Goal: Information Seeking & Learning: Learn about a topic

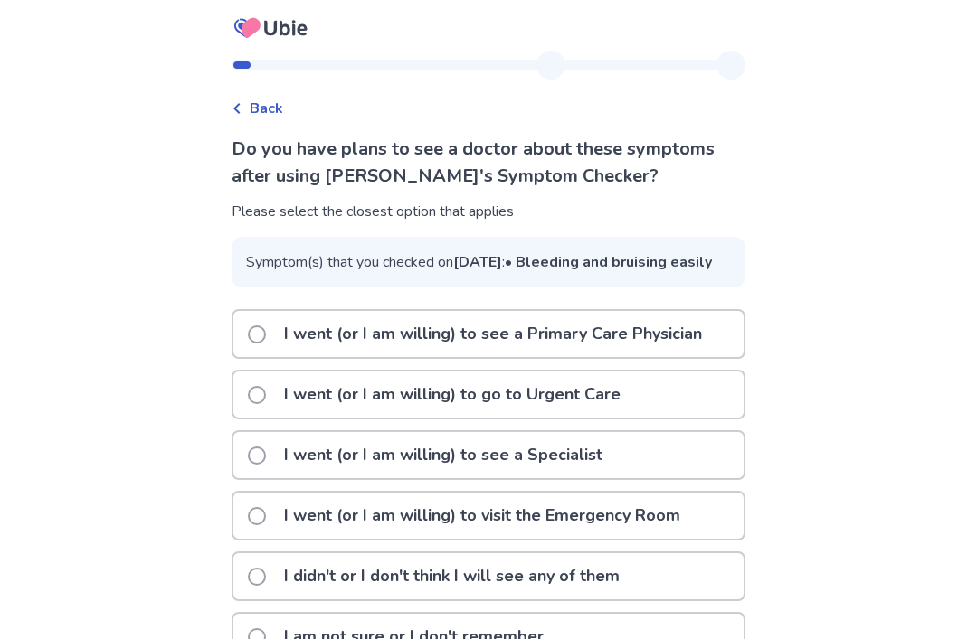
scroll to position [42, 0]
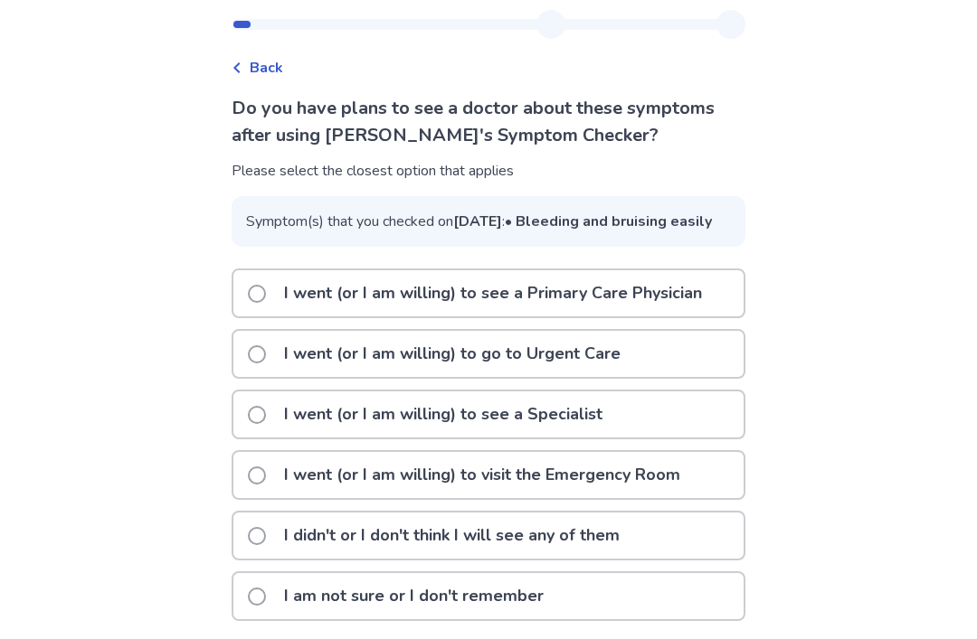
click at [266, 606] on span at bounding box center [257, 597] width 18 height 18
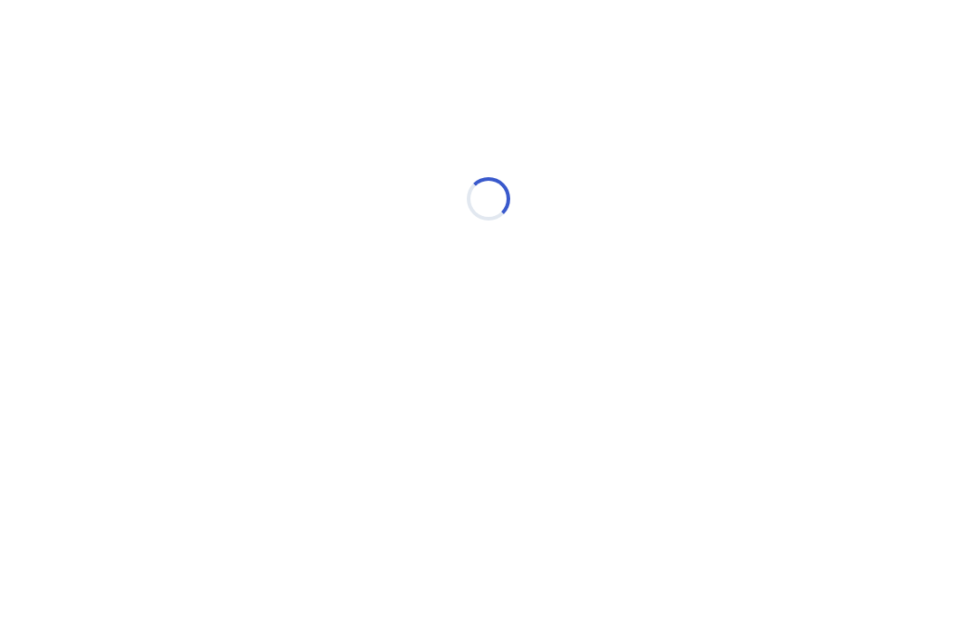
scroll to position [0, 0]
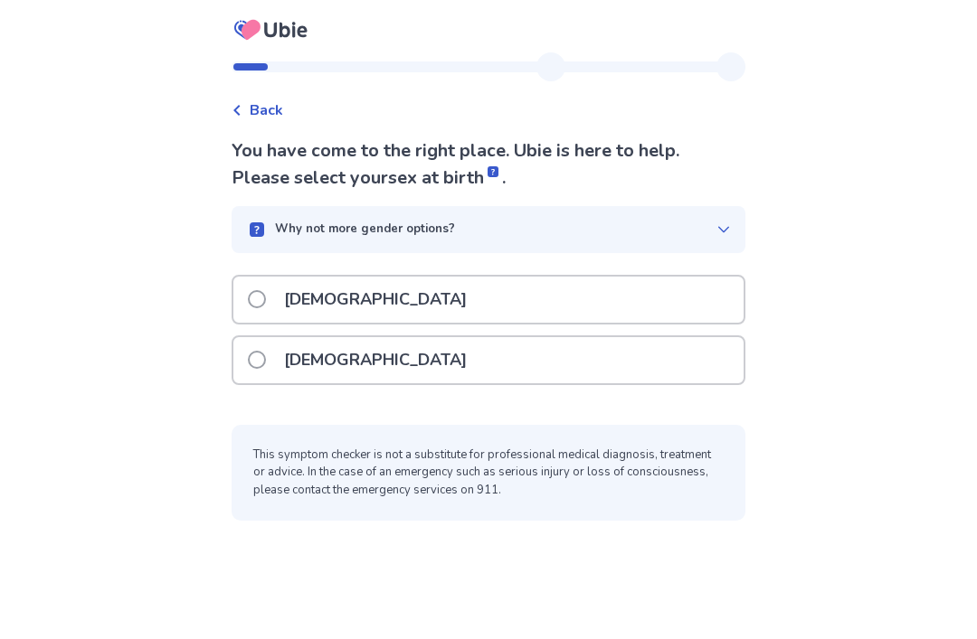
click at [266, 369] on label "[DEMOGRAPHIC_DATA]" at bounding box center [363, 360] width 230 height 46
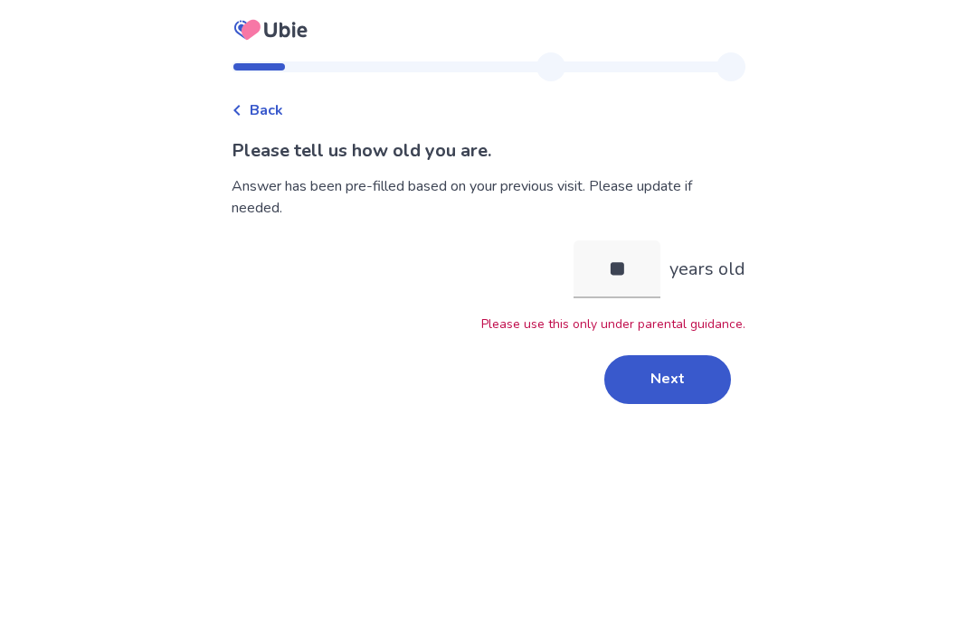
click at [684, 369] on button "Next" at bounding box center [667, 379] width 127 height 49
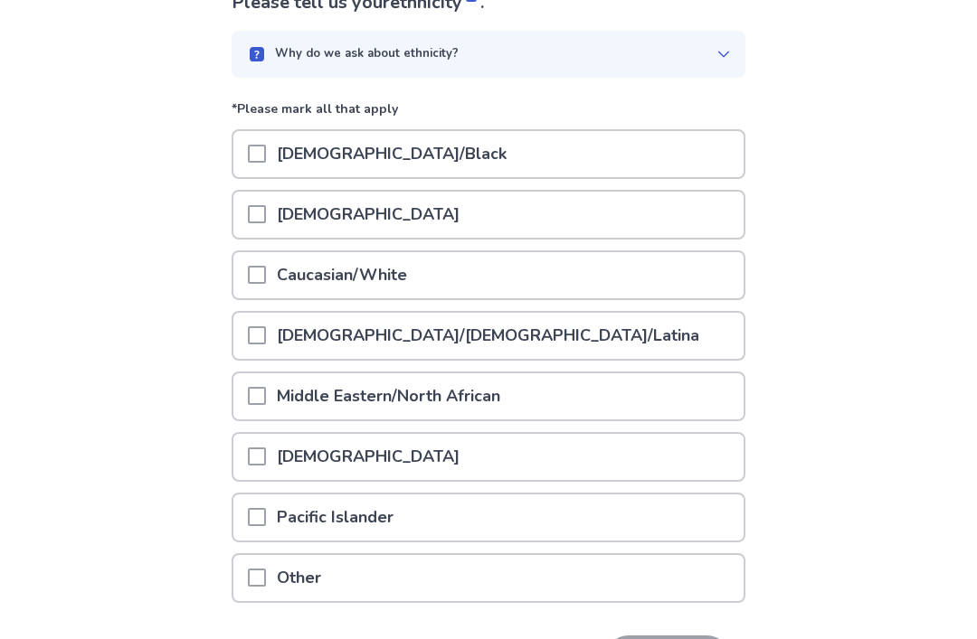
scroll to position [150, 0]
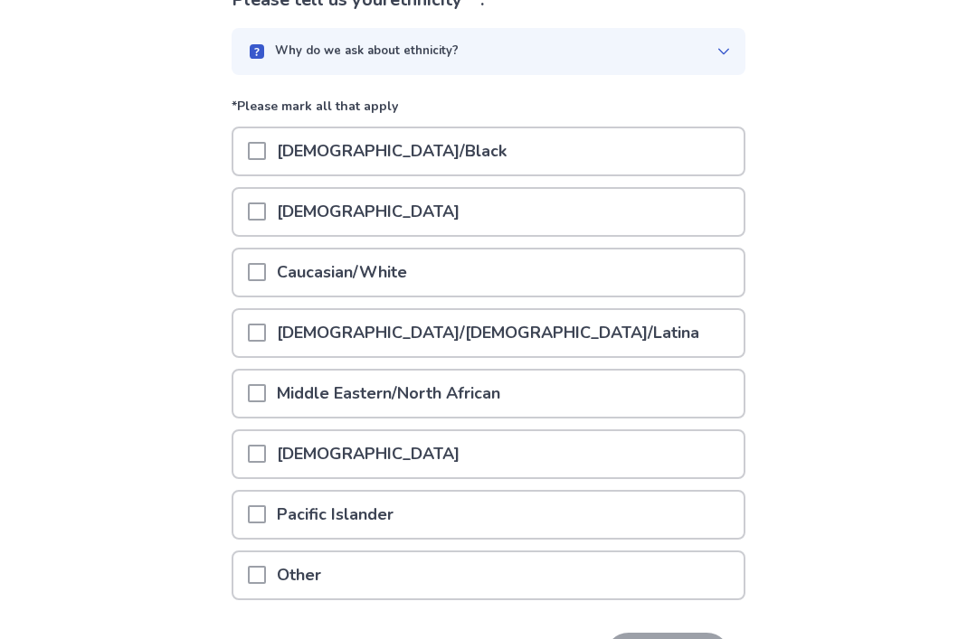
click at [246, 269] on div "Caucasian/White" at bounding box center [488, 273] width 510 height 46
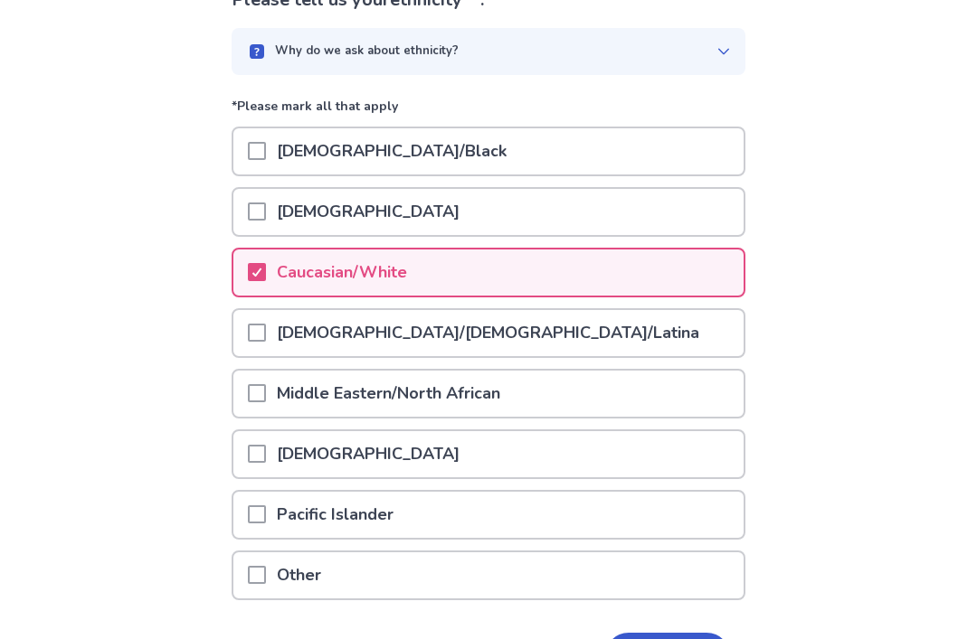
scroll to position [151, 0]
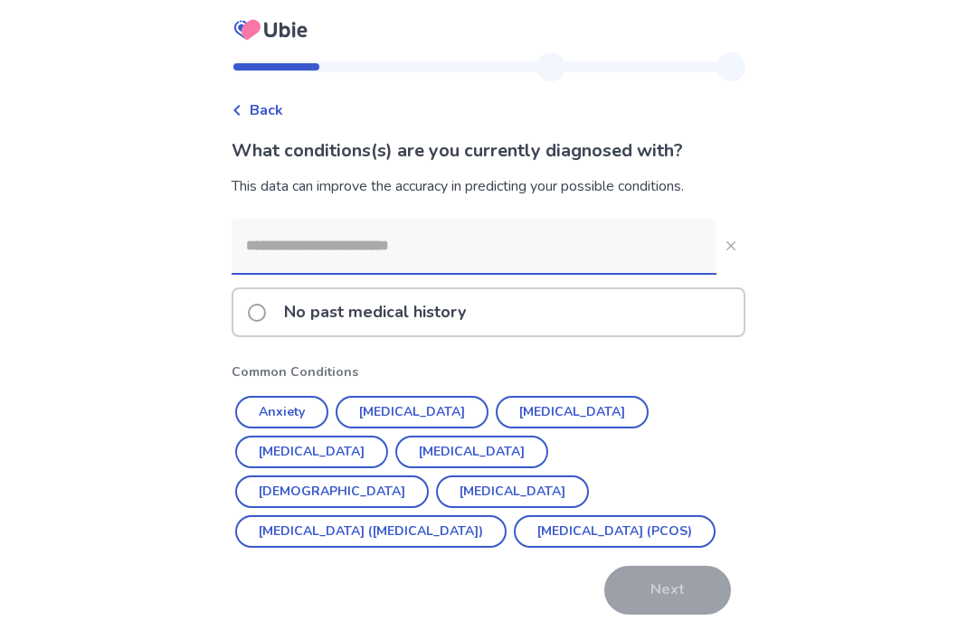
click at [248, 289] on div "No past medical history" at bounding box center [488, 312] width 510 height 46
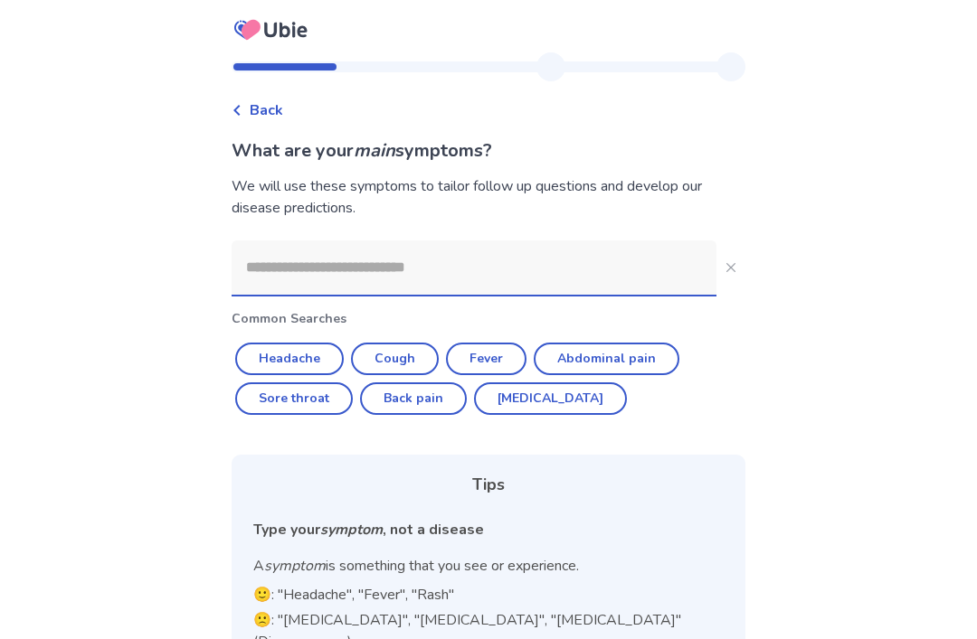
click at [270, 353] on button "Headache" at bounding box center [289, 359] width 109 height 33
type input "********"
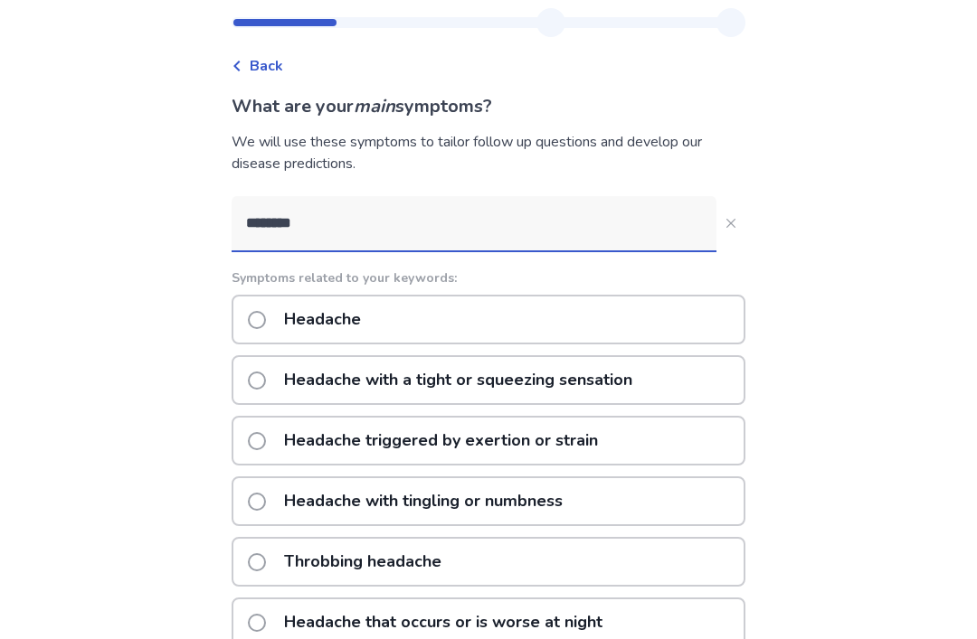
scroll to position [44, 0]
click at [250, 321] on div "Headache" at bounding box center [488, 320] width 514 height 50
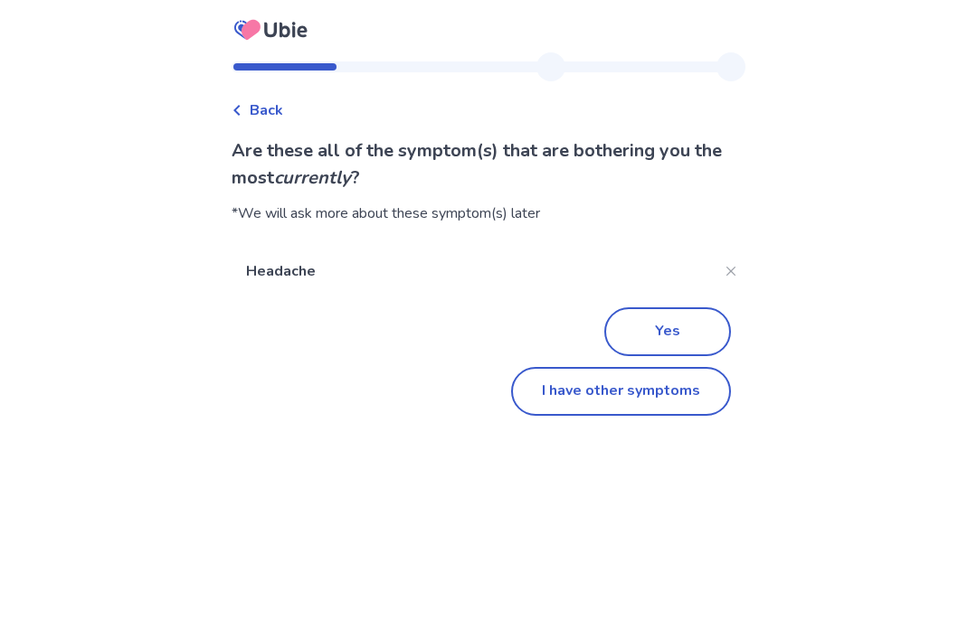
click at [673, 382] on button "I have other symptoms" at bounding box center [621, 391] width 220 height 49
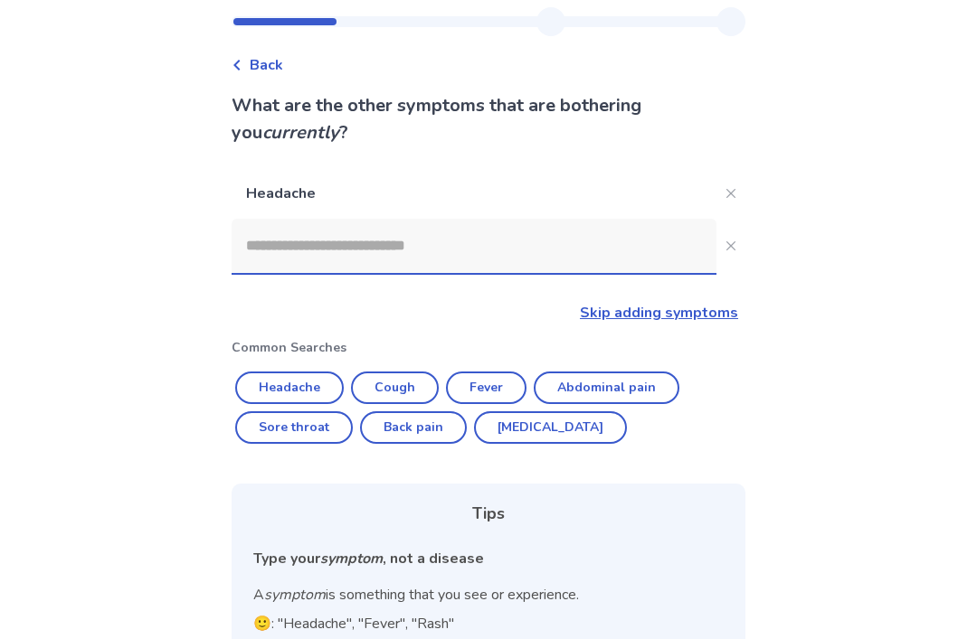
click at [260, 255] on input at bounding box center [473, 246] width 485 height 54
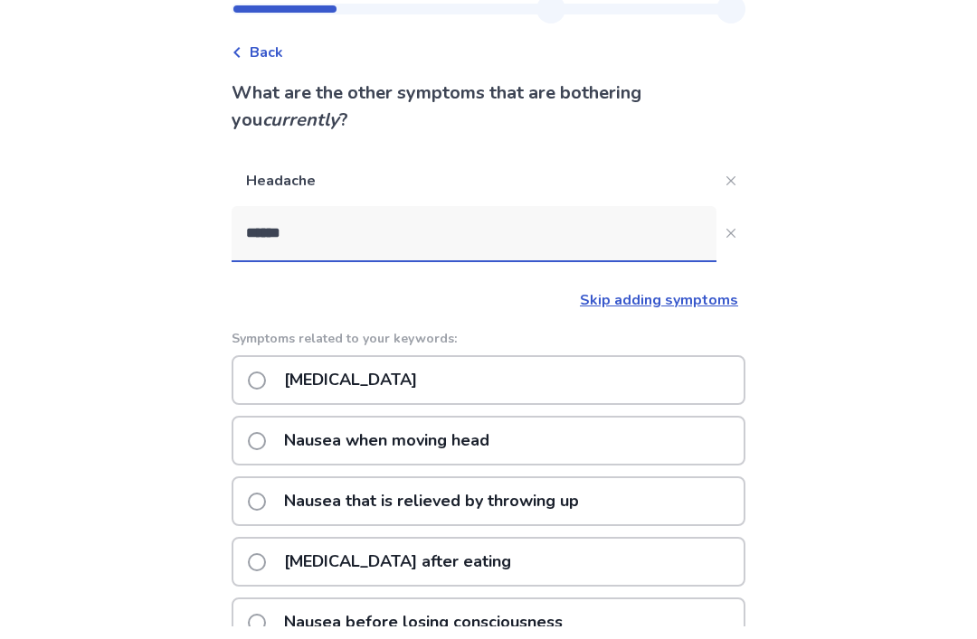
type input "******"
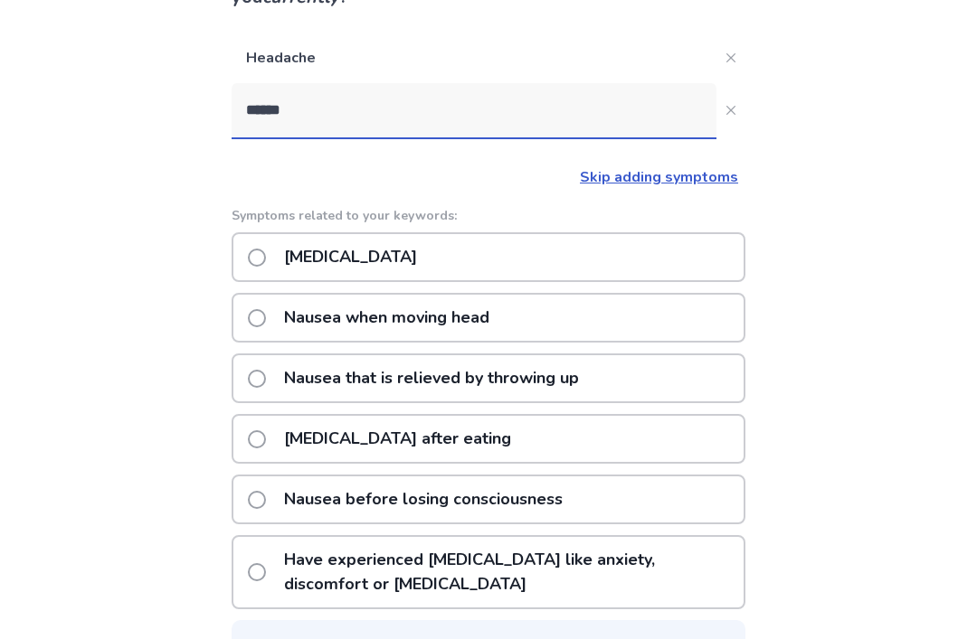
scroll to position [184, 0]
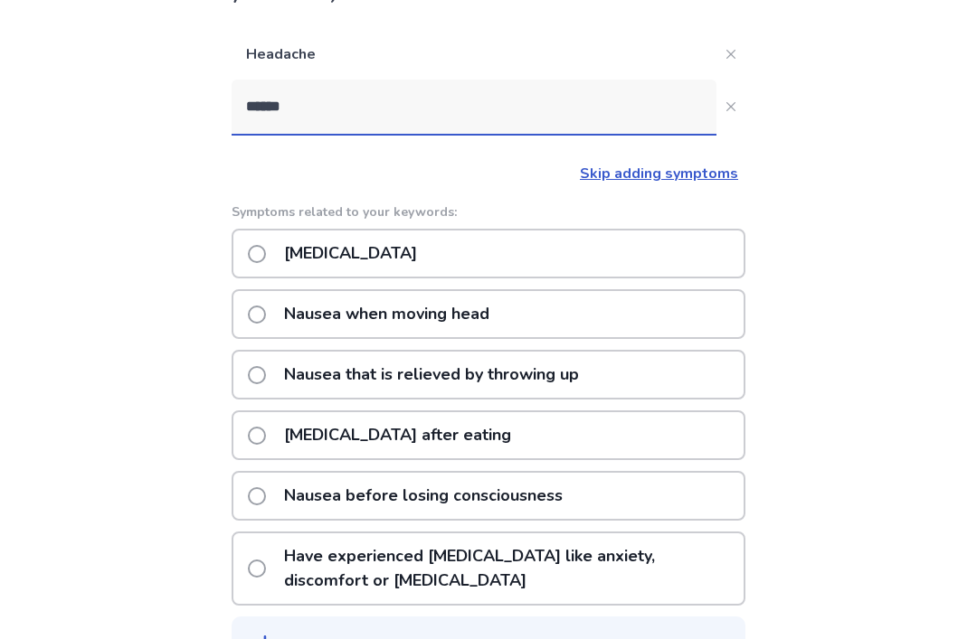
click at [262, 261] on span at bounding box center [257, 254] width 18 height 18
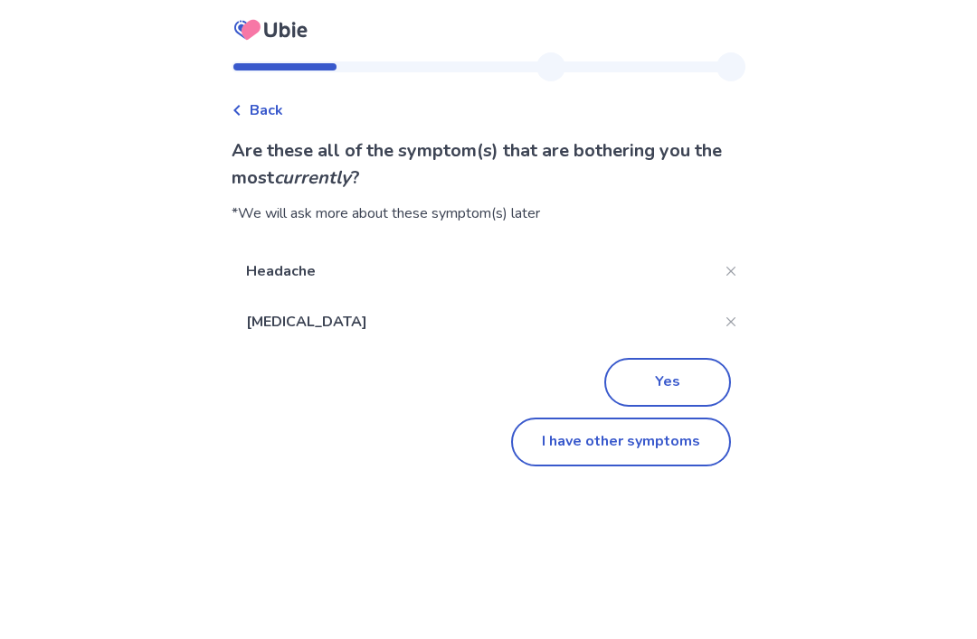
click at [671, 446] on button "I have other symptoms" at bounding box center [621, 442] width 220 height 49
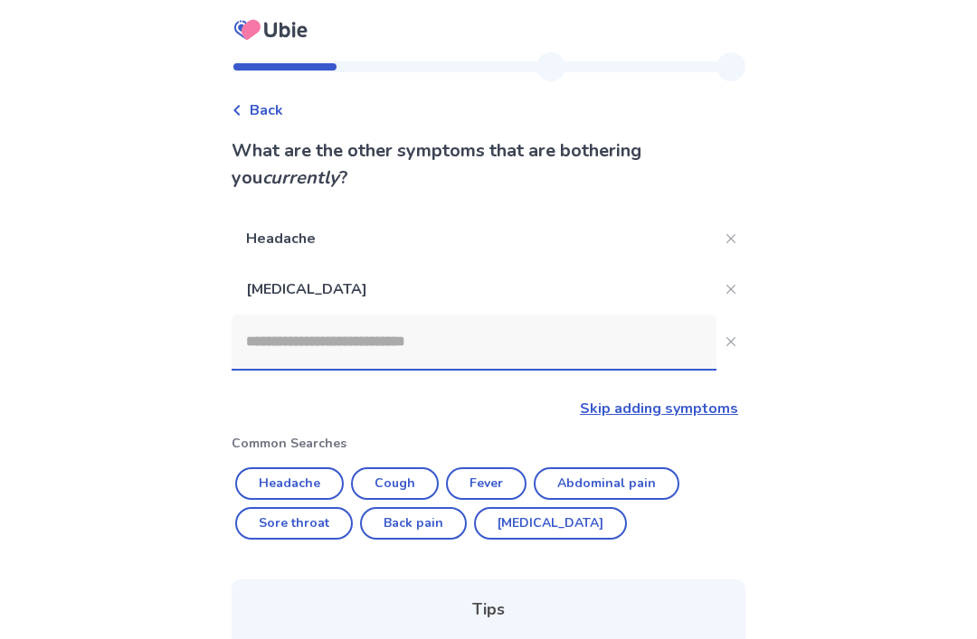
scroll to position [242, 0]
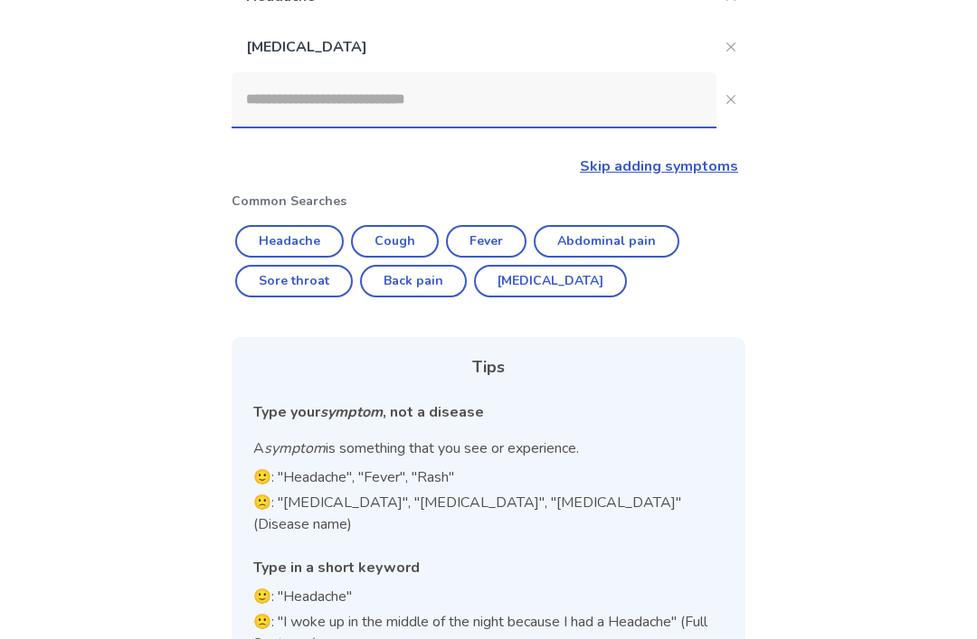
click at [645, 93] on input at bounding box center [473, 99] width 485 height 54
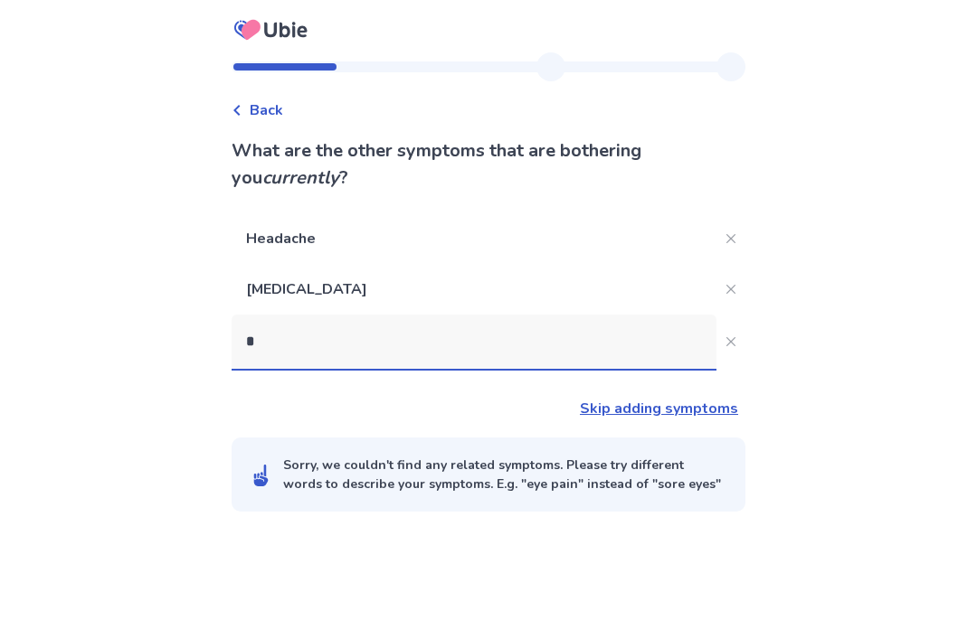
scroll to position [58, 0]
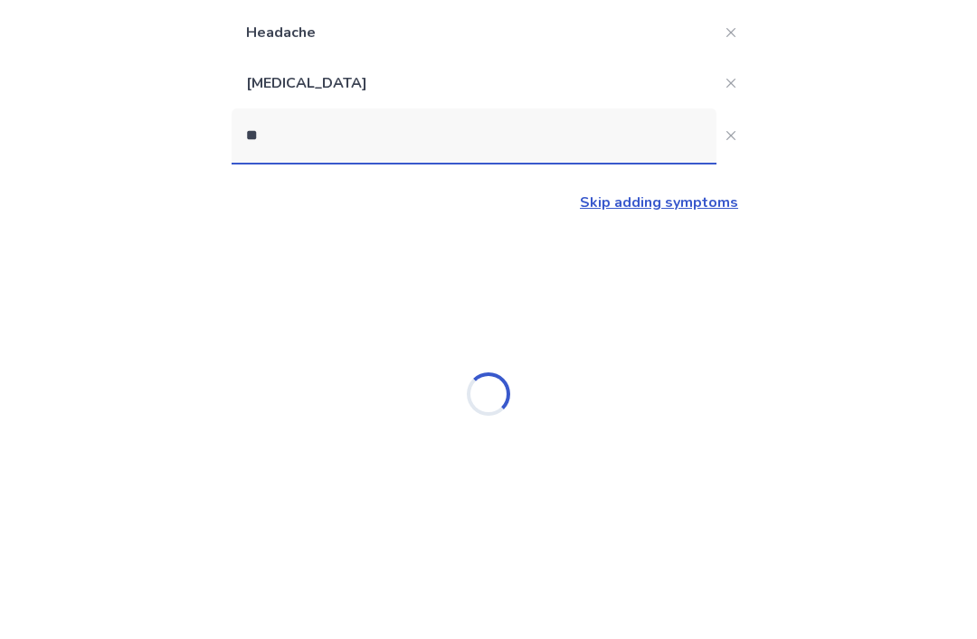
type input "*"
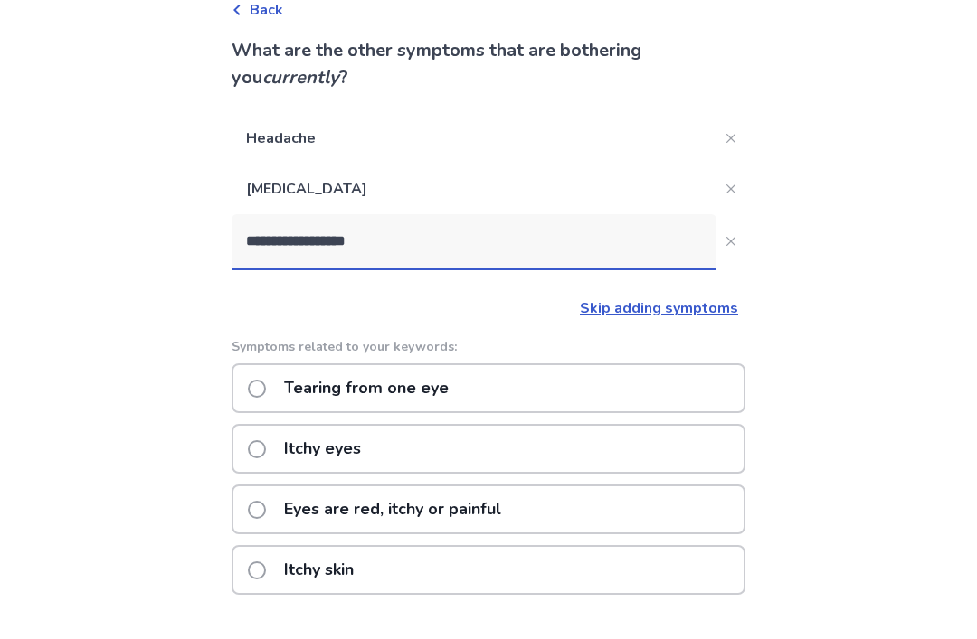
type input "**********"
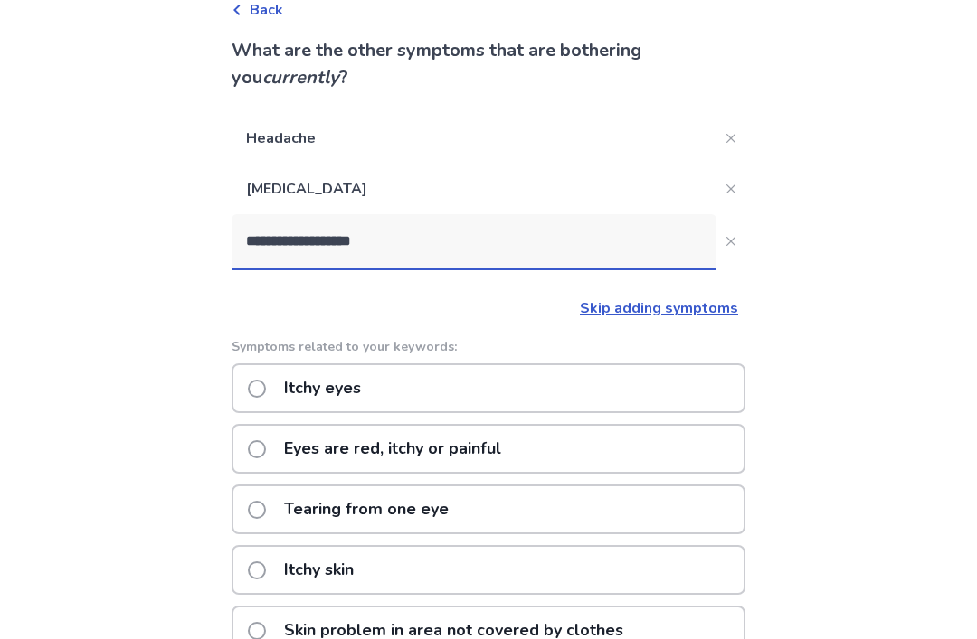
scroll to position [109, 0]
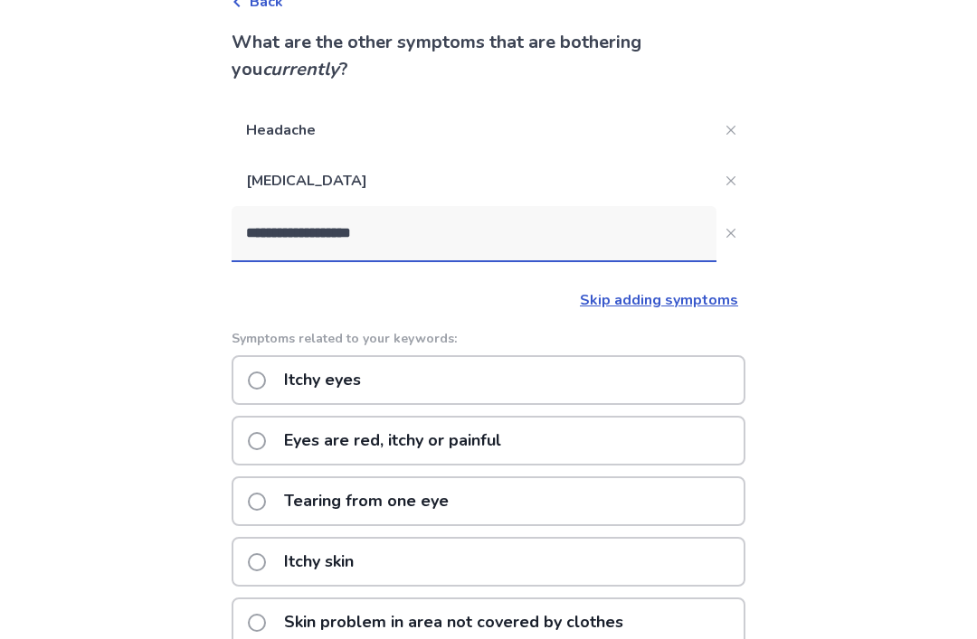
click at [260, 375] on span at bounding box center [257, 381] width 18 height 18
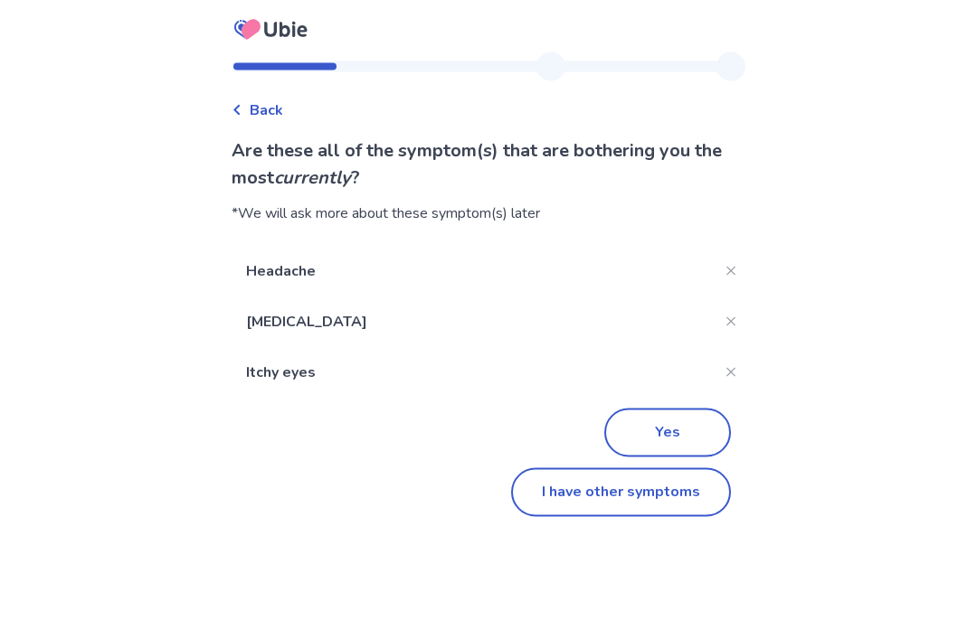
scroll to position [58, 0]
click at [684, 409] on button "Yes" at bounding box center [667, 433] width 127 height 49
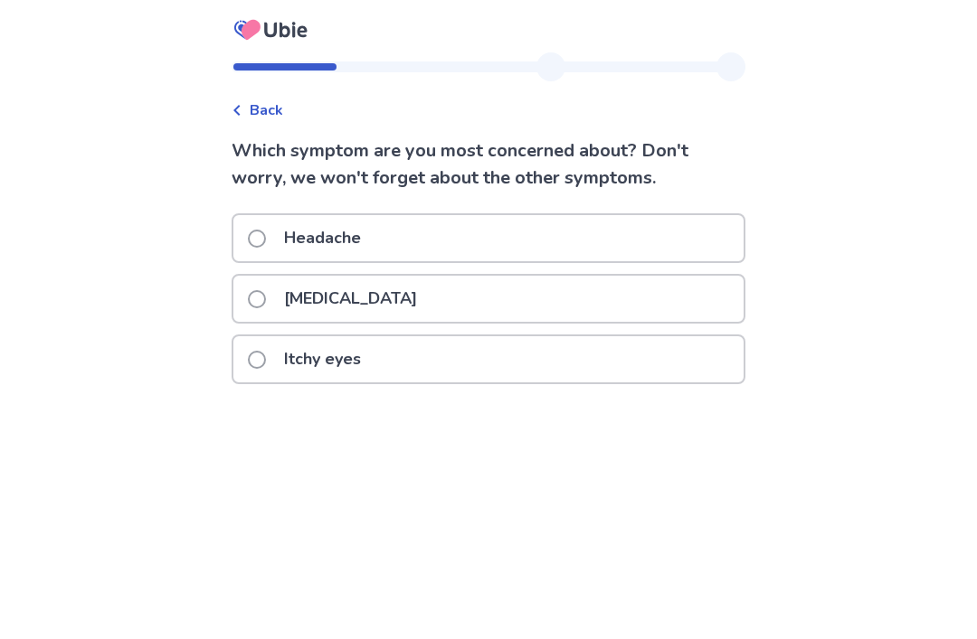
click at [265, 356] on span at bounding box center [257, 360] width 18 height 18
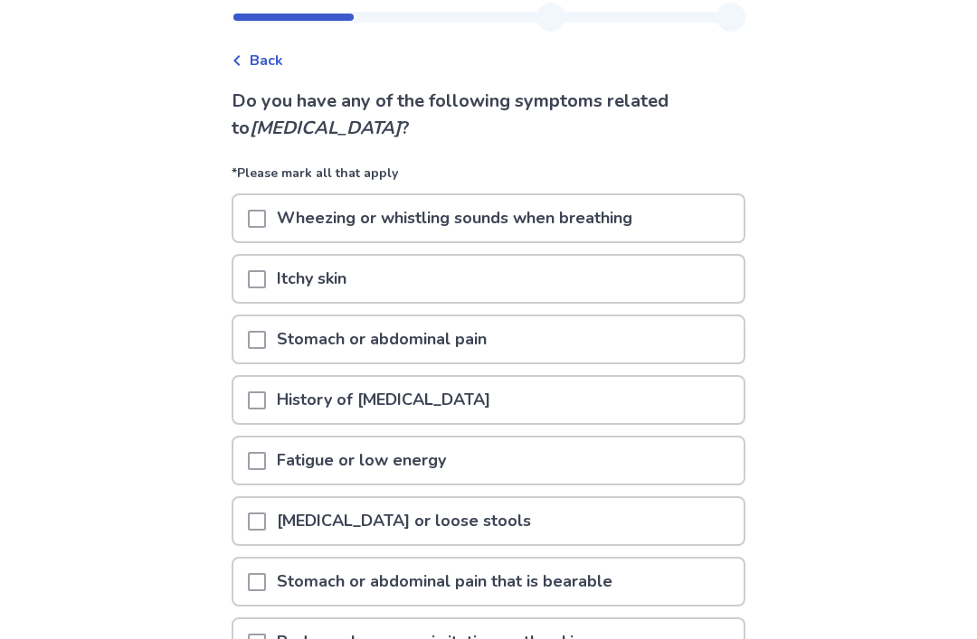
scroll to position [50, 0]
click at [261, 357] on div at bounding box center [257, 339] width 18 height 46
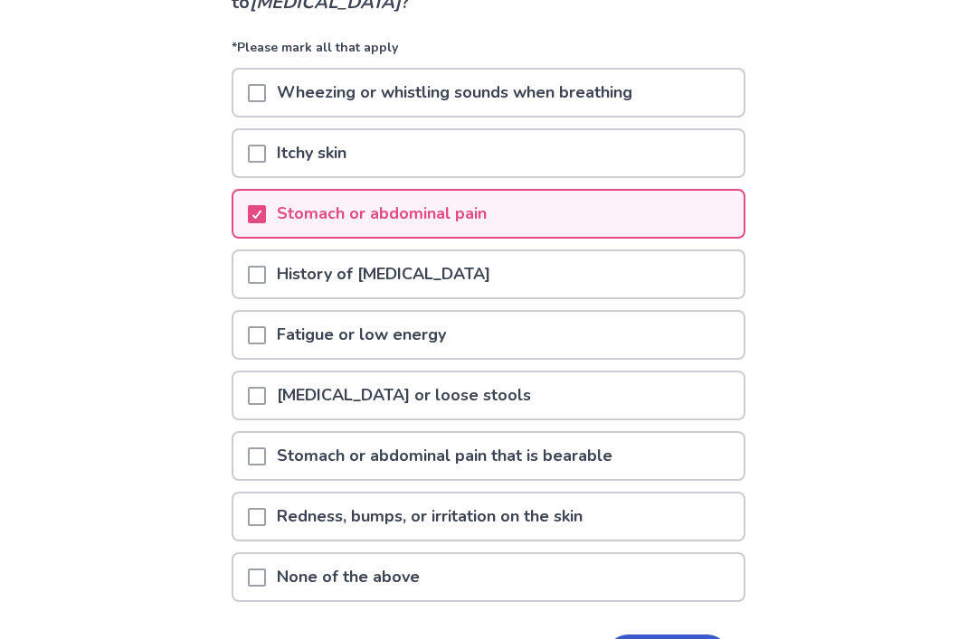
scroll to position [175, 0]
click at [246, 340] on div "Fatigue or low energy" at bounding box center [488, 335] width 510 height 46
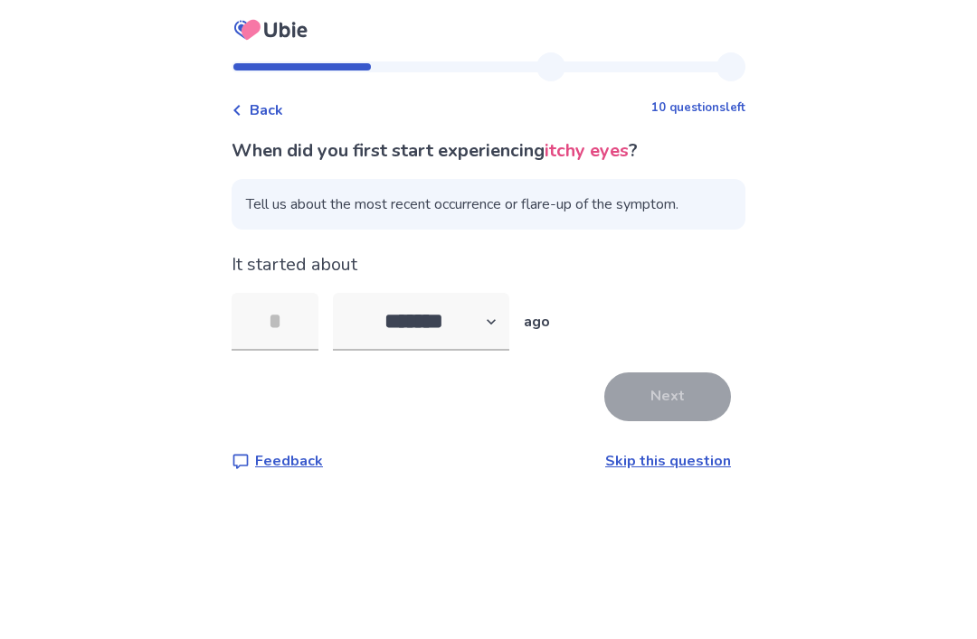
click at [260, 329] on input "tel" at bounding box center [274, 322] width 87 height 58
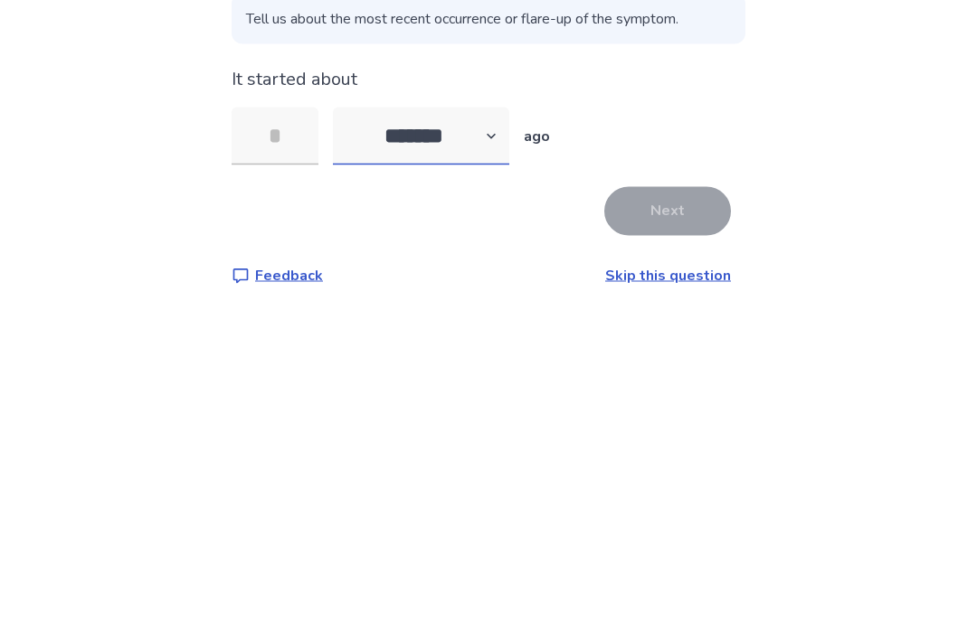
click at [404, 293] on select "******* ****** ******* ******** *******" at bounding box center [421, 322] width 176 height 58
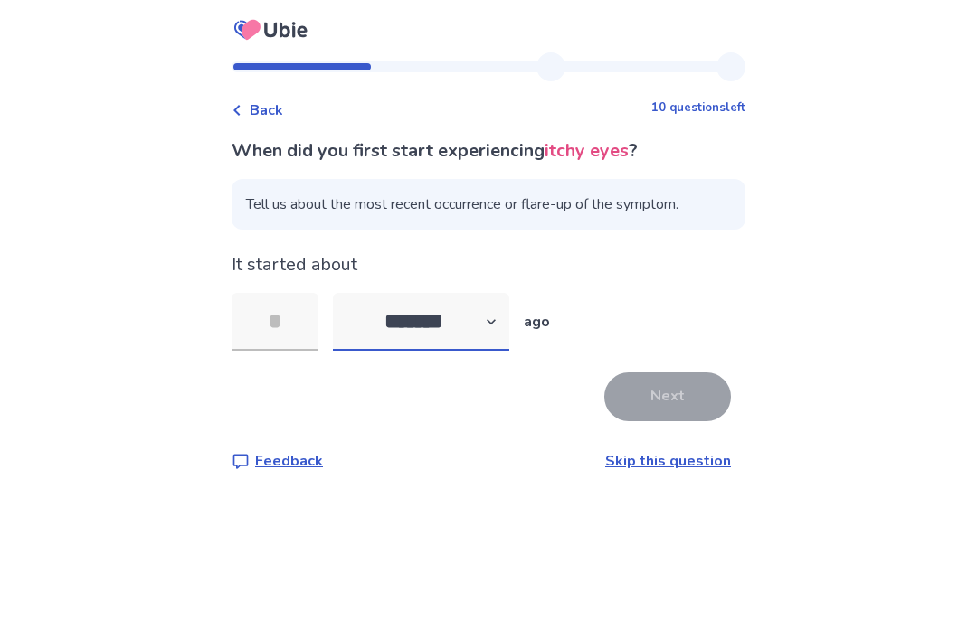
select select "*"
click at [270, 293] on input "tel" at bounding box center [274, 322] width 87 height 58
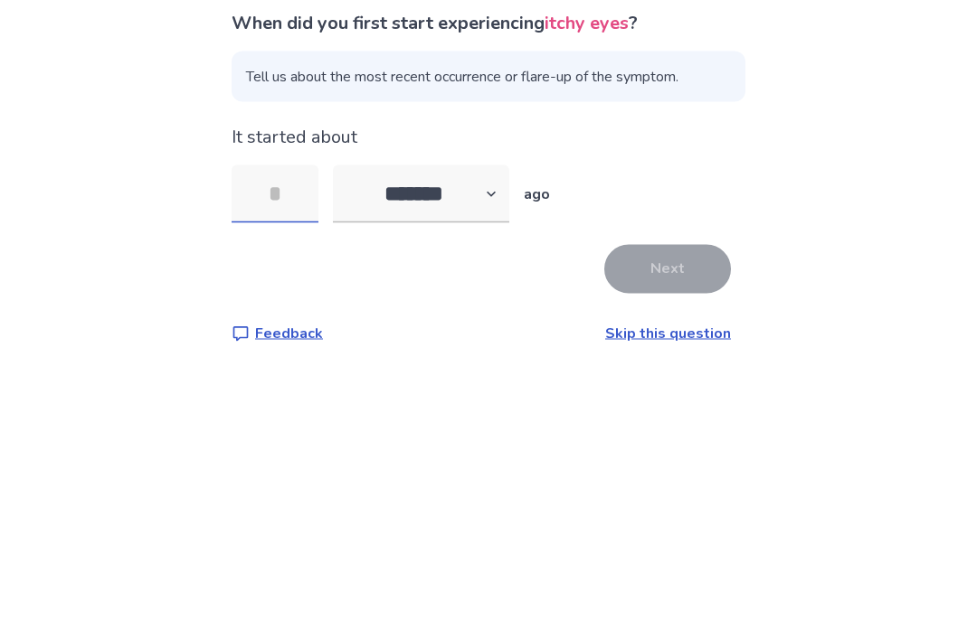
type input "*"
click at [665, 373] on button "Next" at bounding box center [667, 397] width 127 height 49
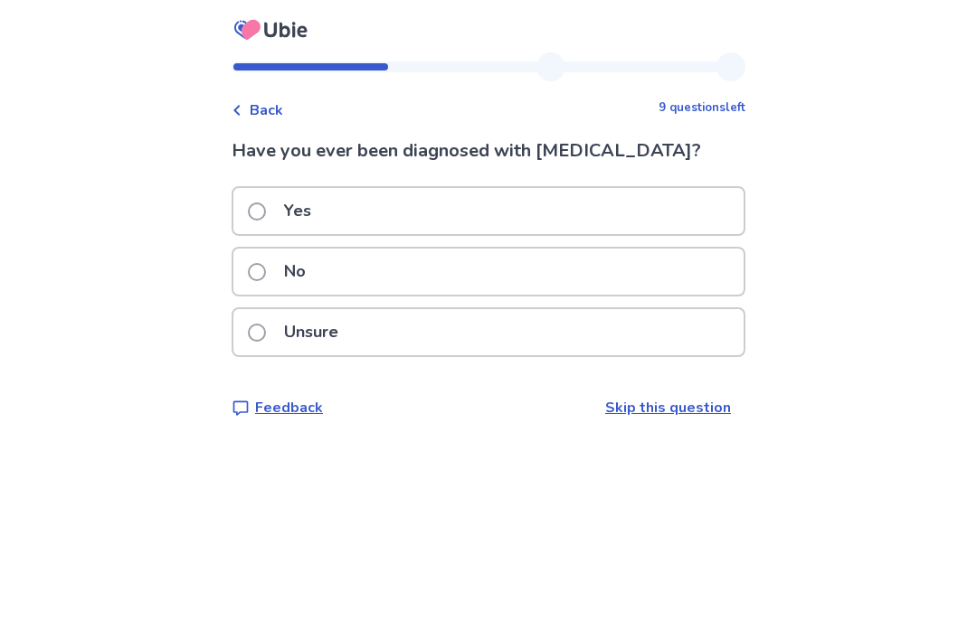
click at [254, 270] on div "No" at bounding box center [488, 272] width 510 height 46
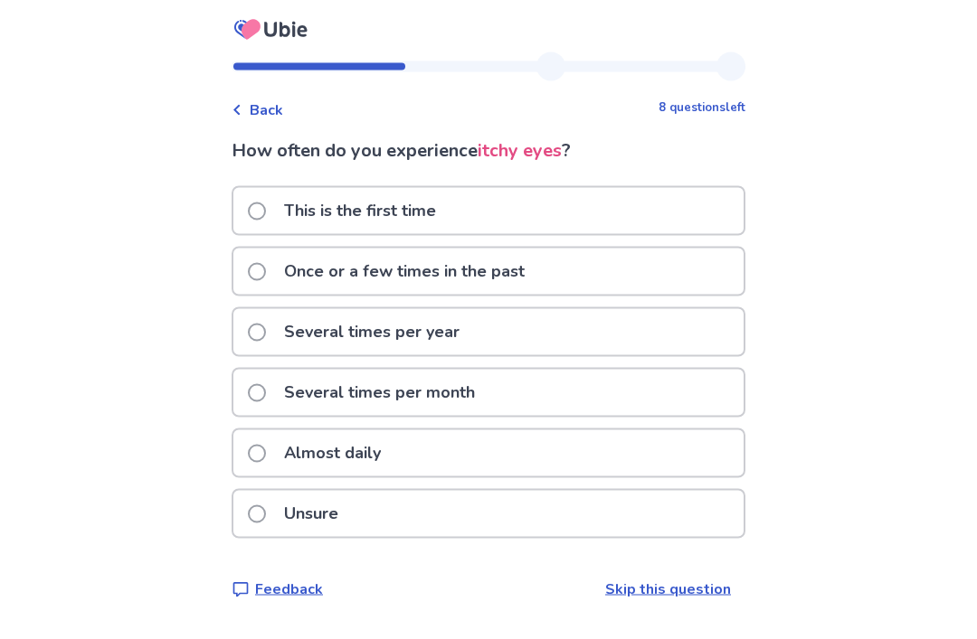
scroll to position [57, 0]
click at [261, 203] on span at bounding box center [257, 212] width 18 height 18
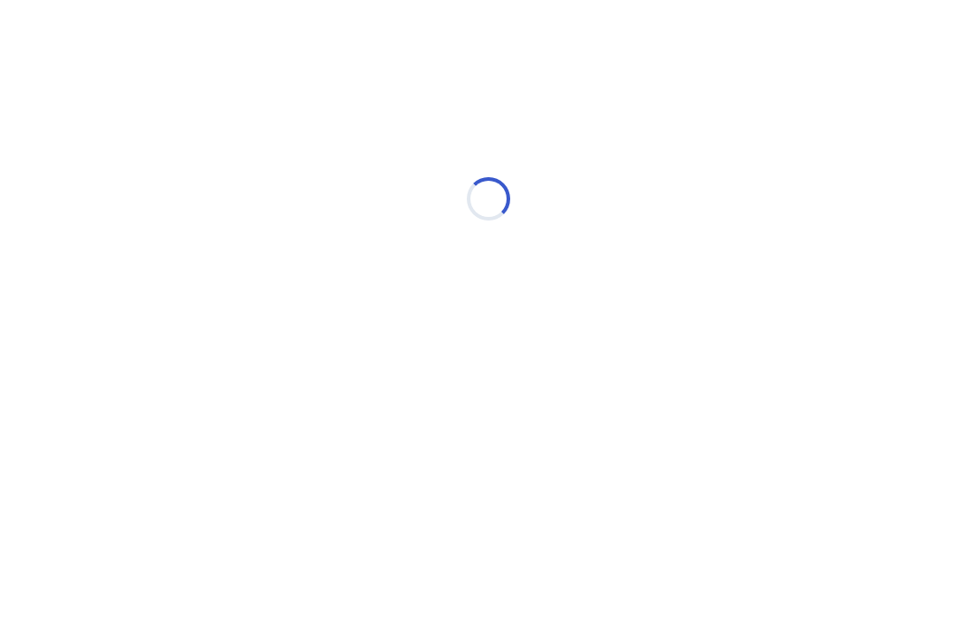
scroll to position [0, 0]
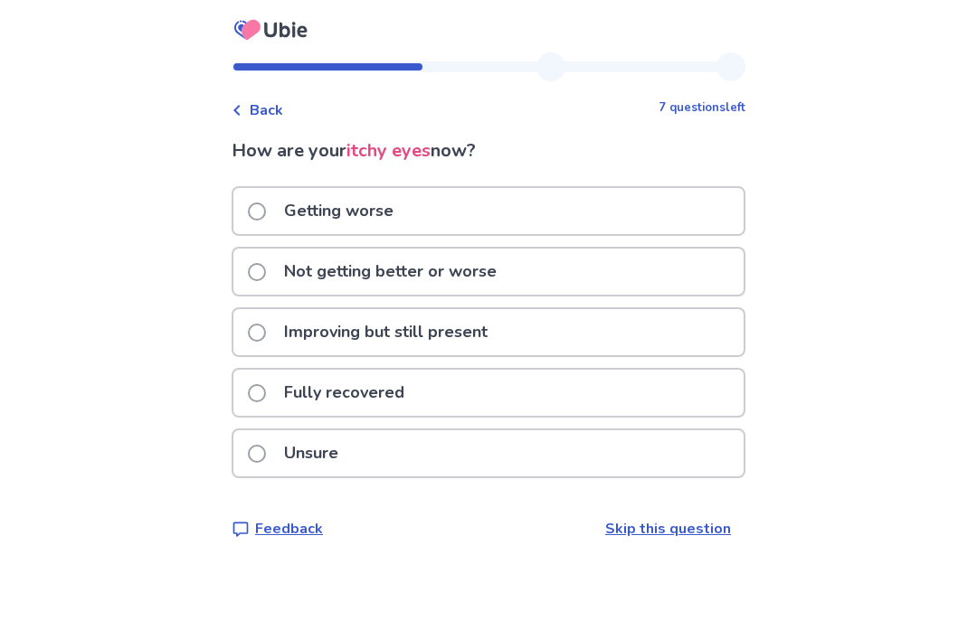
click at [250, 262] on div "Not getting better or worse" at bounding box center [488, 272] width 510 height 46
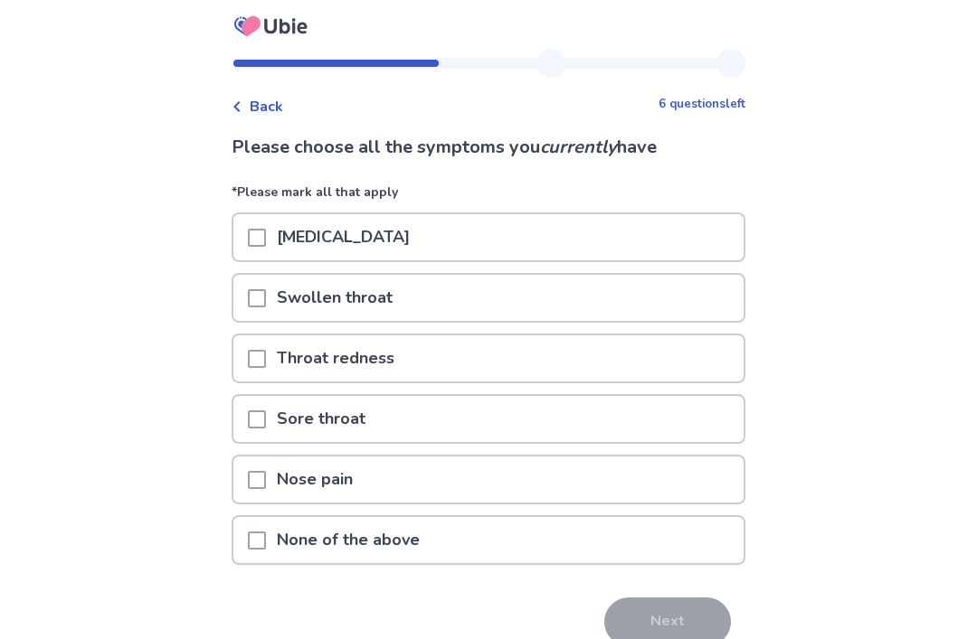
scroll to position [4, 0]
click at [266, 532] on span at bounding box center [257, 541] width 18 height 18
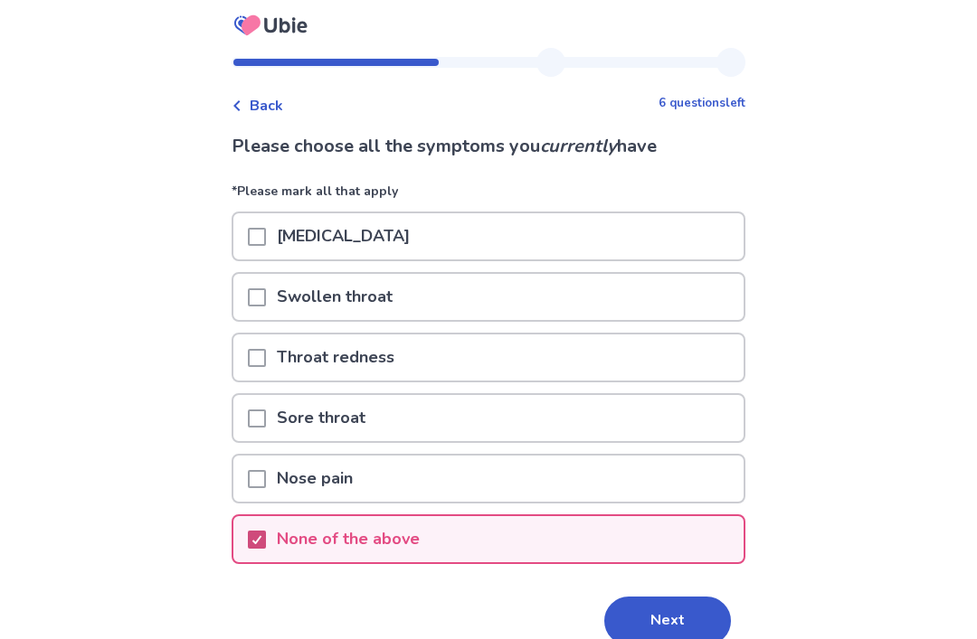
click at [675, 610] on button "Next" at bounding box center [667, 621] width 127 height 49
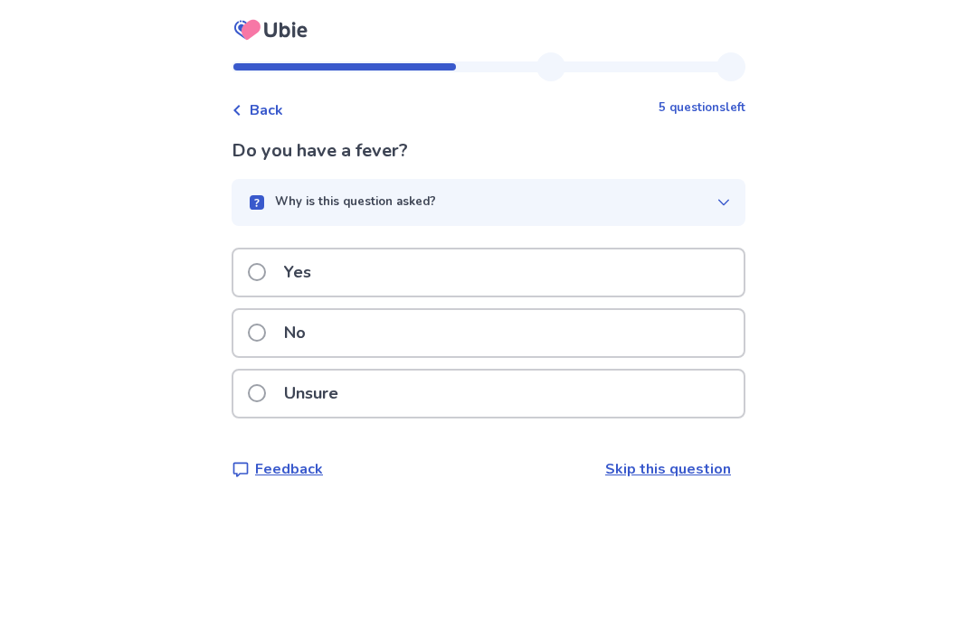
click at [264, 204] on rect "button" at bounding box center [257, 202] width 14 height 14
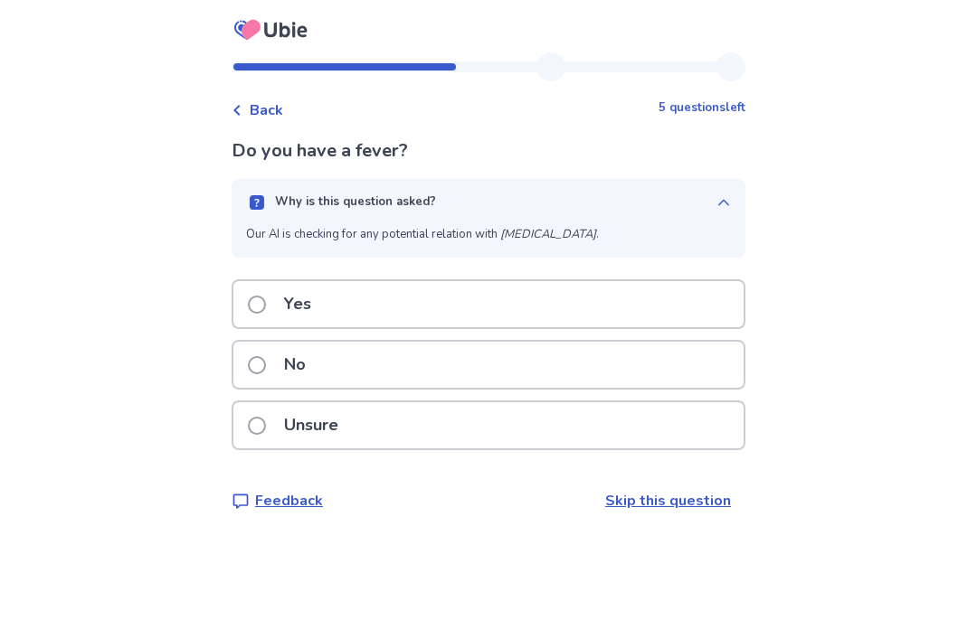
click at [900, 231] on div "Back 5 questions left Do you have a fever? Why is this question asked? Our AI i…" at bounding box center [488, 319] width 977 height 639
click at [834, 242] on div "Back 5 questions left Do you have a fever? Why is this question asked? Our AI i…" at bounding box center [488, 319] width 977 height 639
click at [697, 223] on button "Why is this question asked?" at bounding box center [488, 202] width 514 height 47
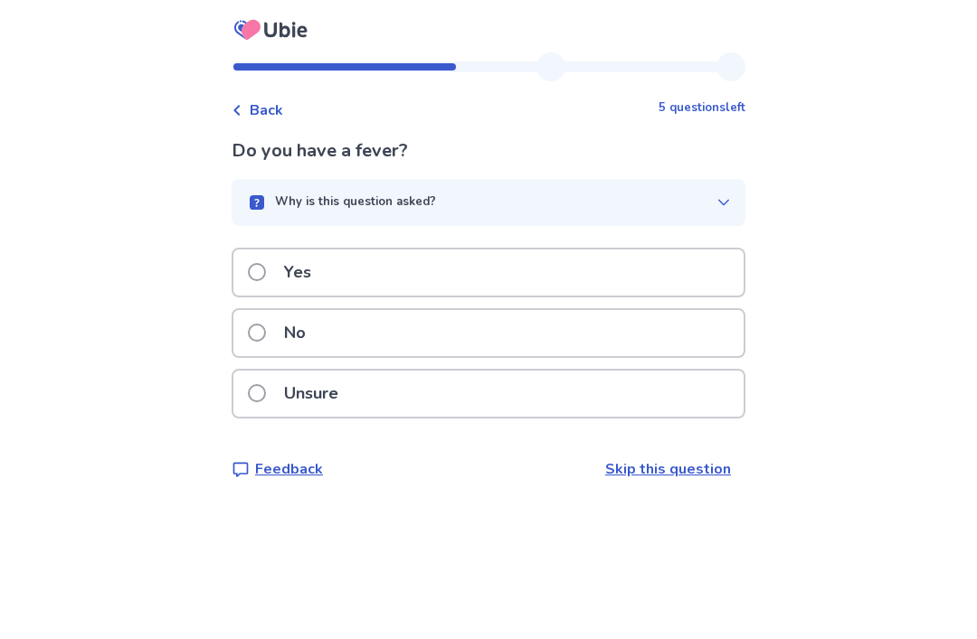
click at [269, 318] on label "No" at bounding box center [282, 333] width 69 height 46
click at [278, 203] on div "Why is this question asked?" at bounding box center [481, 202] width 470 height 18
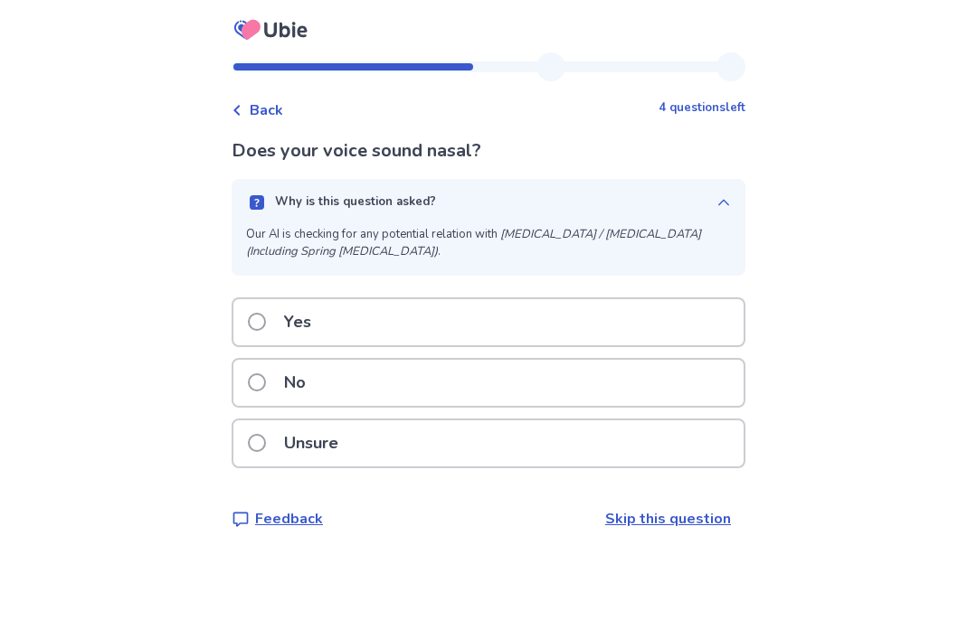
click at [264, 206] on rect "button" at bounding box center [257, 202] width 14 height 14
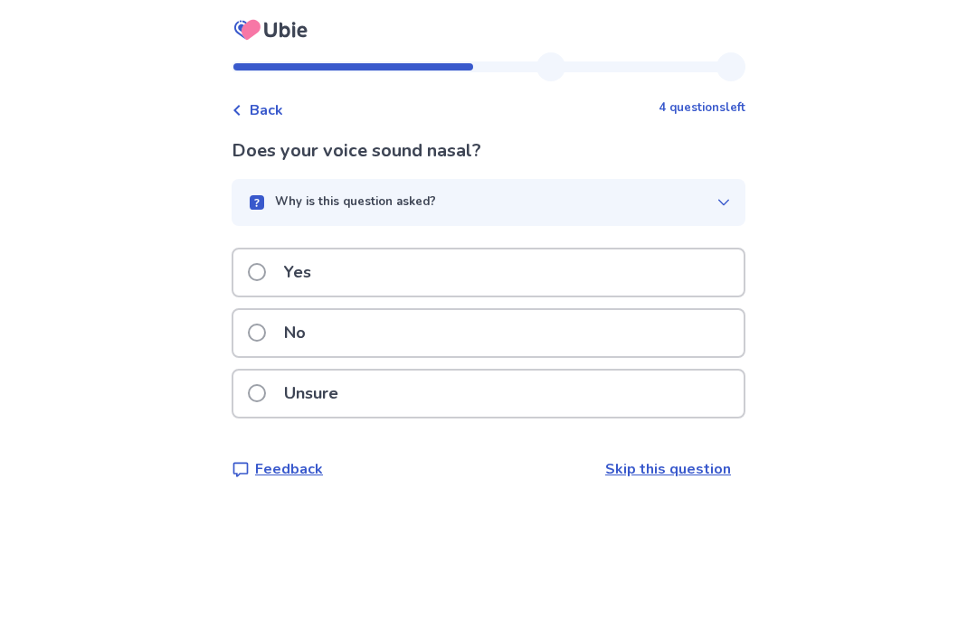
click at [264, 201] on rect "button" at bounding box center [257, 202] width 14 height 14
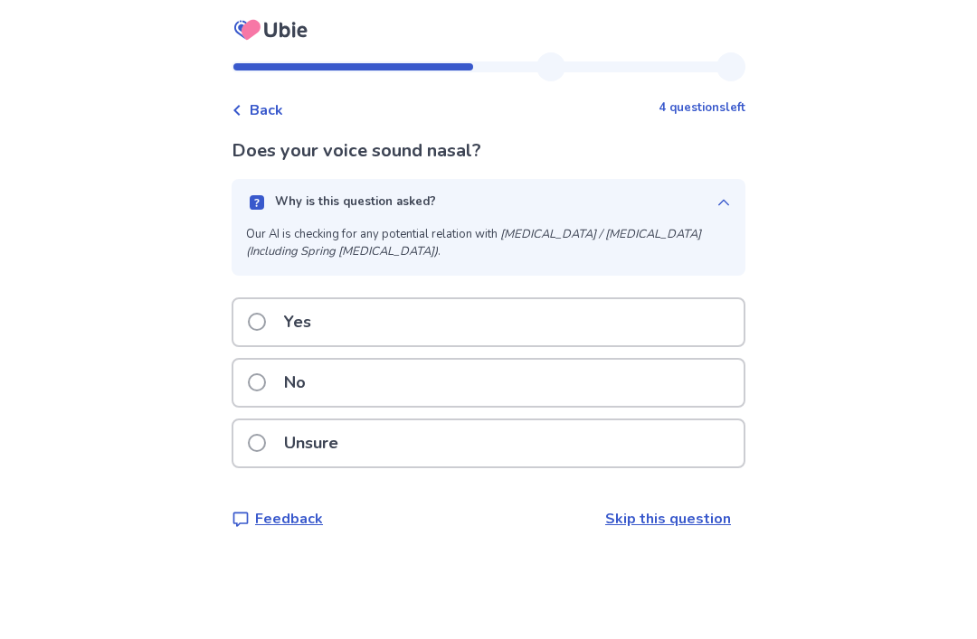
click at [259, 208] on div "Why is this question asked?" at bounding box center [481, 202] width 470 height 18
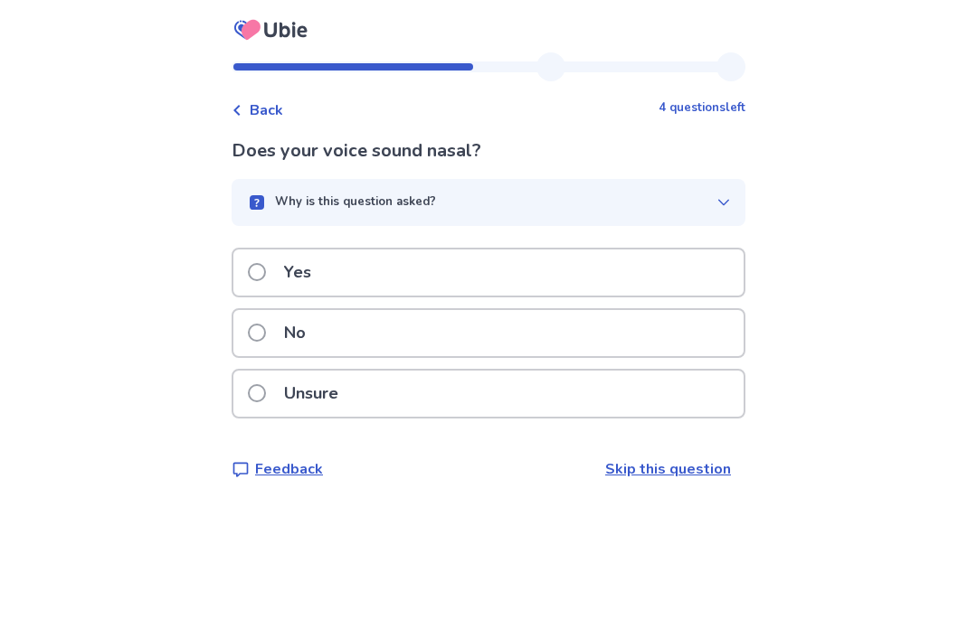
click at [259, 324] on label "No" at bounding box center [282, 333] width 69 height 46
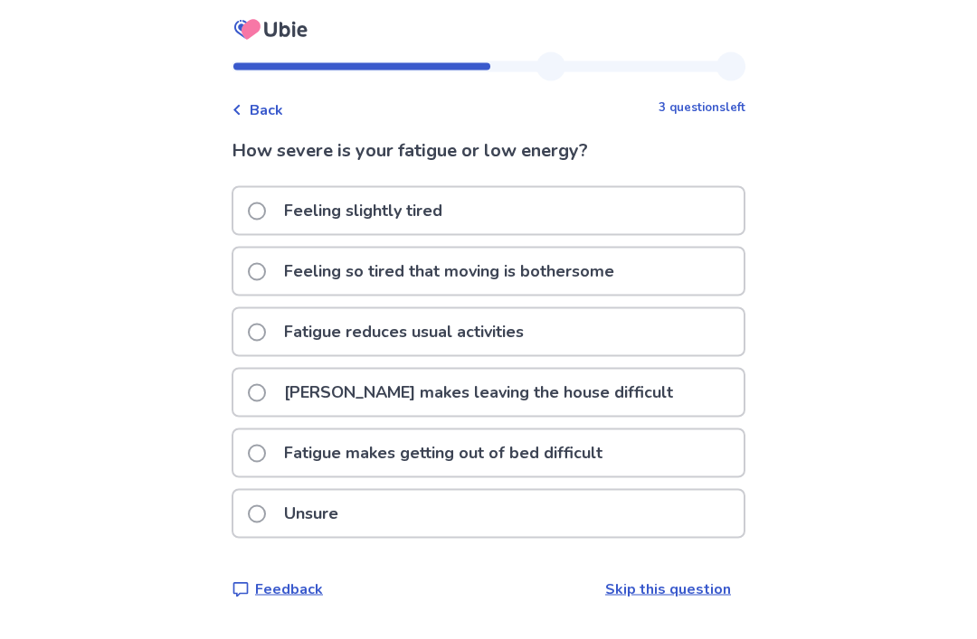
scroll to position [35, 0]
click at [251, 249] on div "Feeling so tired that moving is bothersome" at bounding box center [488, 272] width 510 height 46
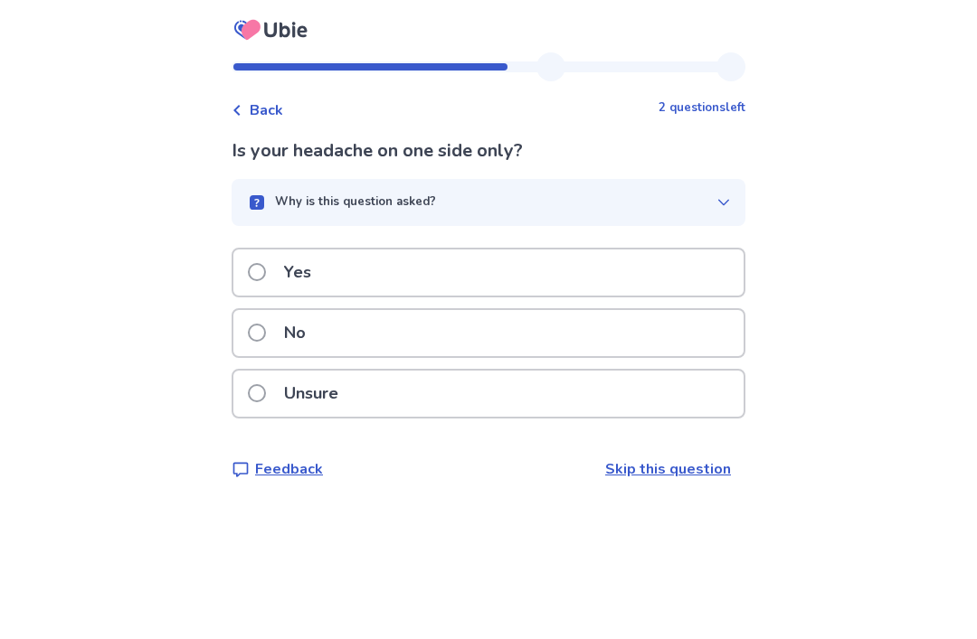
click at [264, 203] on rect "button" at bounding box center [257, 202] width 14 height 14
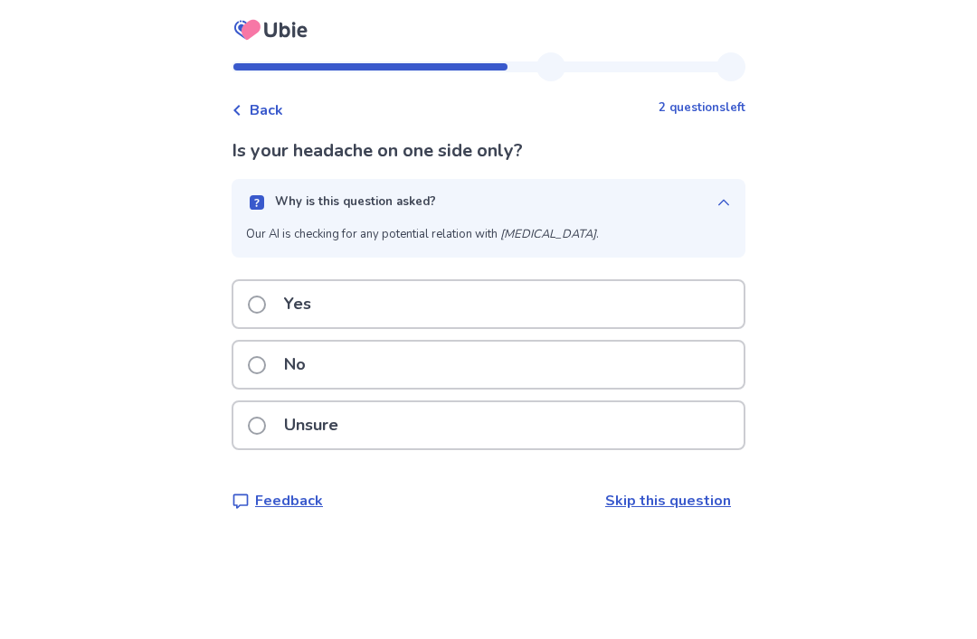
click at [268, 216] on button "Why is this question asked?" at bounding box center [488, 202] width 514 height 47
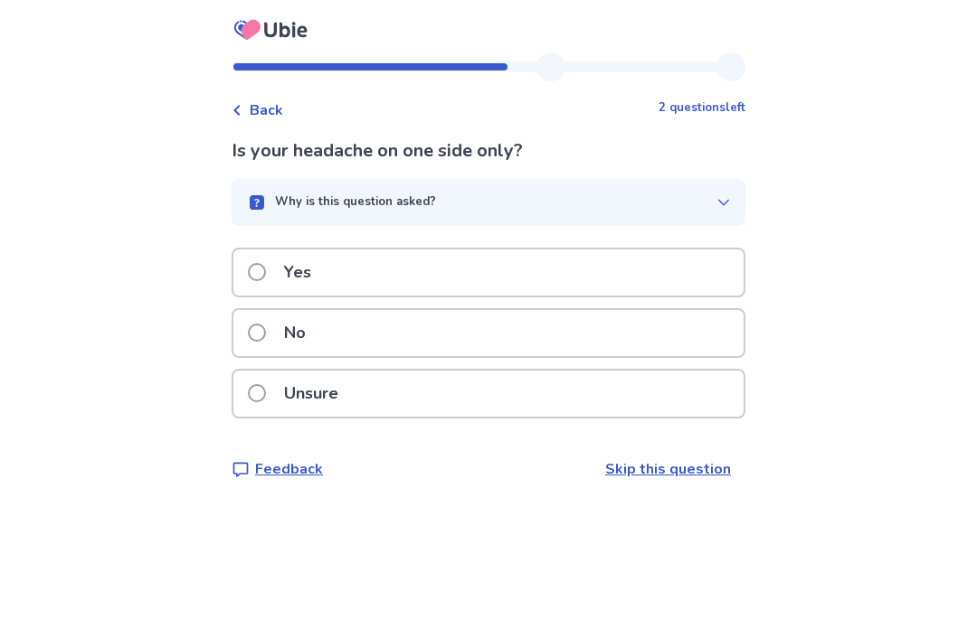
click at [286, 343] on p "No" at bounding box center [294, 333] width 43 height 46
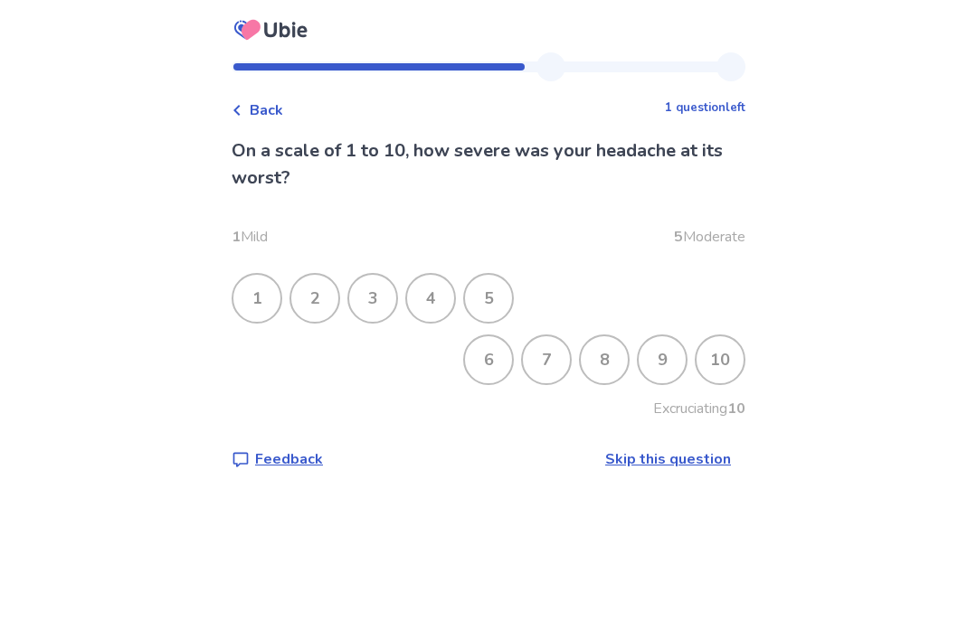
click at [580, 351] on div "8" at bounding box center [603, 359] width 47 height 47
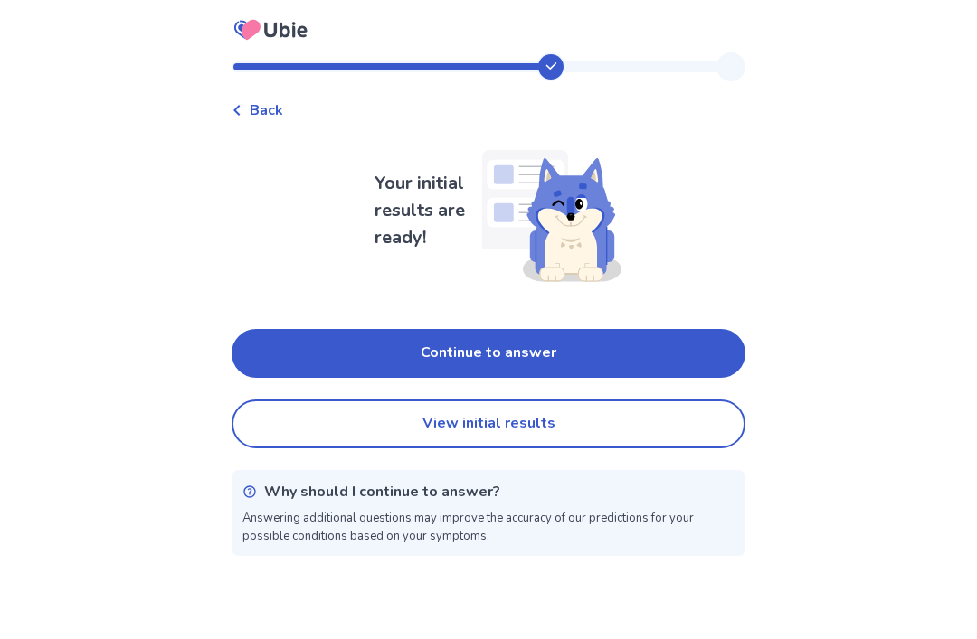
click at [261, 349] on button "Continue to answer" at bounding box center [488, 353] width 514 height 49
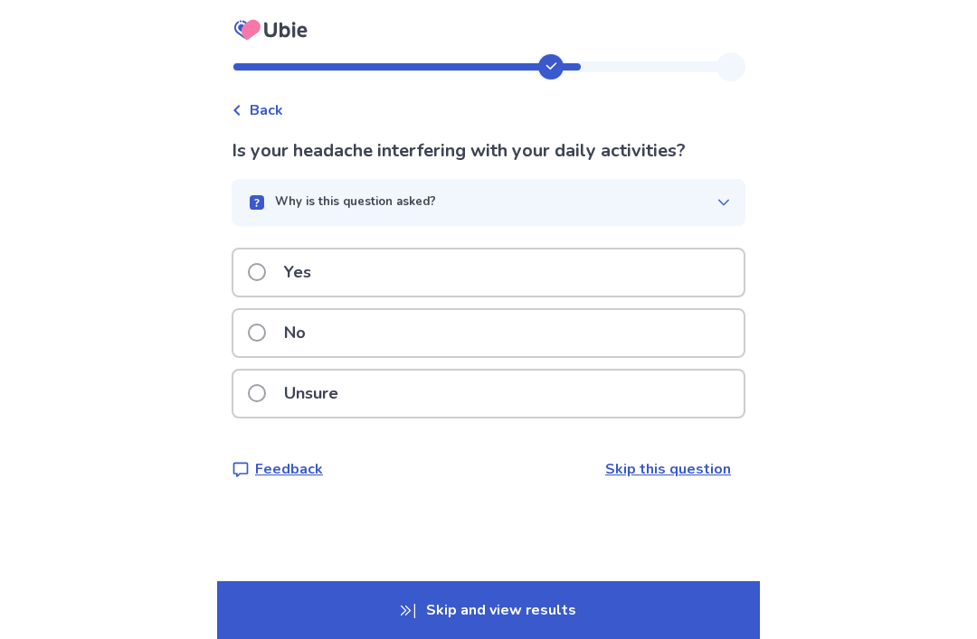
click at [716, 206] on icon "button" at bounding box center [723, 202] width 14 height 14
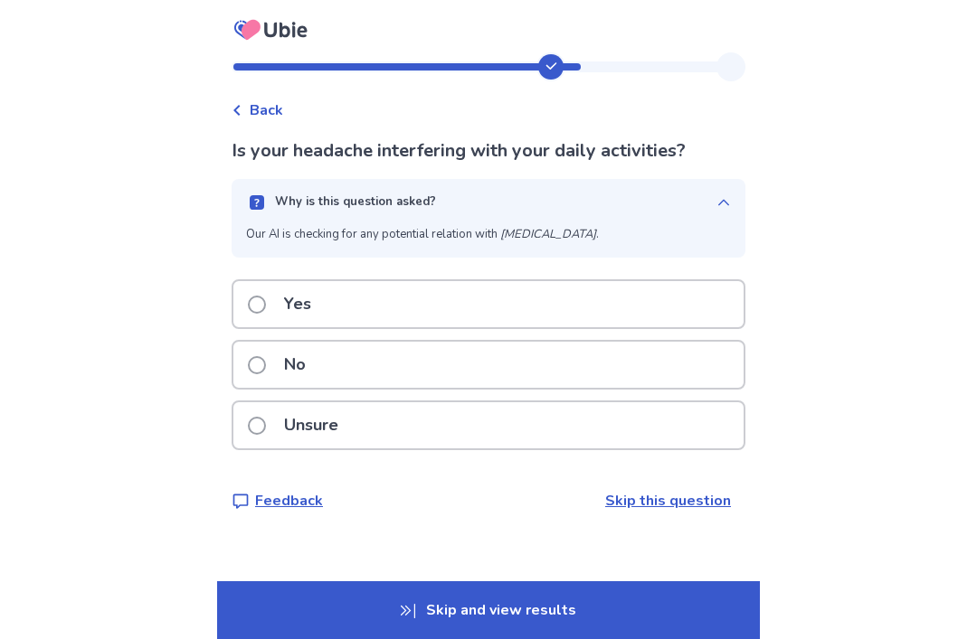
click at [839, 190] on div "Back Is your headache interfering with your daily activities? Why is this quest…" at bounding box center [488, 319] width 977 height 639
click at [808, 223] on div "Back Is your headache interfering with your daily activities? Why is this quest…" at bounding box center [488, 319] width 977 height 639
click at [714, 221] on button "Why is this question asked?" at bounding box center [488, 202] width 514 height 47
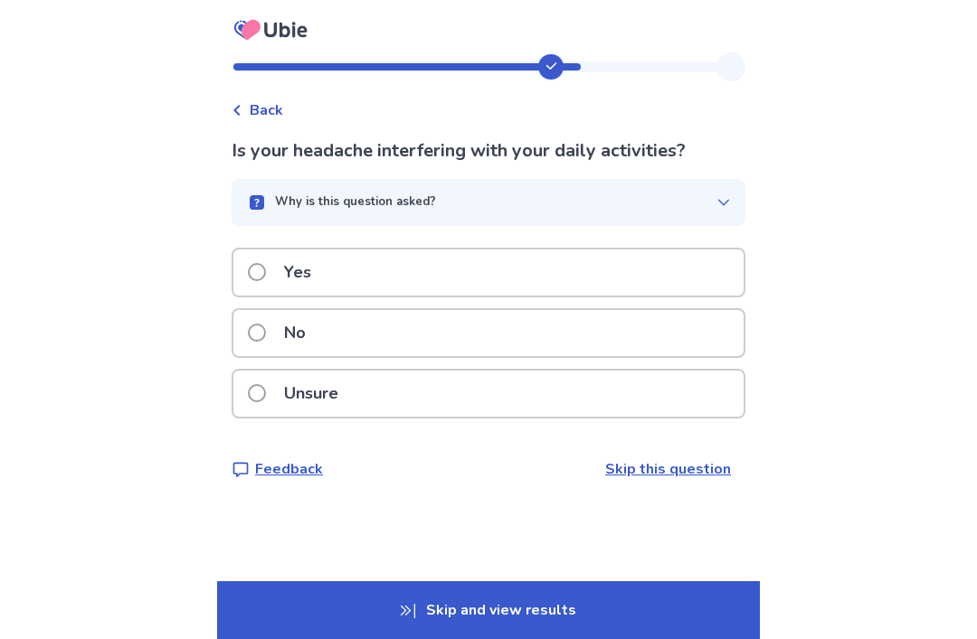
click at [263, 279] on span at bounding box center [257, 272] width 18 height 18
click at [253, 327] on div "No" at bounding box center [488, 333] width 510 height 46
click at [716, 197] on icon "button" at bounding box center [723, 202] width 14 height 14
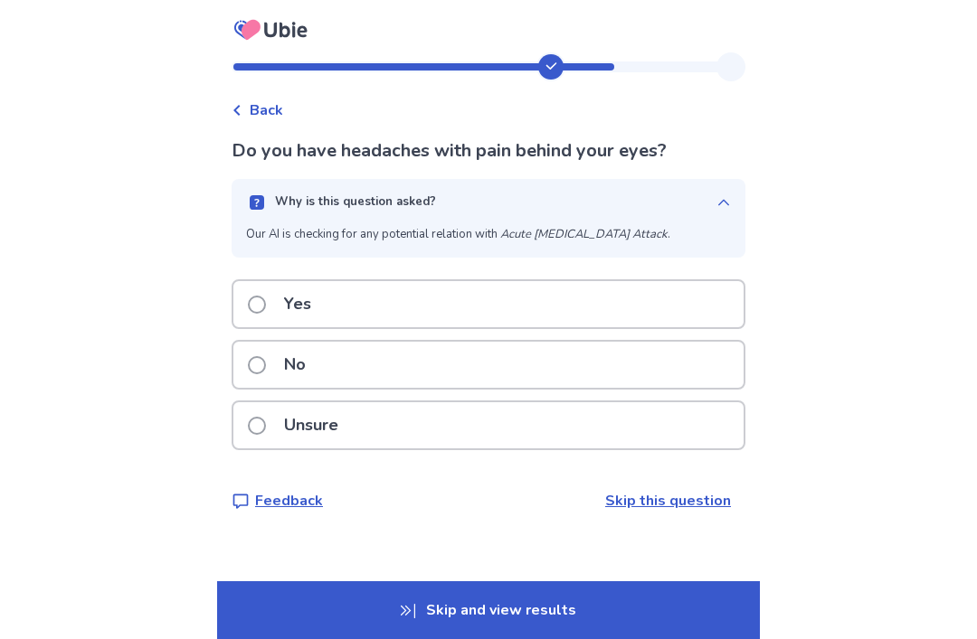
click at [716, 205] on icon "button" at bounding box center [723, 202] width 14 height 14
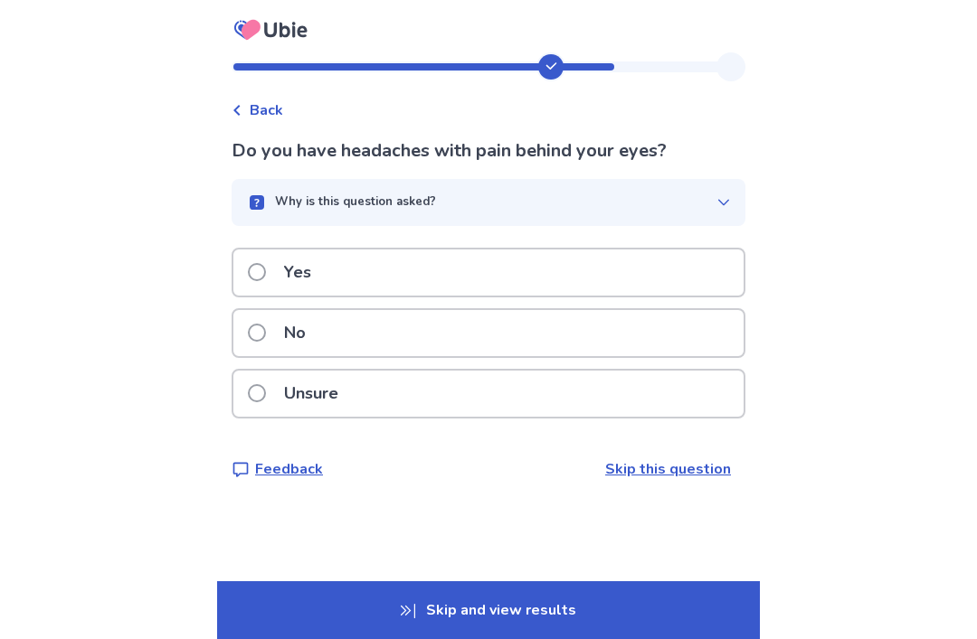
click at [266, 327] on span at bounding box center [257, 333] width 18 height 18
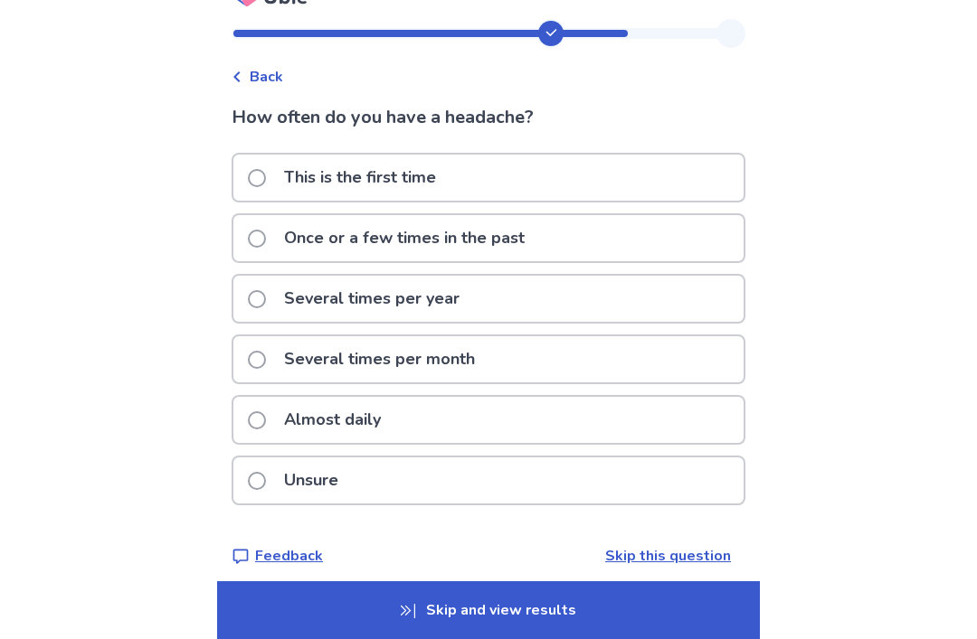
scroll to position [39, 0]
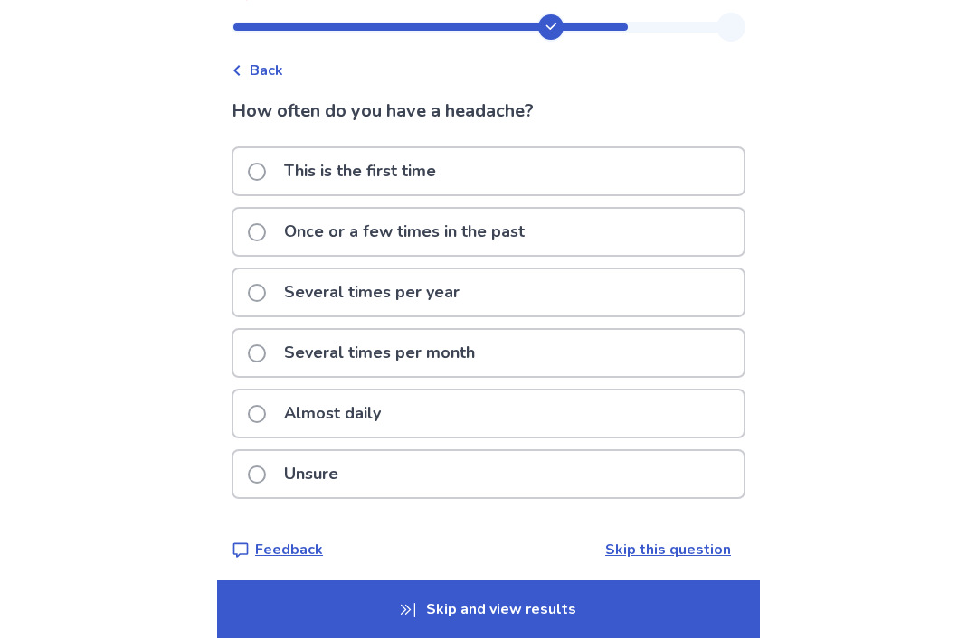
click at [248, 296] on div "Several times per year" at bounding box center [488, 293] width 510 height 46
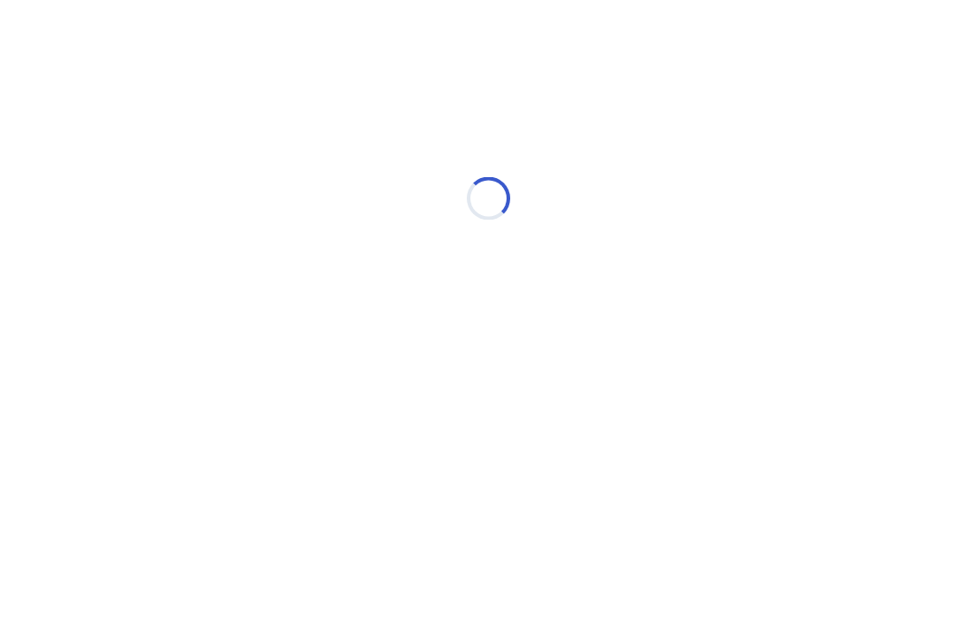
scroll to position [0, 0]
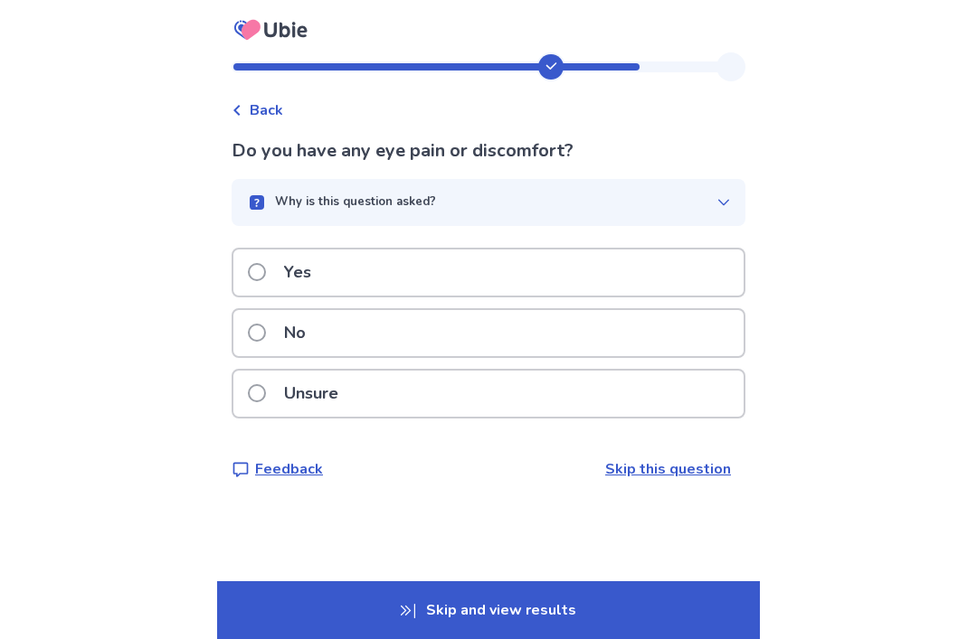
click at [263, 205] on rect "button" at bounding box center [257, 202] width 14 height 14
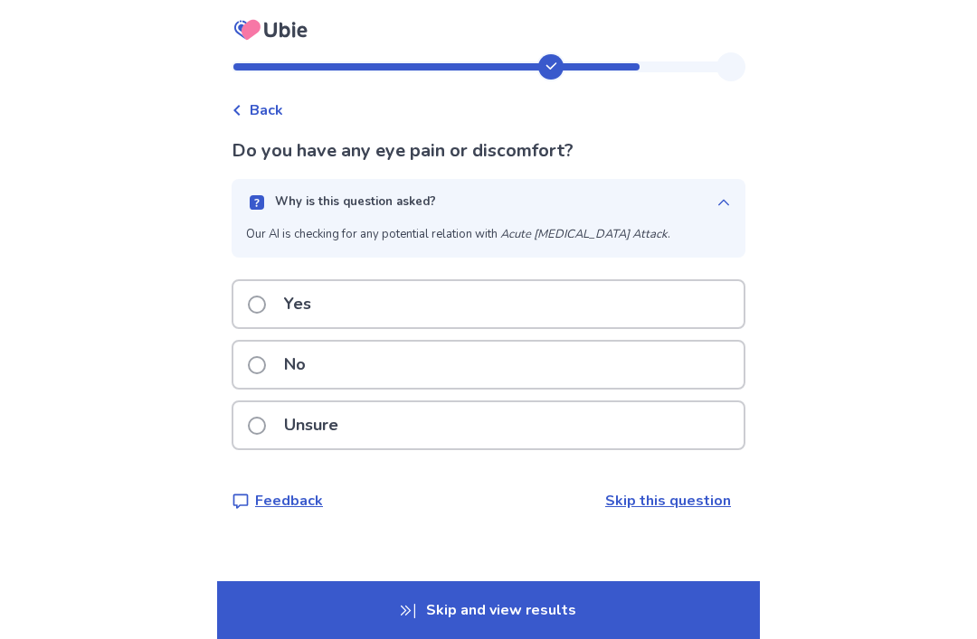
click at [262, 207] on rect "button" at bounding box center [257, 202] width 14 height 14
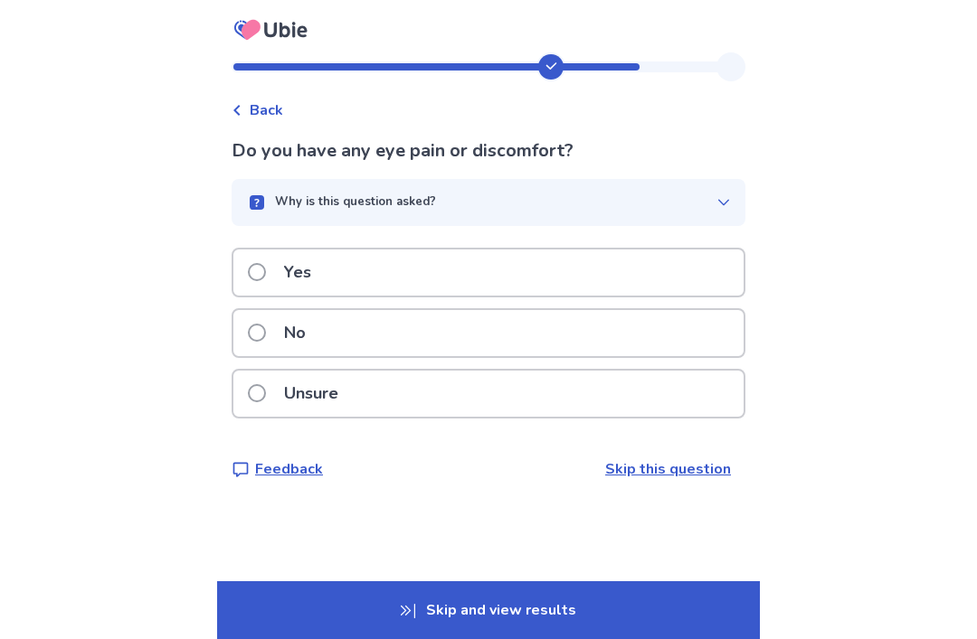
click at [276, 339] on label "No" at bounding box center [282, 333] width 69 height 46
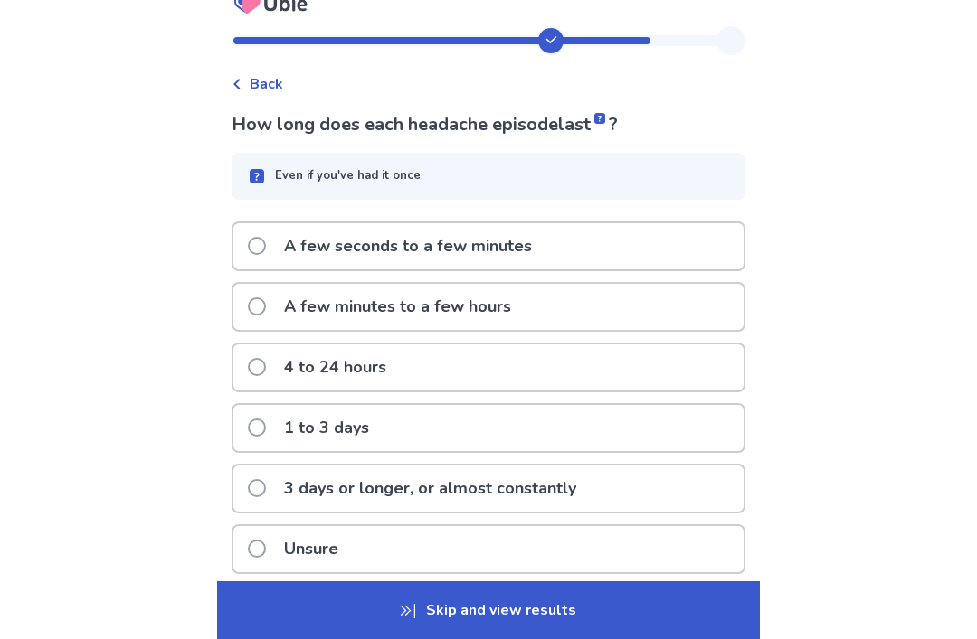
scroll to position [26, 0]
click at [266, 312] on span at bounding box center [257, 306] width 18 height 18
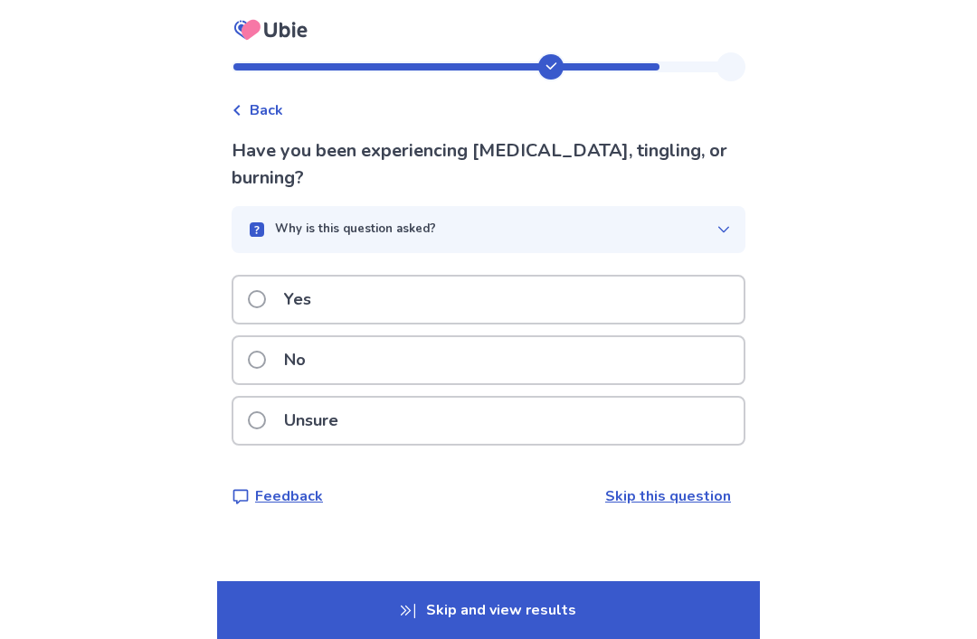
click at [278, 220] on button "Why is this question asked?" at bounding box center [488, 229] width 514 height 47
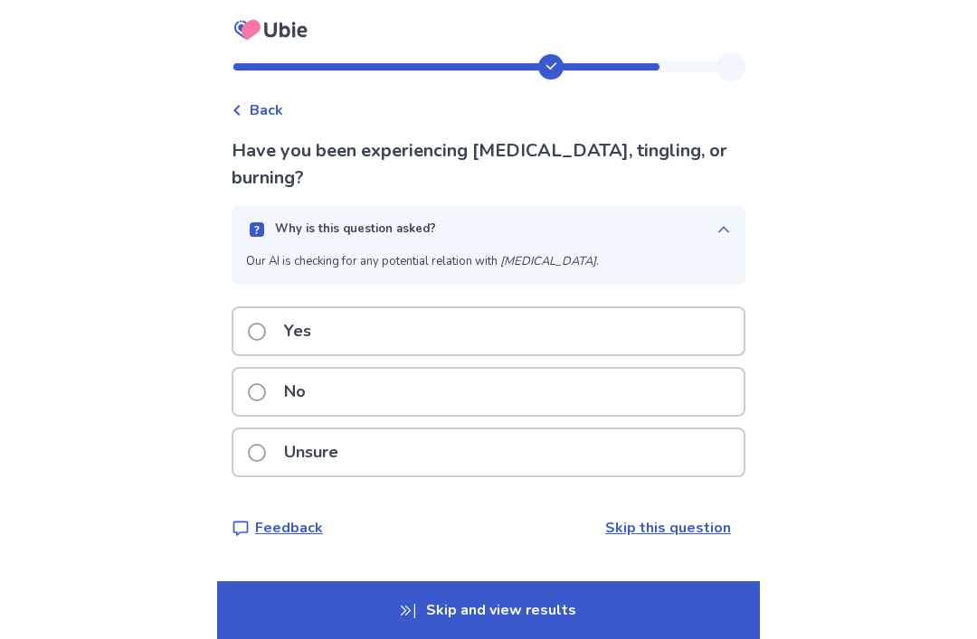
click at [280, 232] on div "Why is this question asked?" at bounding box center [481, 230] width 470 height 18
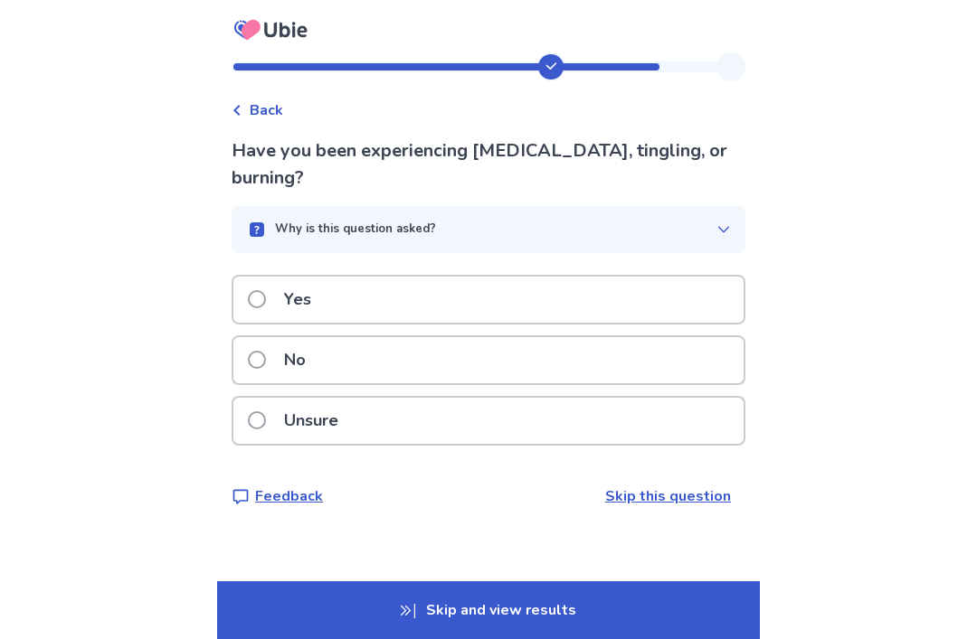
click at [251, 351] on div "No" at bounding box center [488, 360] width 510 height 46
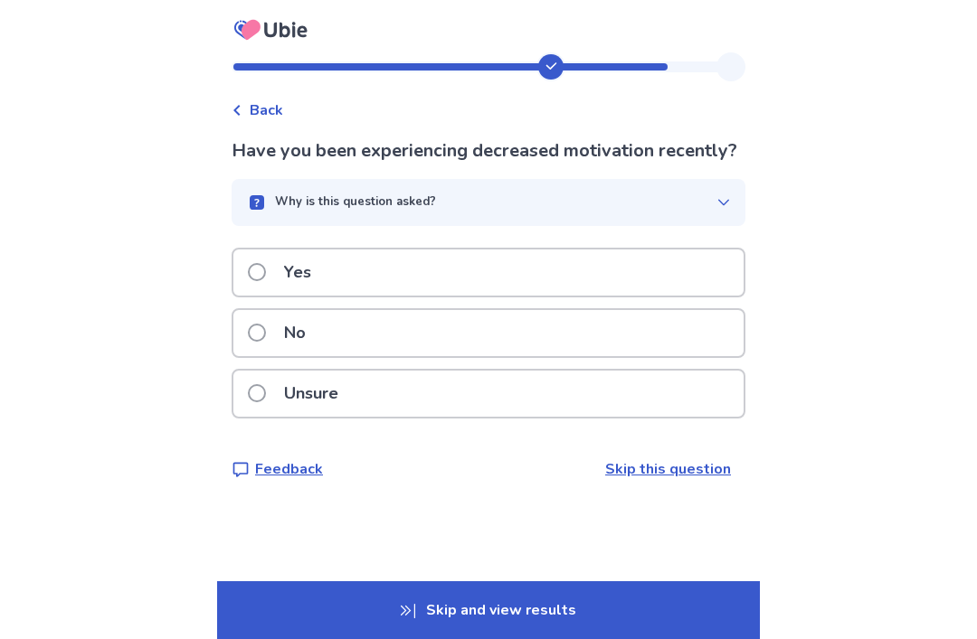
click at [721, 206] on button "Why is this question asked?" at bounding box center [488, 202] width 514 height 47
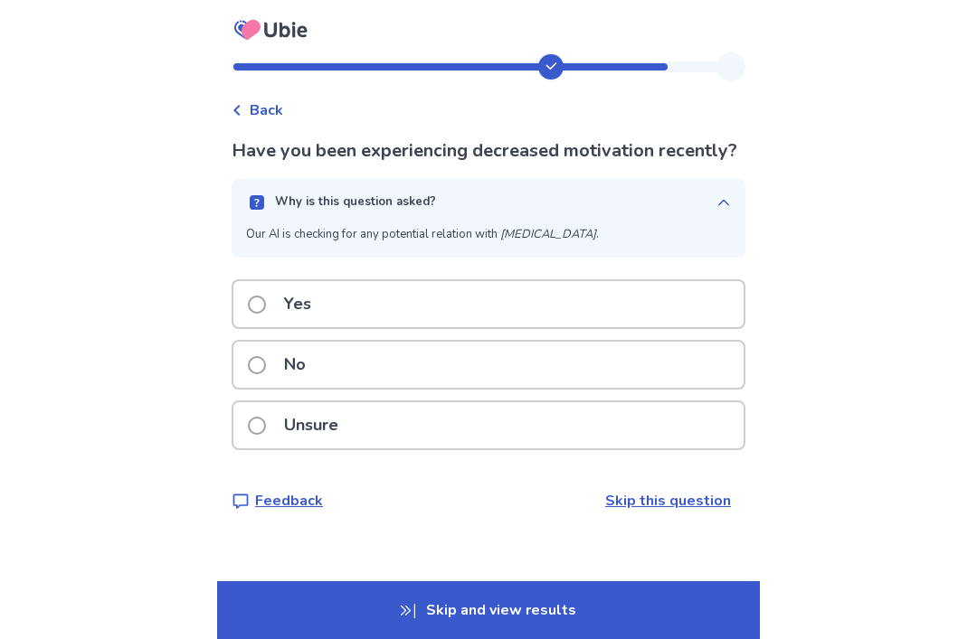
click at [708, 226] on button "Why is this question asked?" at bounding box center [488, 202] width 514 height 47
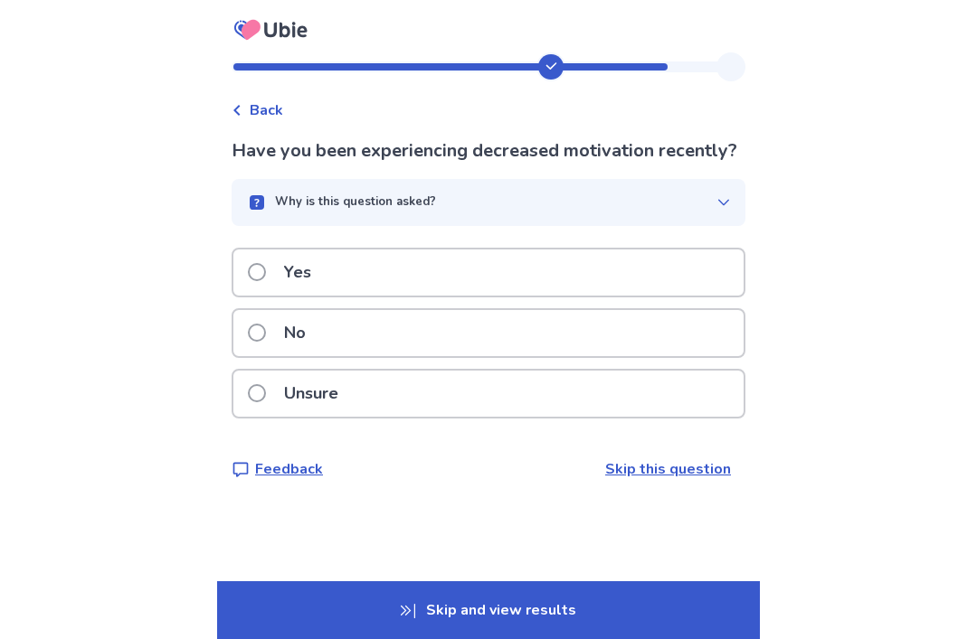
click at [250, 344] on div "No" at bounding box center [488, 333] width 510 height 46
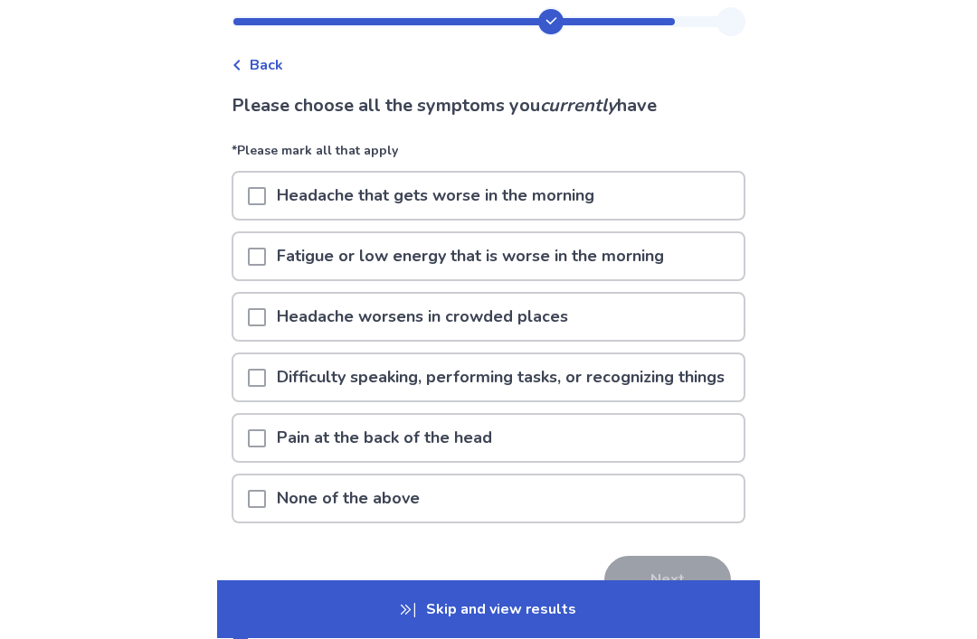
scroll to position [49, 0]
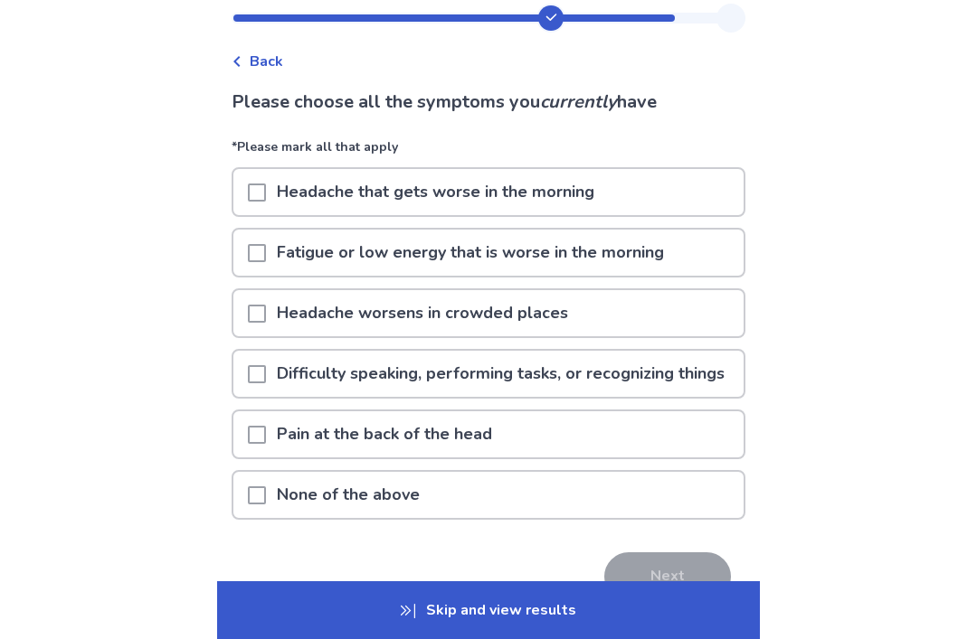
click at [266, 260] on span at bounding box center [257, 253] width 18 height 18
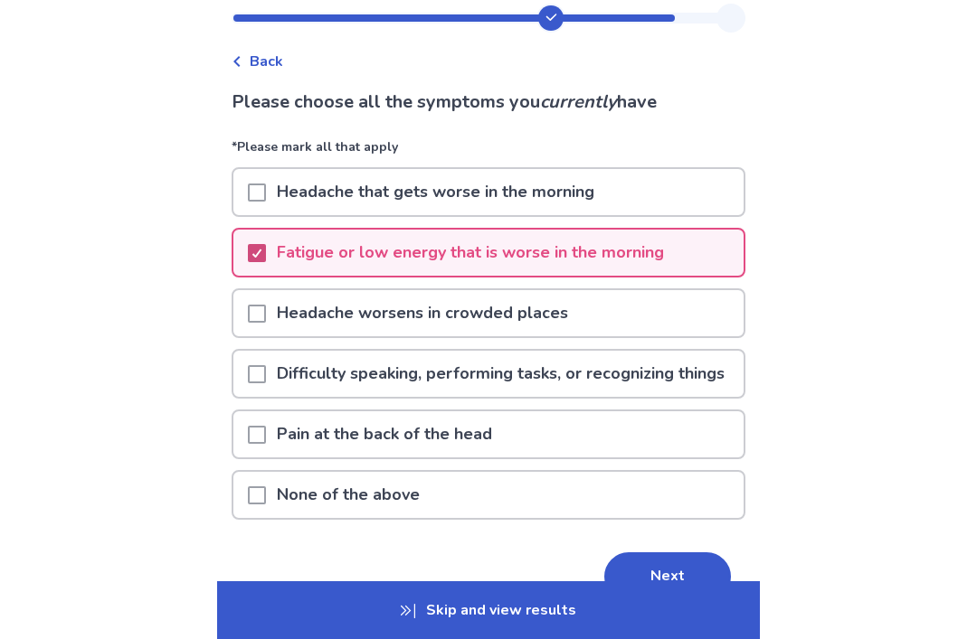
click at [681, 578] on button "Next" at bounding box center [667, 576] width 127 height 49
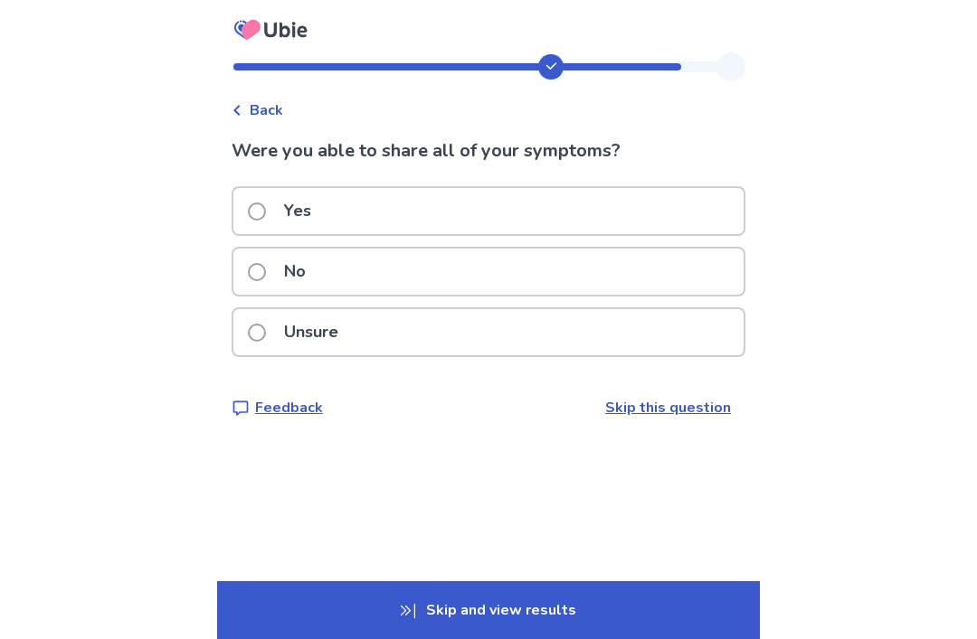
click at [250, 203] on div "Yes" at bounding box center [488, 211] width 510 height 46
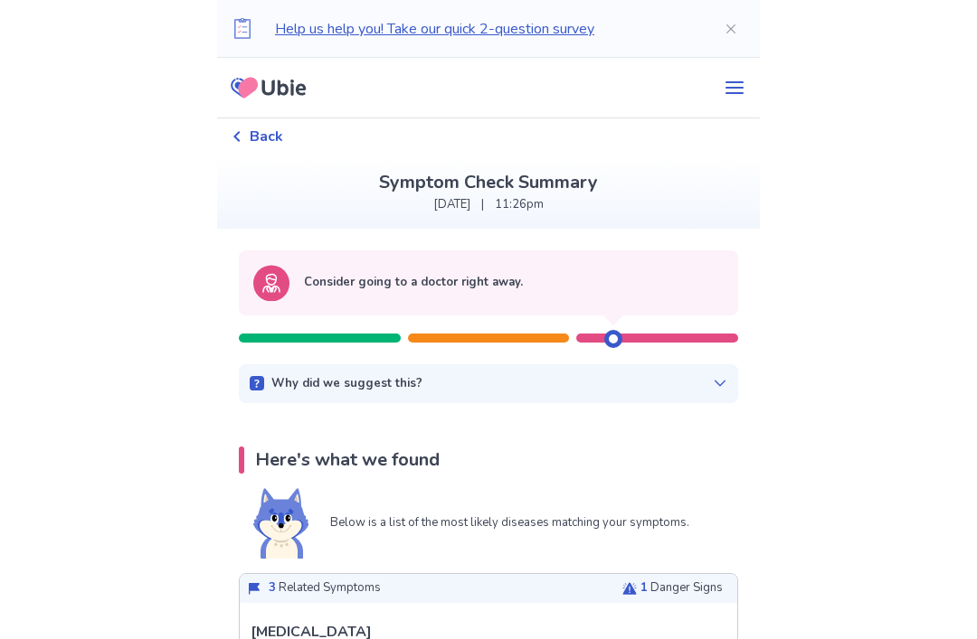
scroll to position [1, 0]
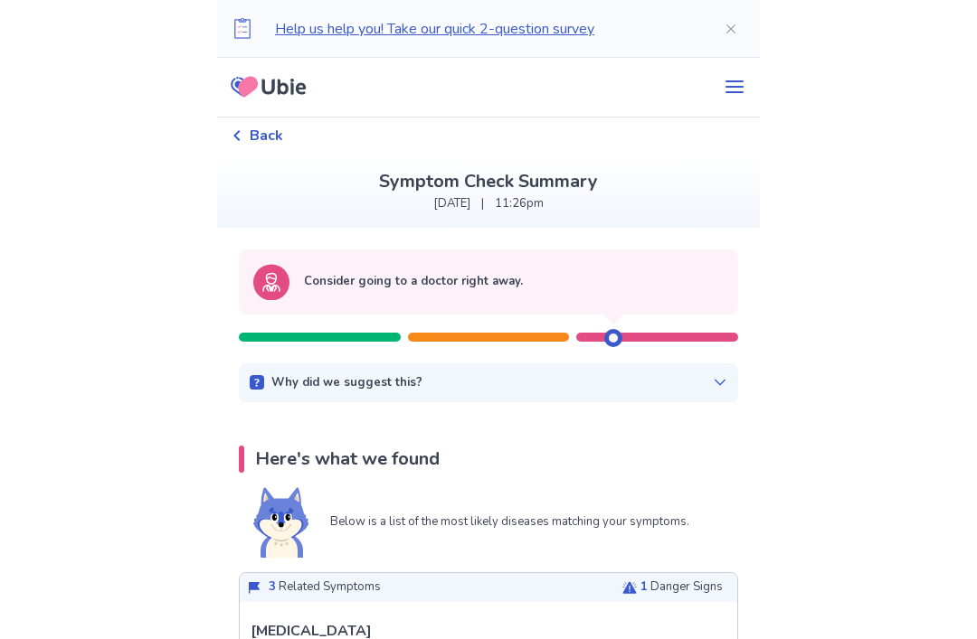
click at [272, 392] on div "Why did we suggest this? This suggestion is based on the severity level of a fe…" at bounding box center [488, 383] width 499 height 40
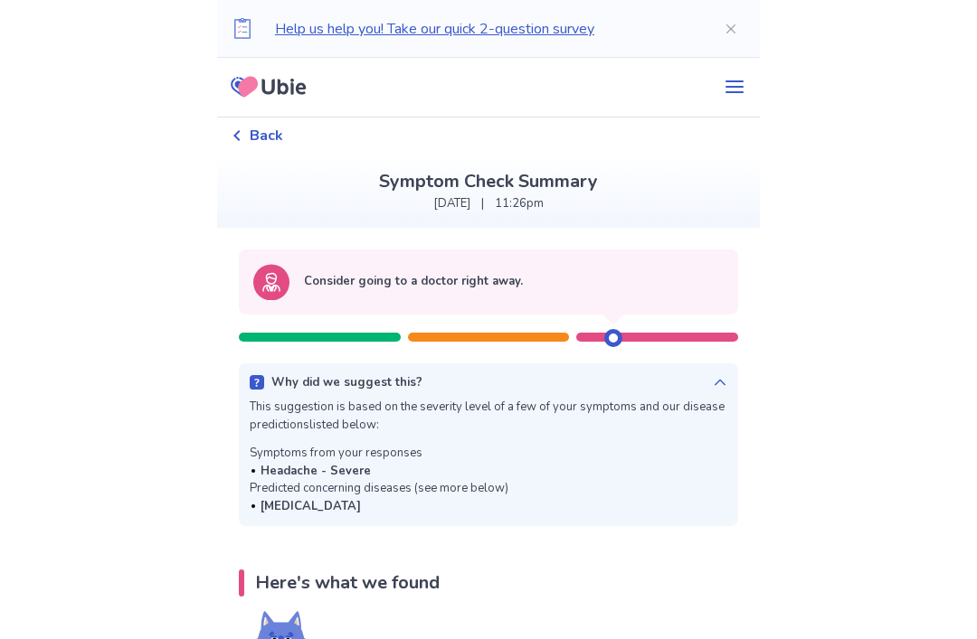
click at [278, 382] on div "Why did we suggest this?" at bounding box center [488, 383] width 477 height 18
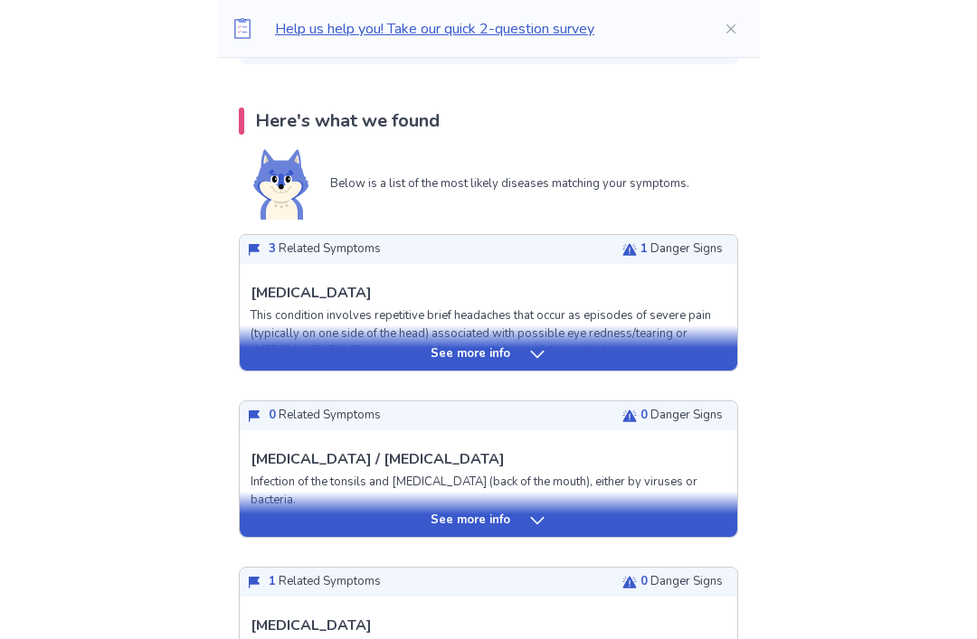
click at [287, 364] on div "See more info" at bounding box center [488, 348] width 497 height 45
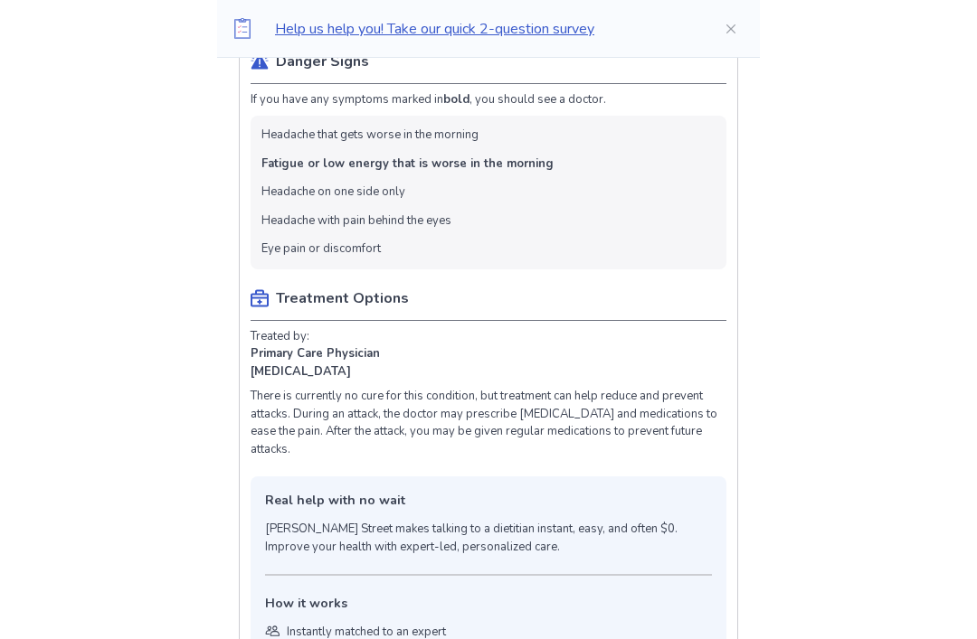
scroll to position [988, 0]
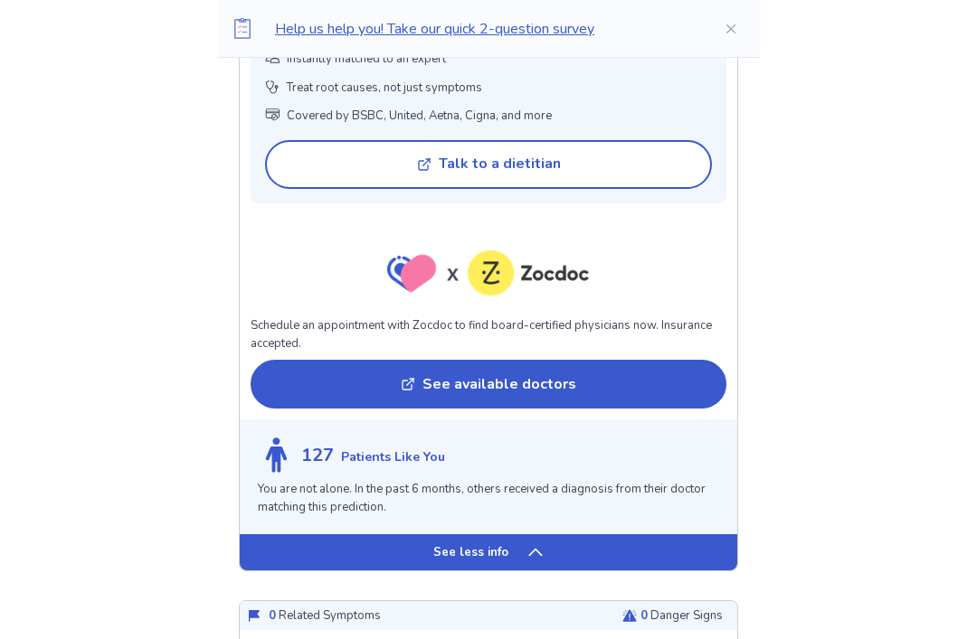
click at [313, 540] on div "See less info" at bounding box center [488, 553] width 497 height 36
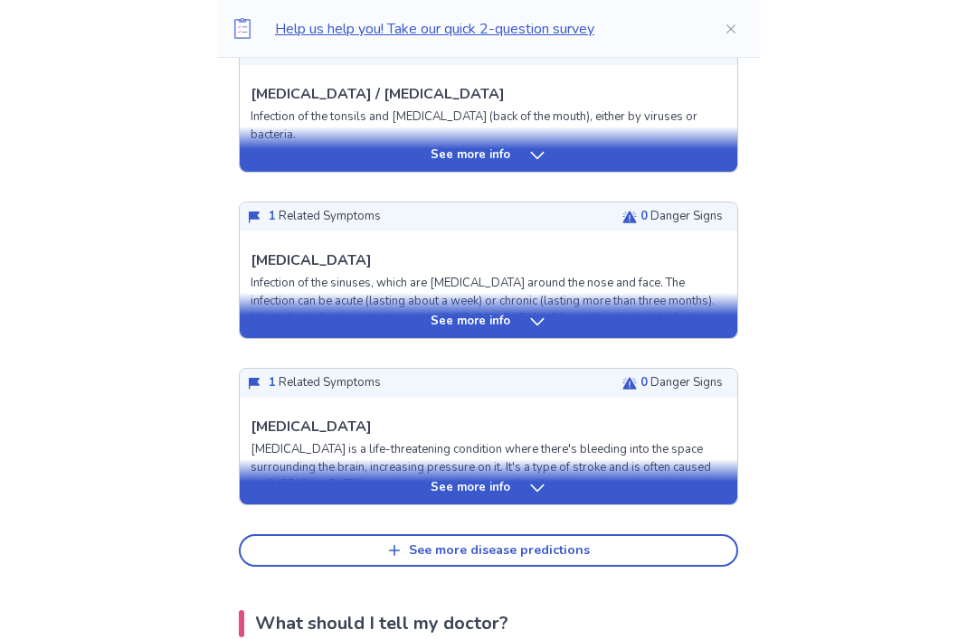
scroll to position [704, 0]
click at [305, 554] on button "See more disease predictions" at bounding box center [488, 550] width 499 height 33
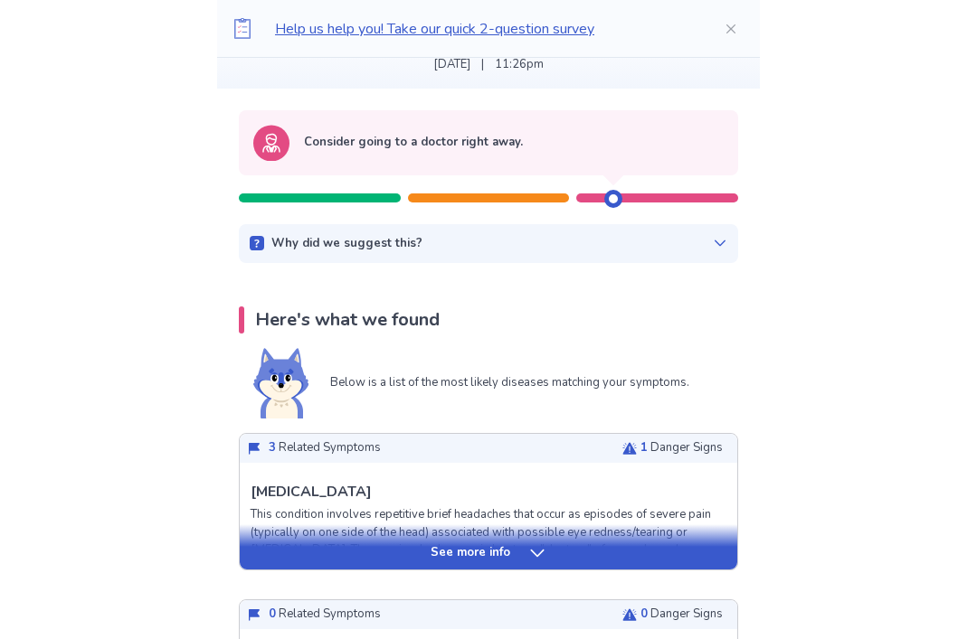
scroll to position [139, 0]
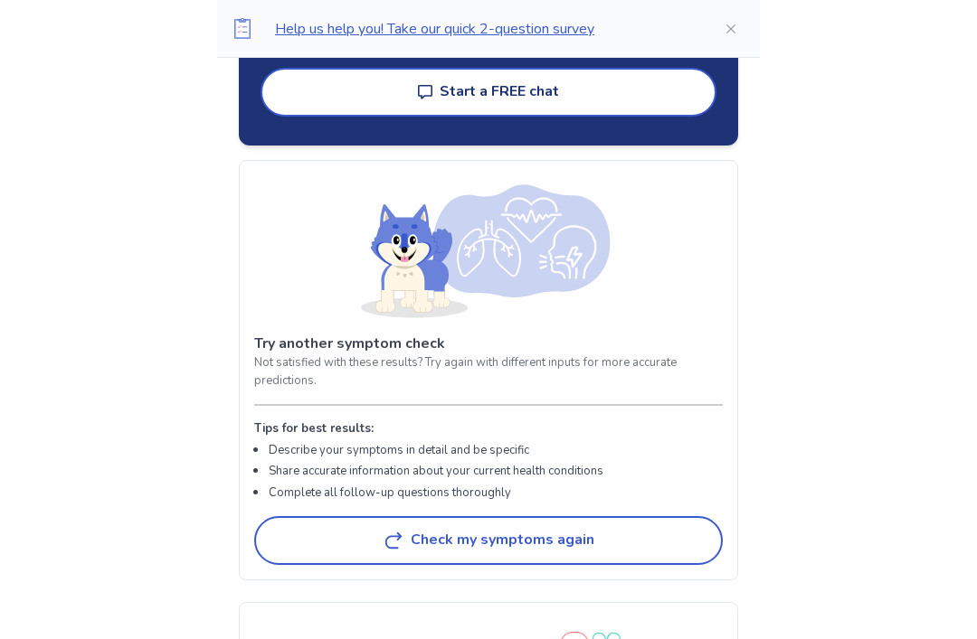
click at [308, 536] on button "Check my symptoms again" at bounding box center [488, 540] width 468 height 49
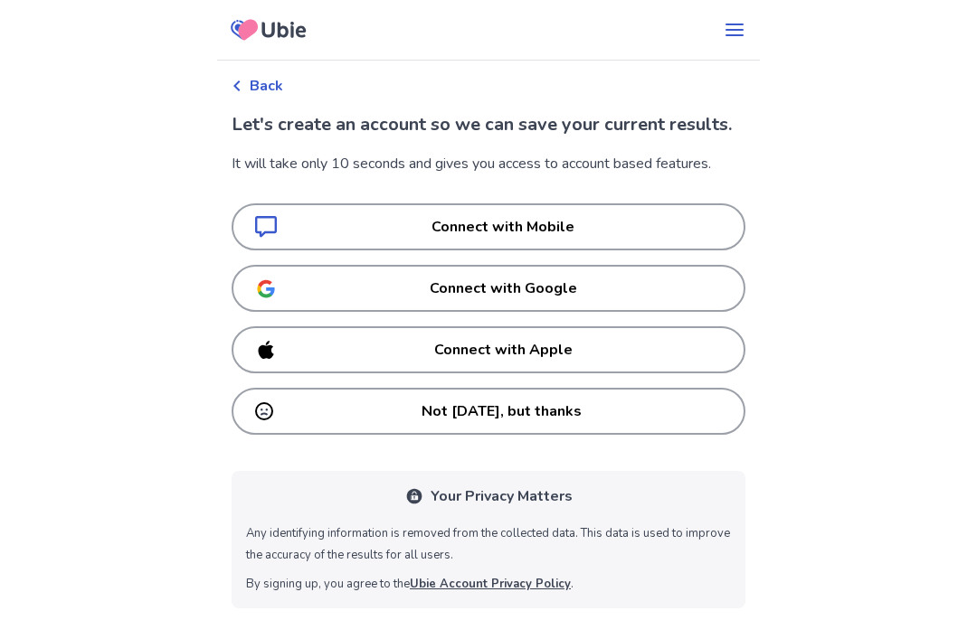
click at [258, 82] on div "Back" at bounding box center [257, 86] width 52 height 22
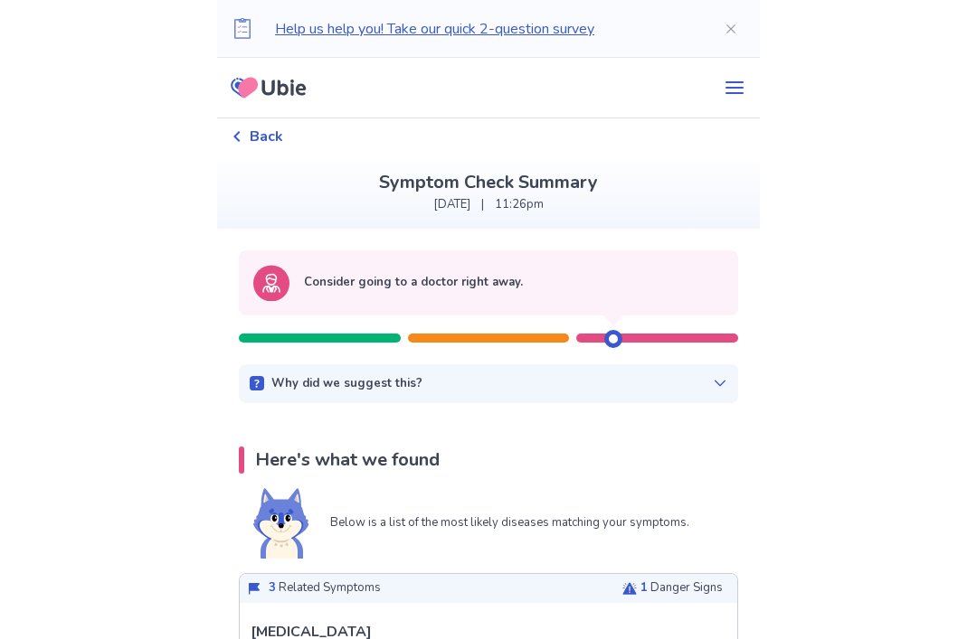
click at [259, 138] on div "Back" at bounding box center [257, 137] width 52 height 22
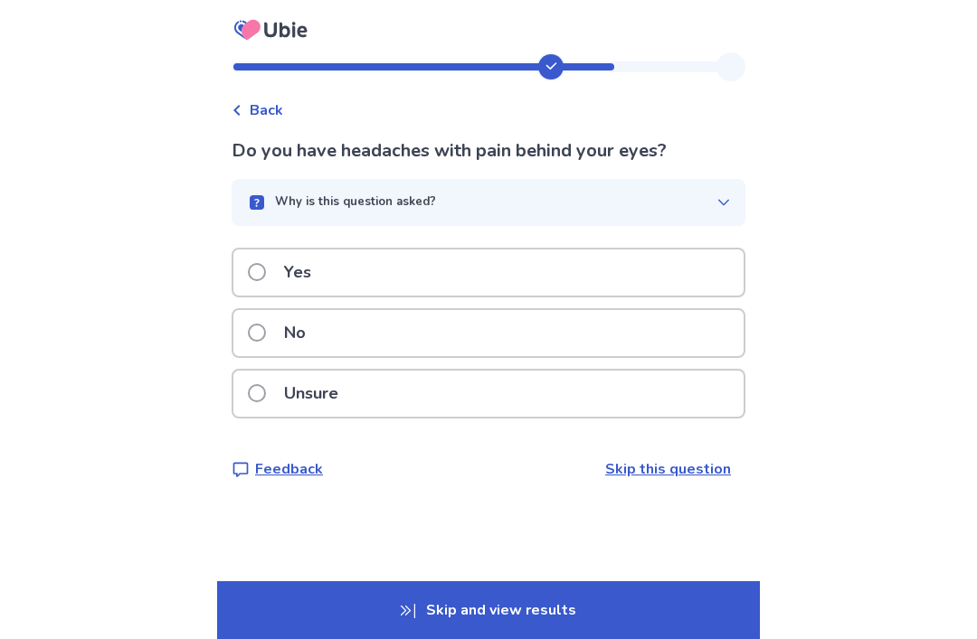
scroll to position [14, 0]
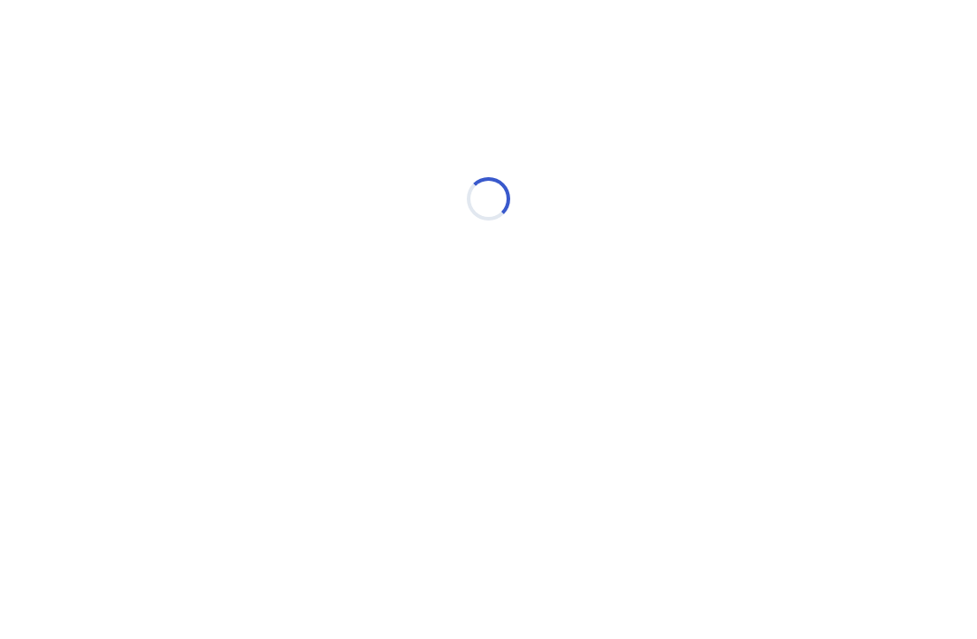
select select "*"
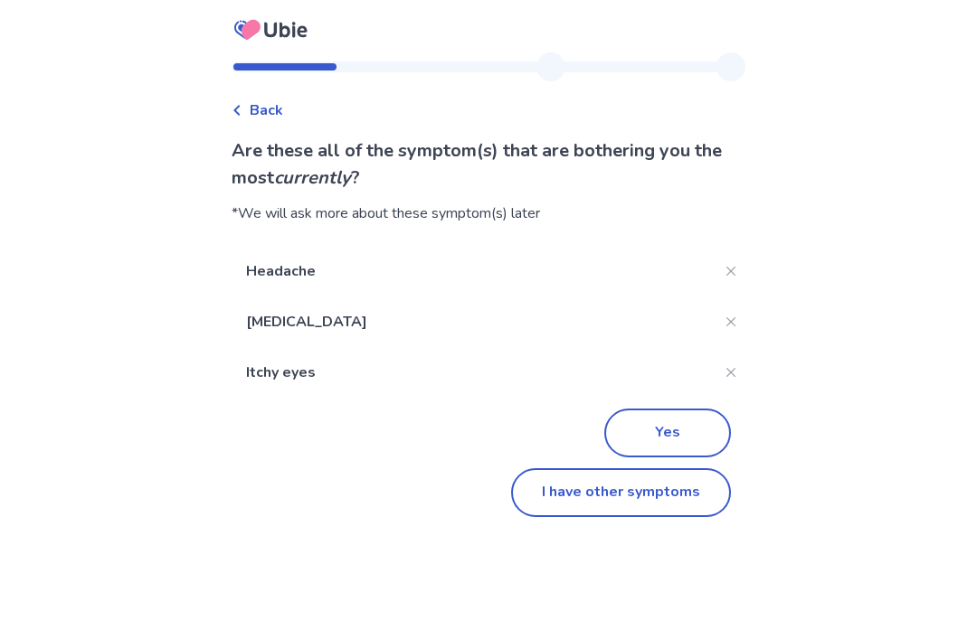
scroll to position [58, 0]
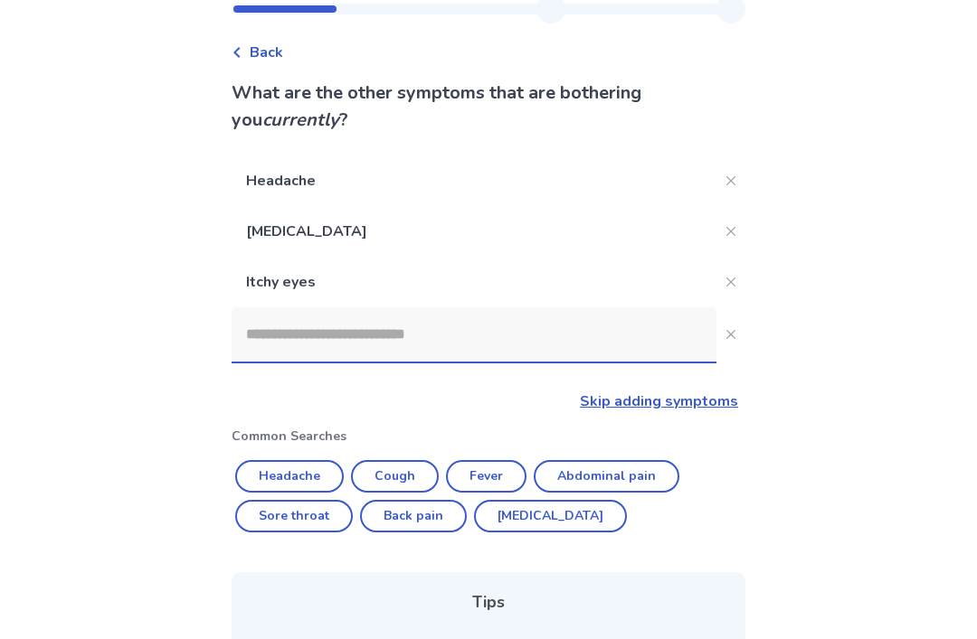
scroll to position [166, 0]
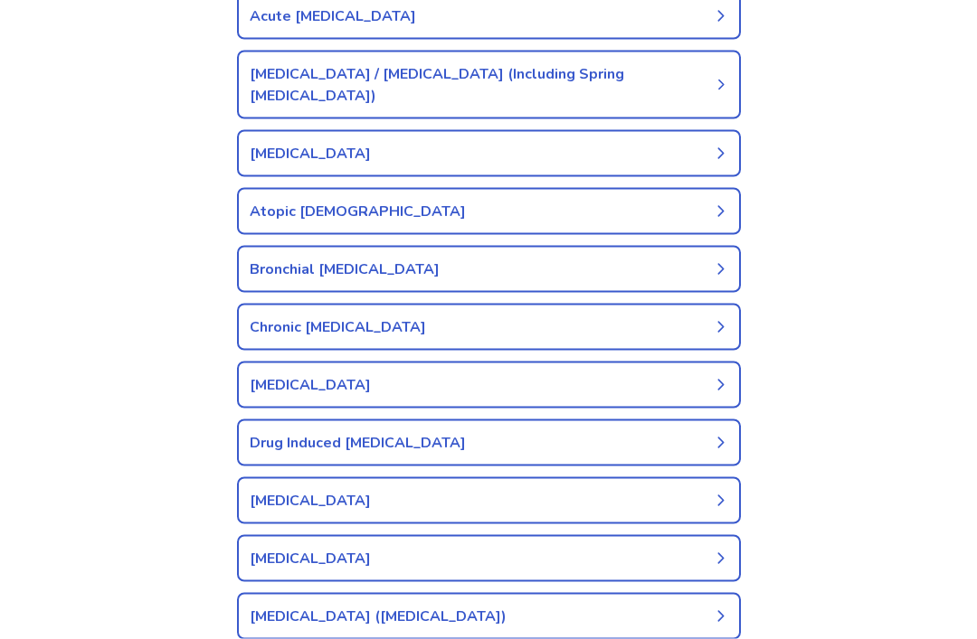
scroll to position [342, 0]
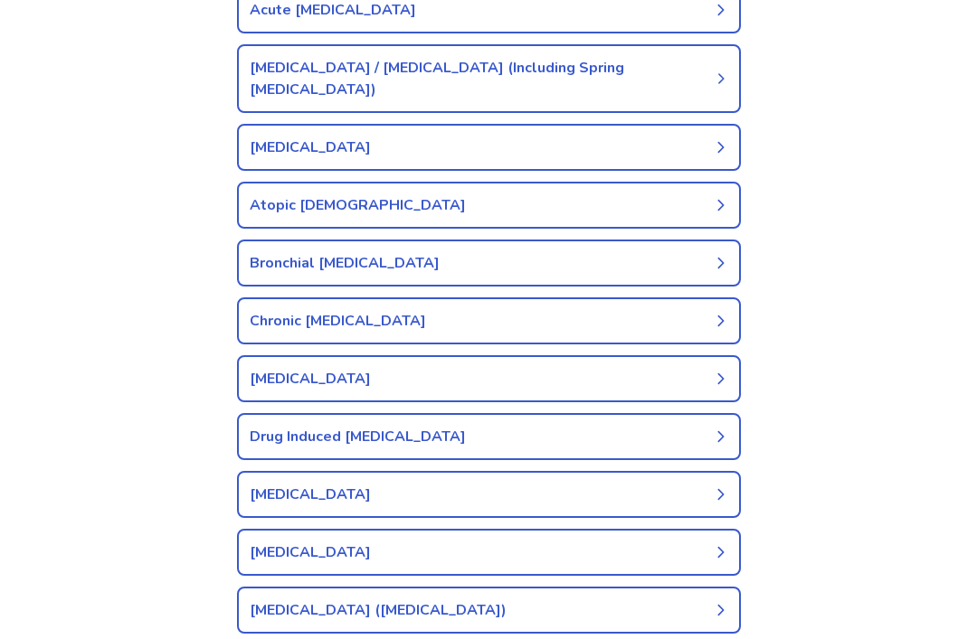
click at [278, 533] on link "Food Allergy" at bounding box center [489, 552] width 504 height 47
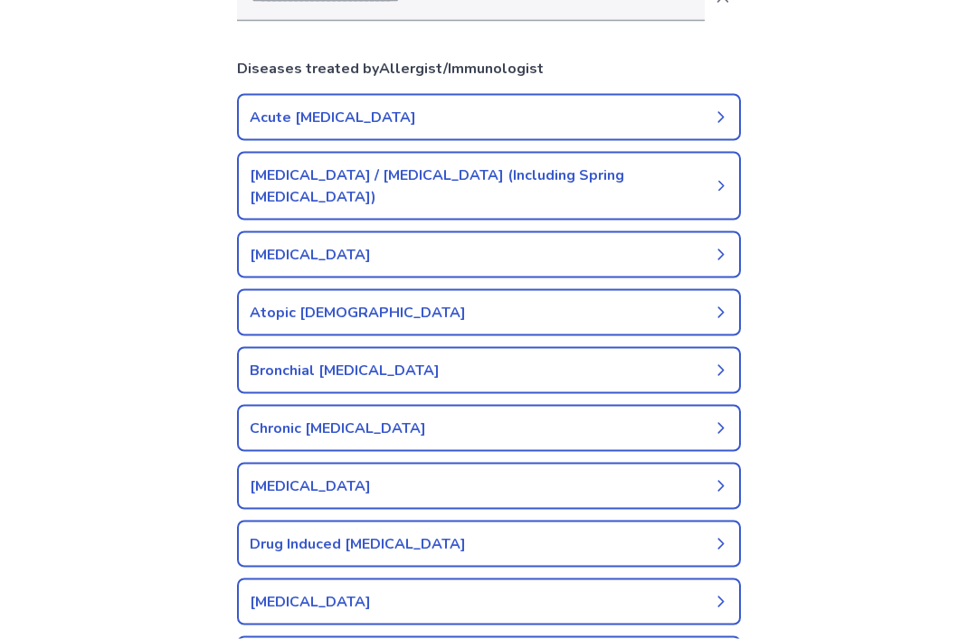
scroll to position [164, 0]
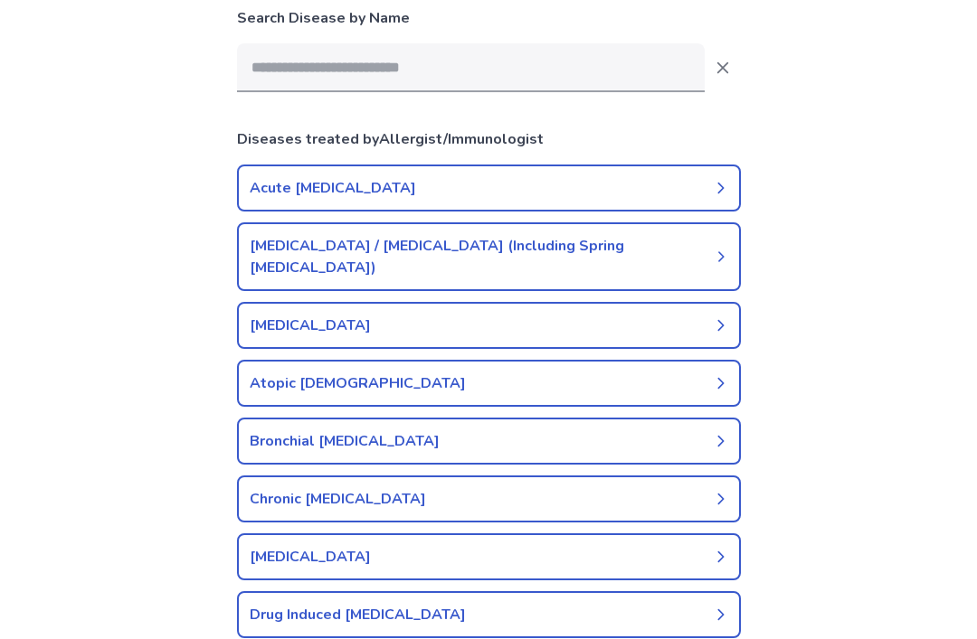
click at [263, 242] on link "[MEDICAL_DATA] / [MEDICAL_DATA] (Including Spring [MEDICAL_DATA])" at bounding box center [489, 256] width 504 height 69
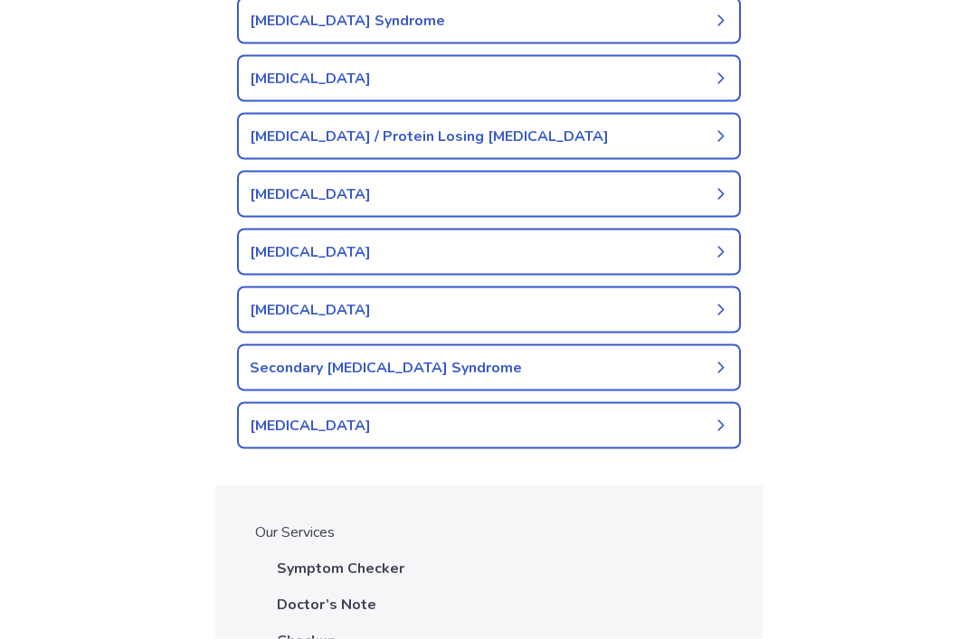
scroll to position [1108, 0]
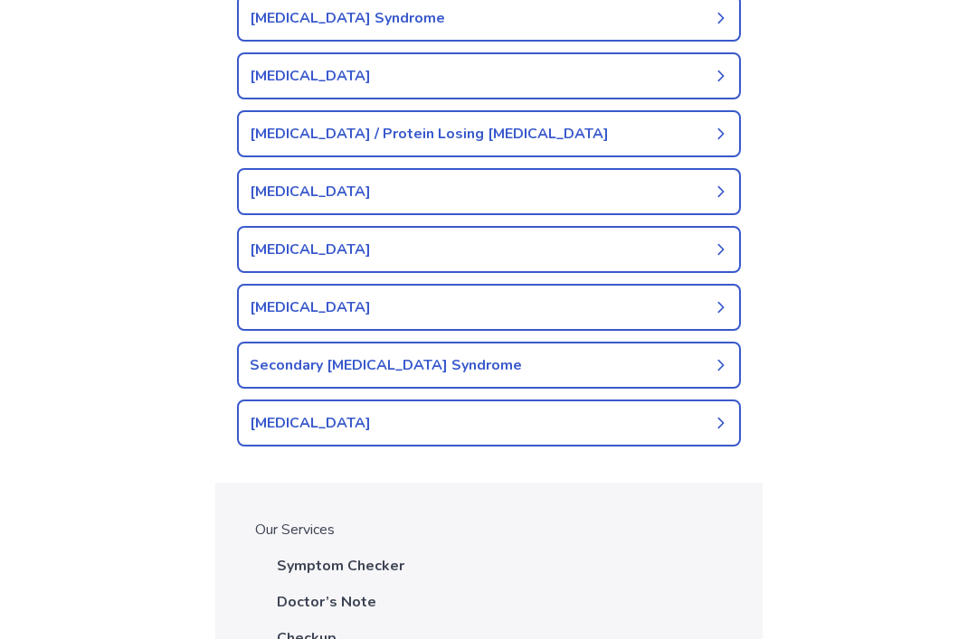
click at [252, 402] on link "[MEDICAL_DATA]" at bounding box center [489, 423] width 504 height 47
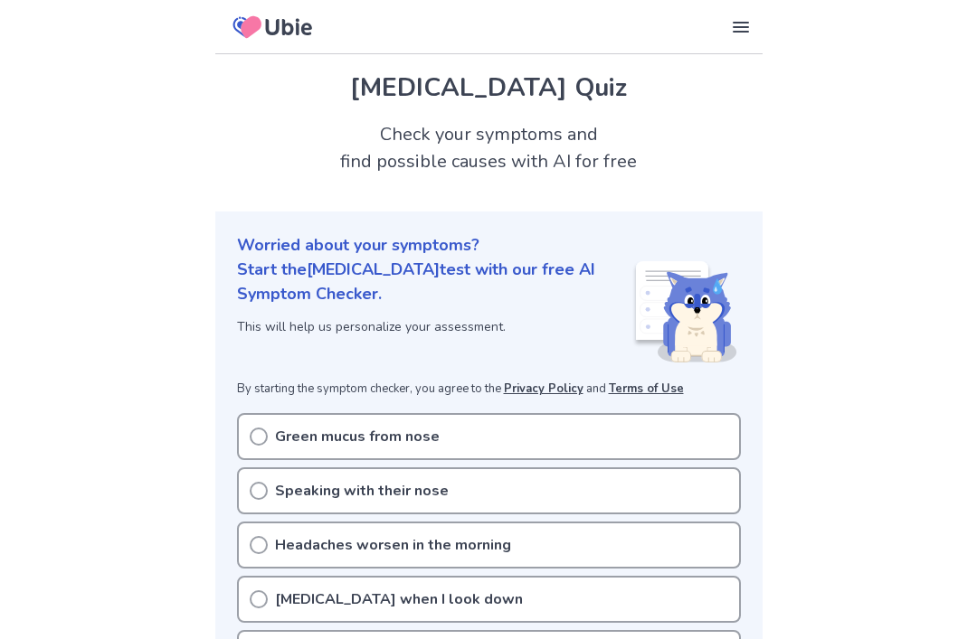
scroll to position [1166, 0]
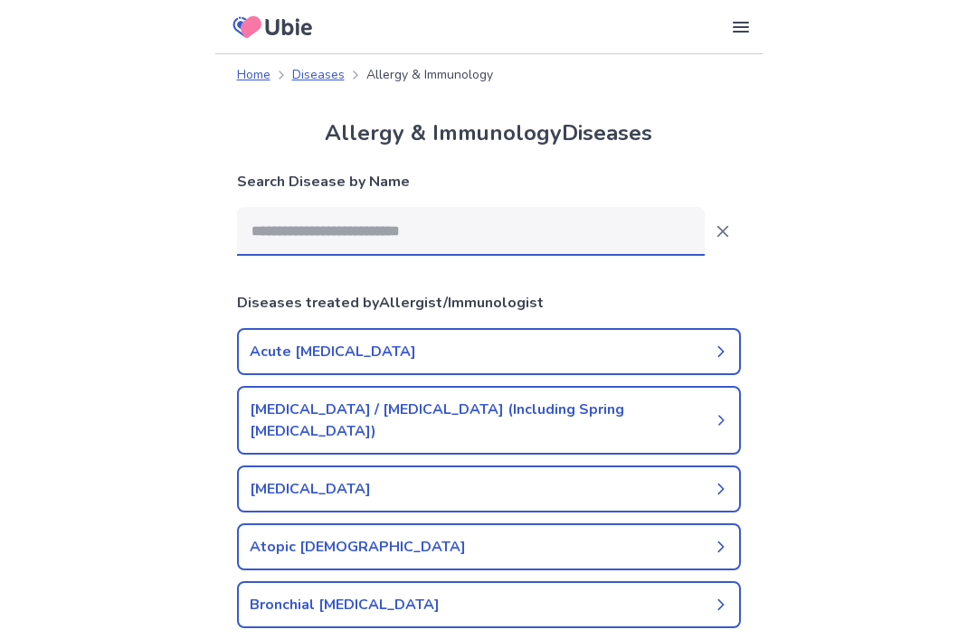
click at [276, 240] on input at bounding box center [470, 231] width 467 height 49
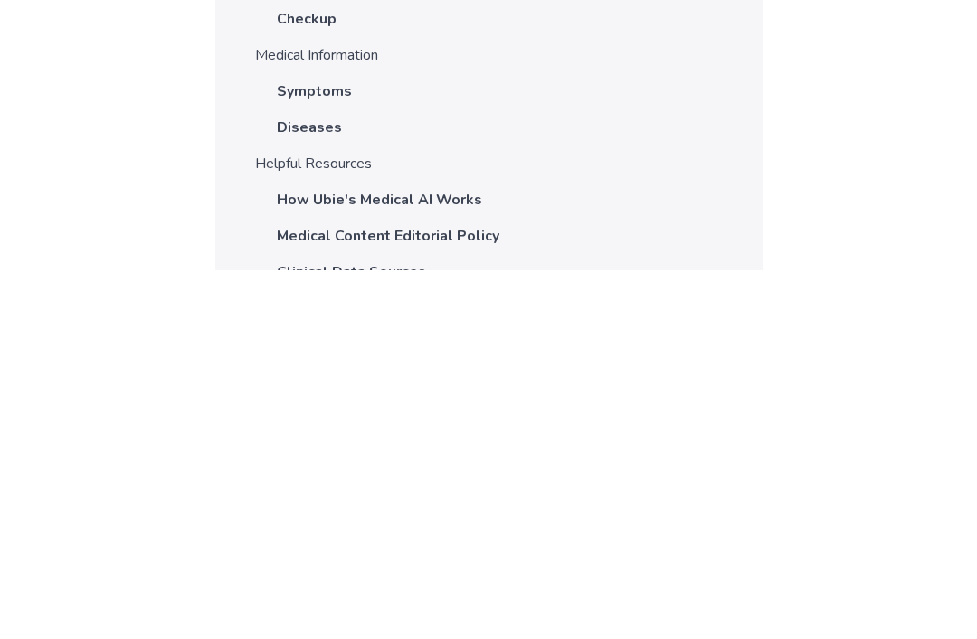
scroll to position [163, 0]
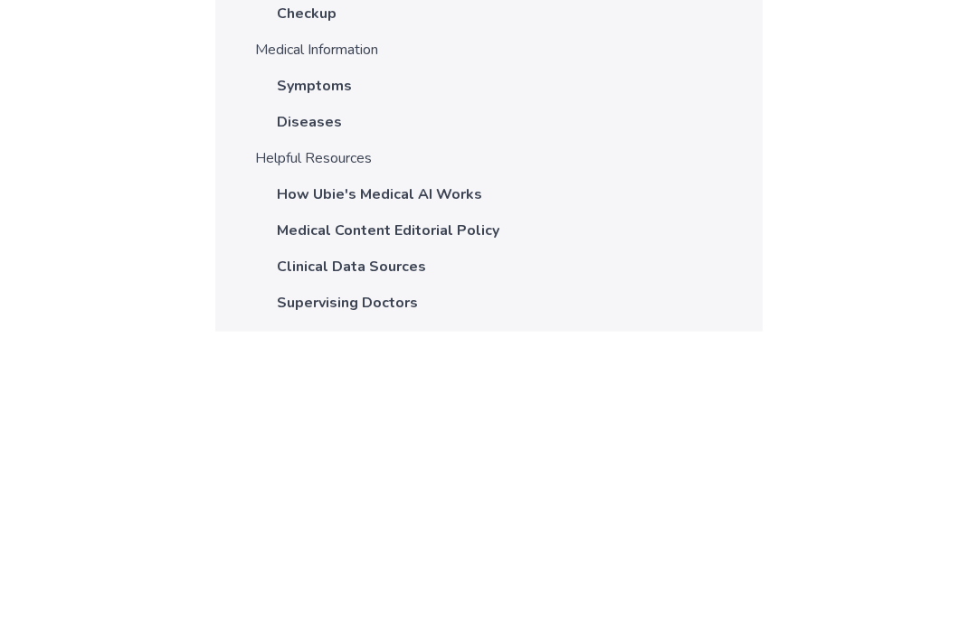
type input "********"
click at [278, 419] on p "Diseases" at bounding box center [309, 430] width 65 height 22
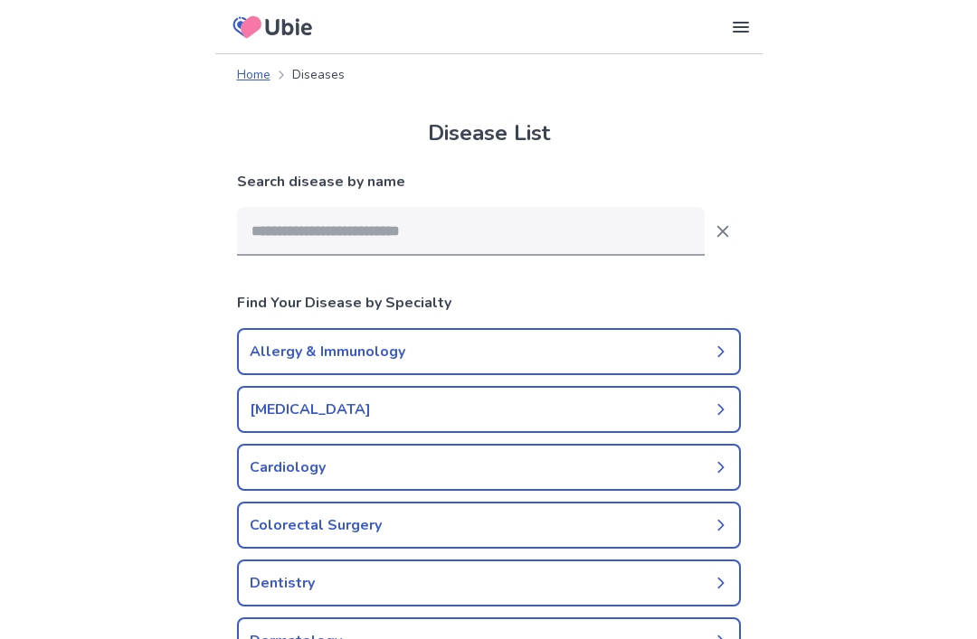
click at [256, 490] on link "Cardiology" at bounding box center [489, 467] width 504 height 47
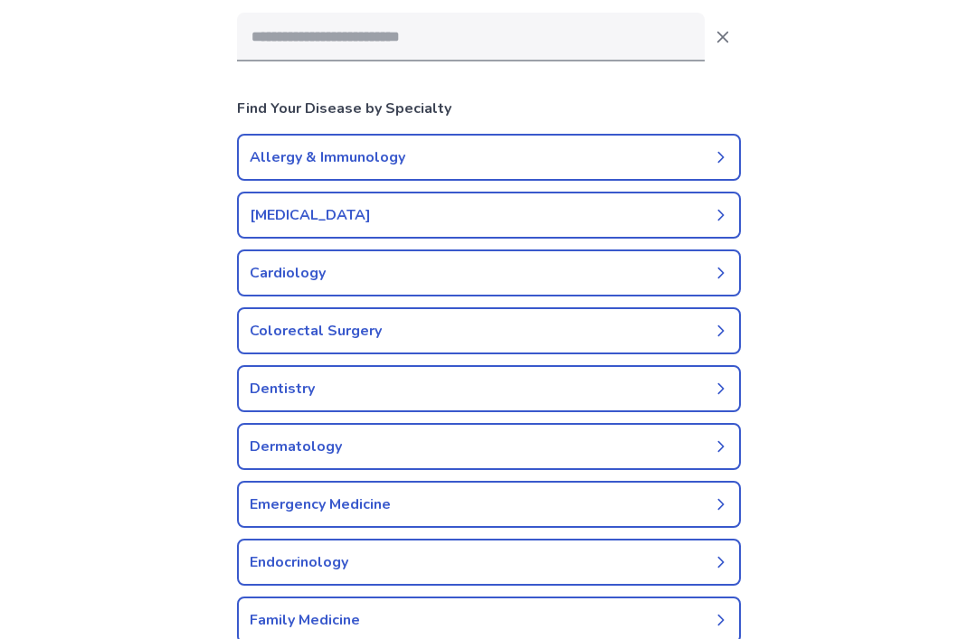
scroll to position [193, 0]
click at [277, 158] on link "Allergy & Immunology" at bounding box center [489, 158] width 504 height 47
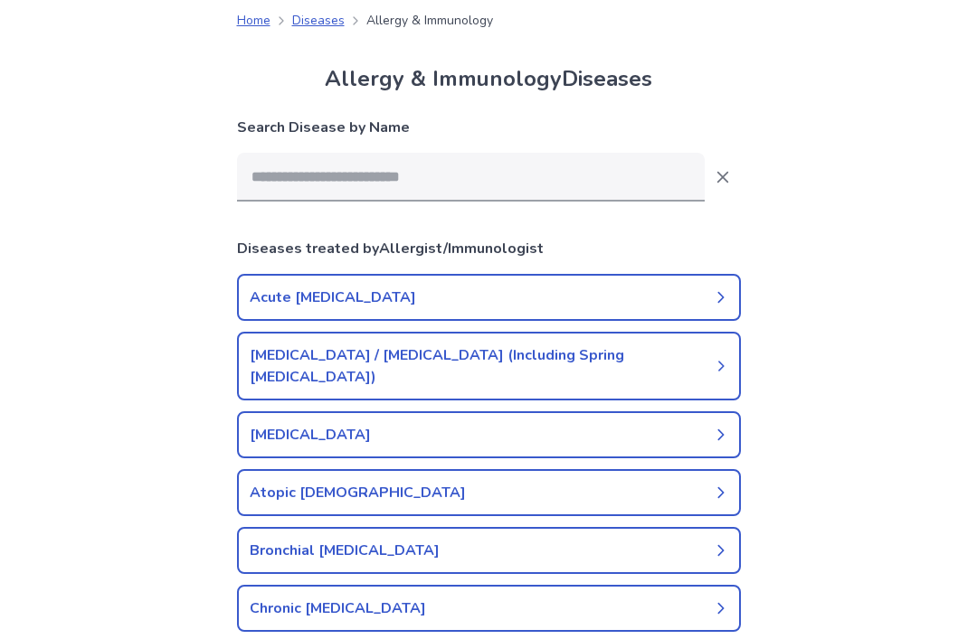
scroll to position [55, 0]
click at [261, 197] on input at bounding box center [470, 176] width 467 height 49
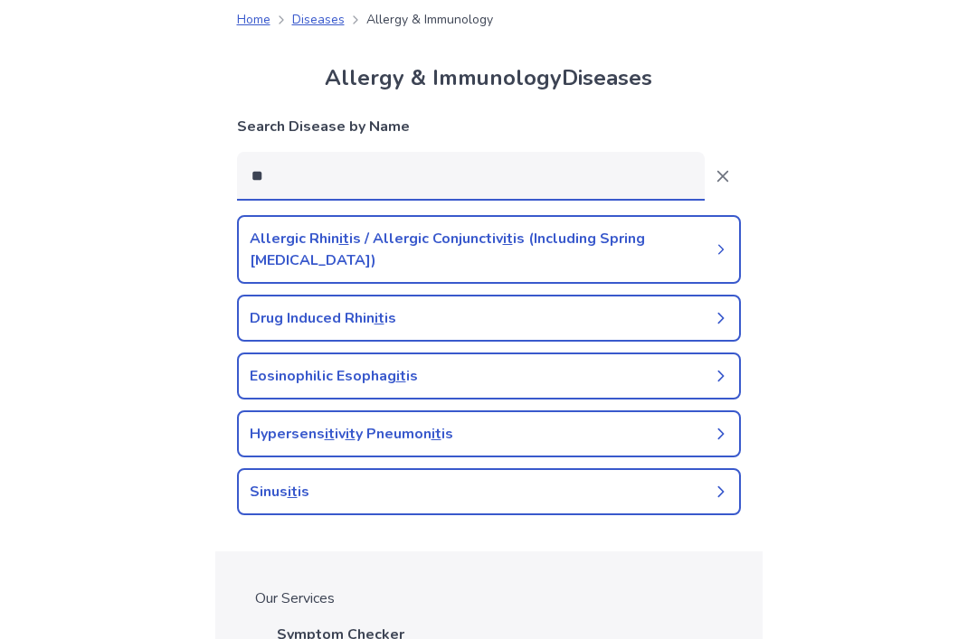
type input "*"
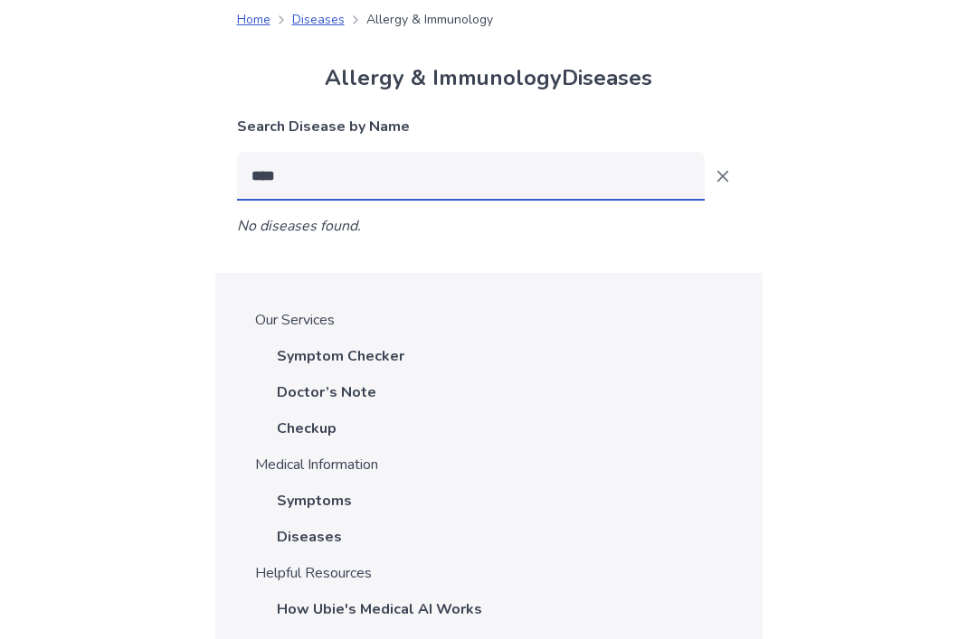
type input "*****"
click at [277, 360] on p "Symptom Checker" at bounding box center [340, 356] width 127 height 22
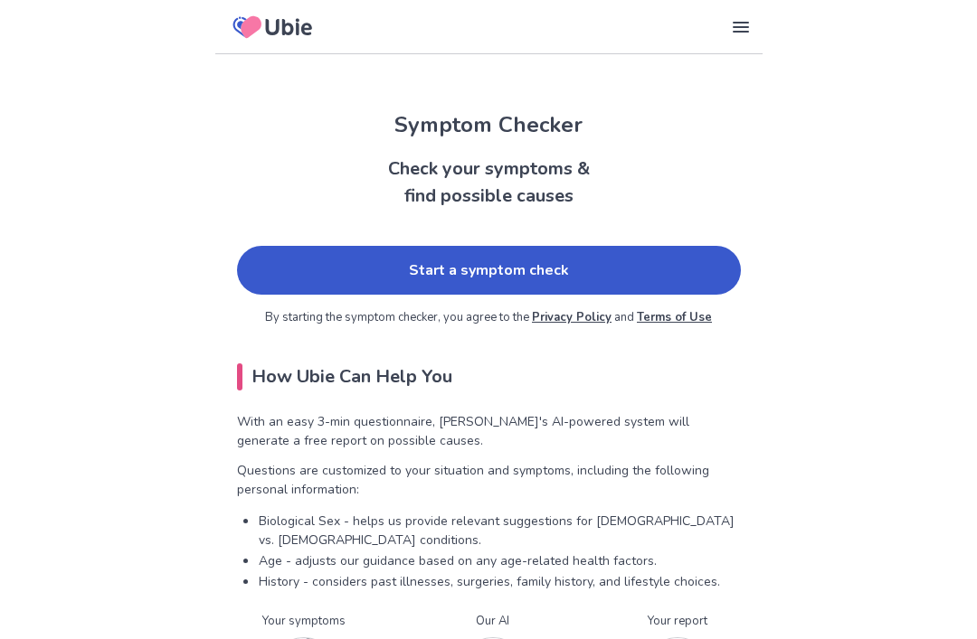
click at [278, 279] on link "Start a symptom check" at bounding box center [489, 270] width 504 height 49
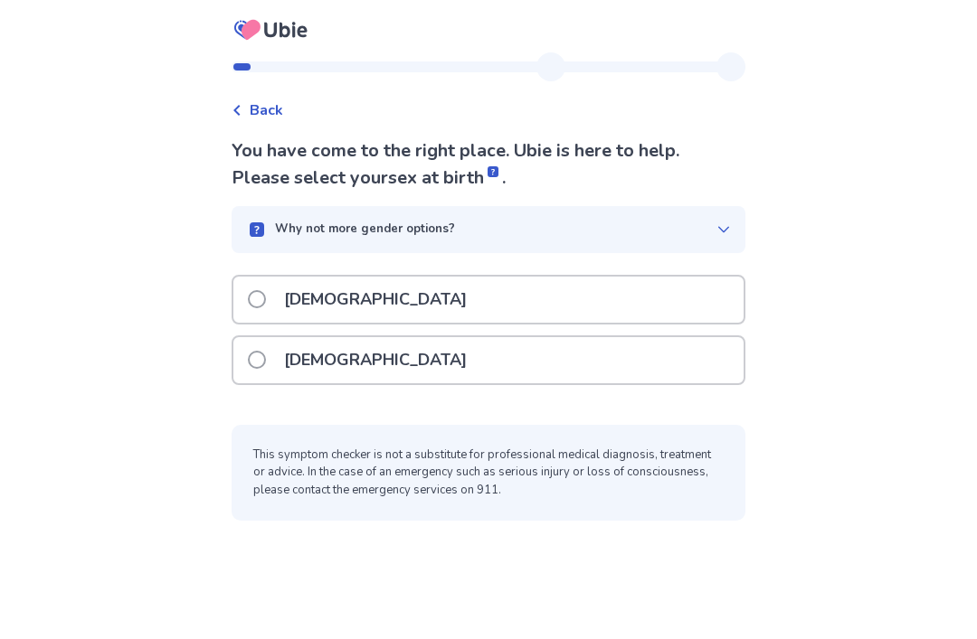
click at [262, 355] on span at bounding box center [257, 360] width 18 height 18
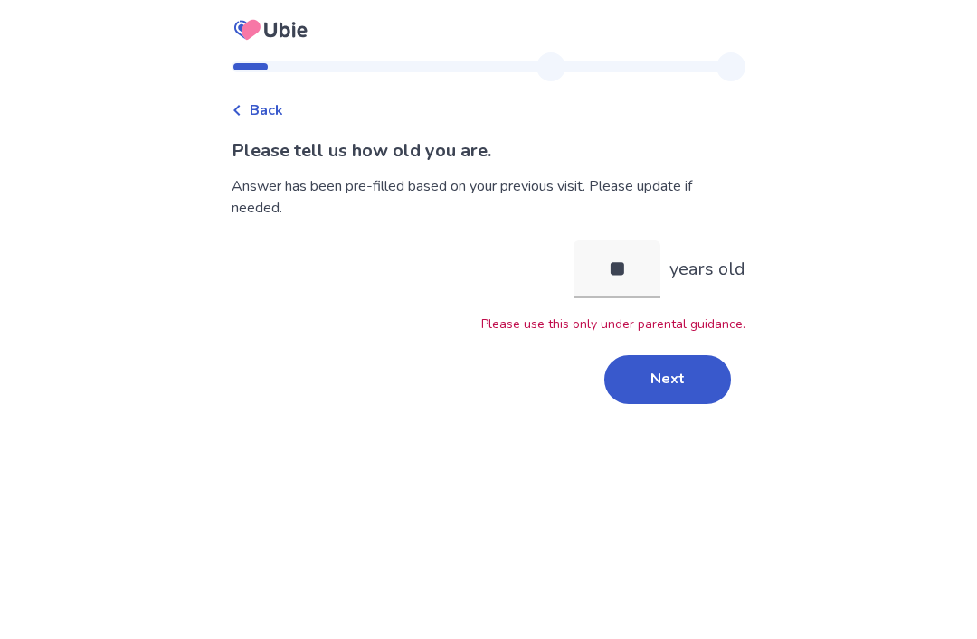
click at [689, 382] on button "Next" at bounding box center [667, 379] width 127 height 49
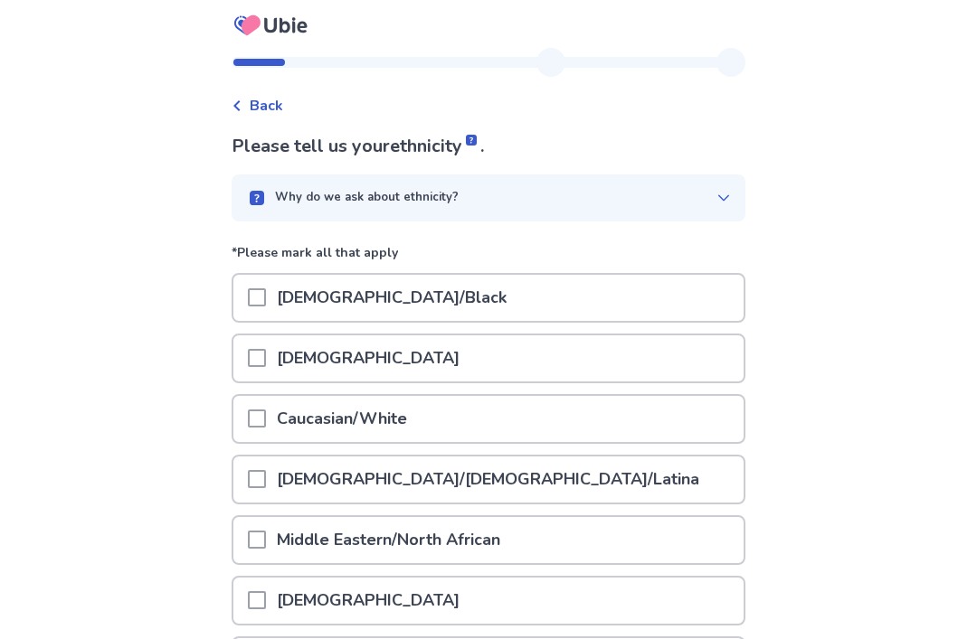
click at [266, 424] on span at bounding box center [257, 420] width 18 height 18
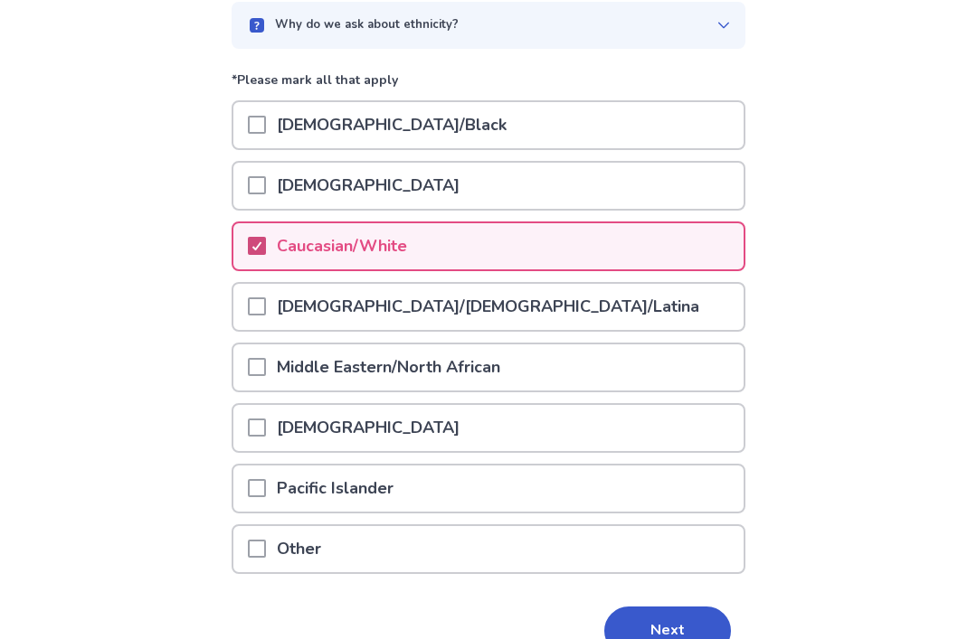
scroll to position [179, 0]
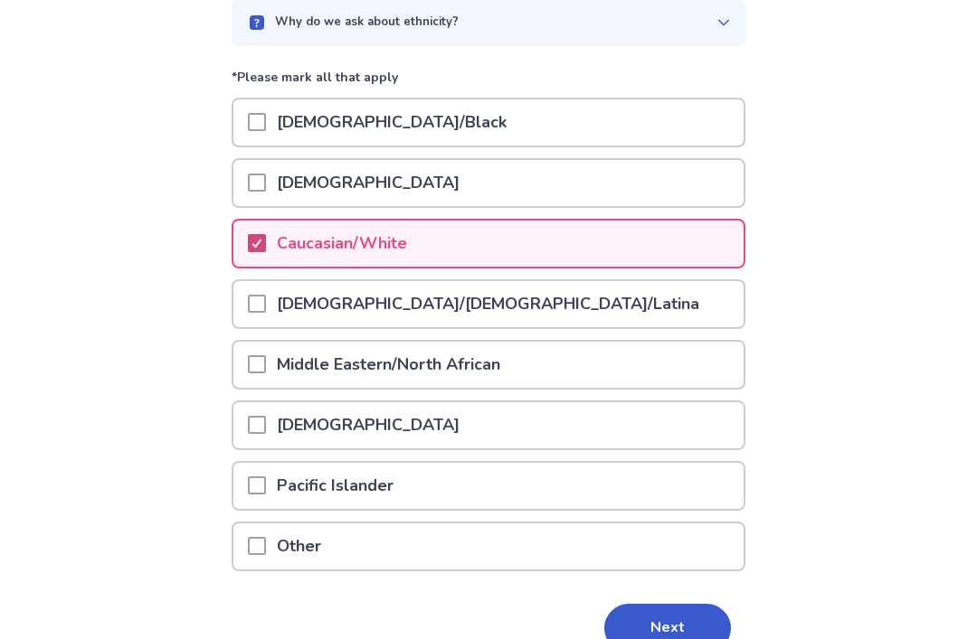
click at [672, 605] on button "Next" at bounding box center [667, 629] width 127 height 49
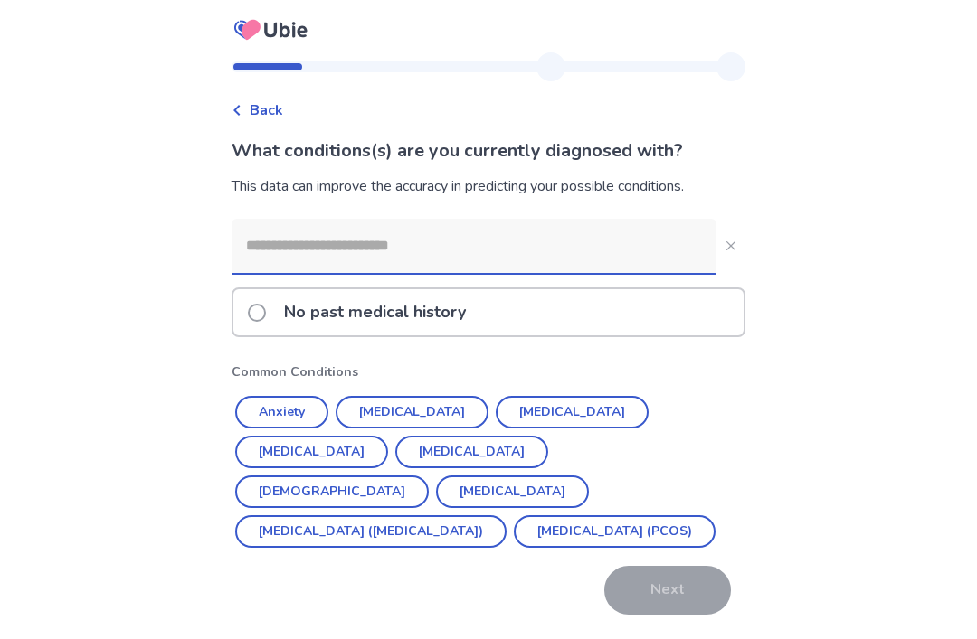
click at [260, 329] on label "No past medical history" at bounding box center [362, 312] width 229 height 46
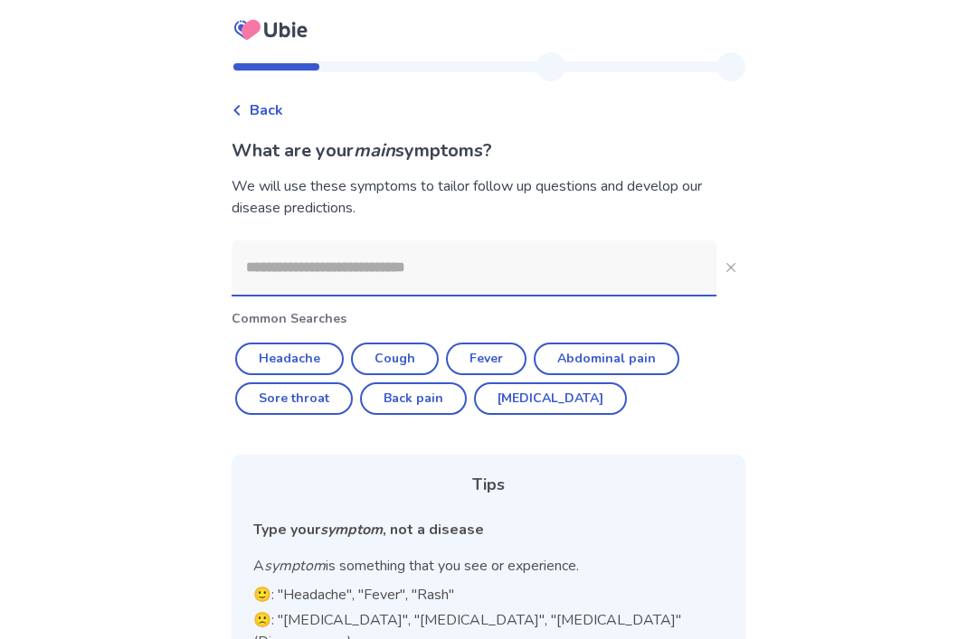
click at [272, 363] on button "Headache" at bounding box center [289, 359] width 109 height 33
type input "********"
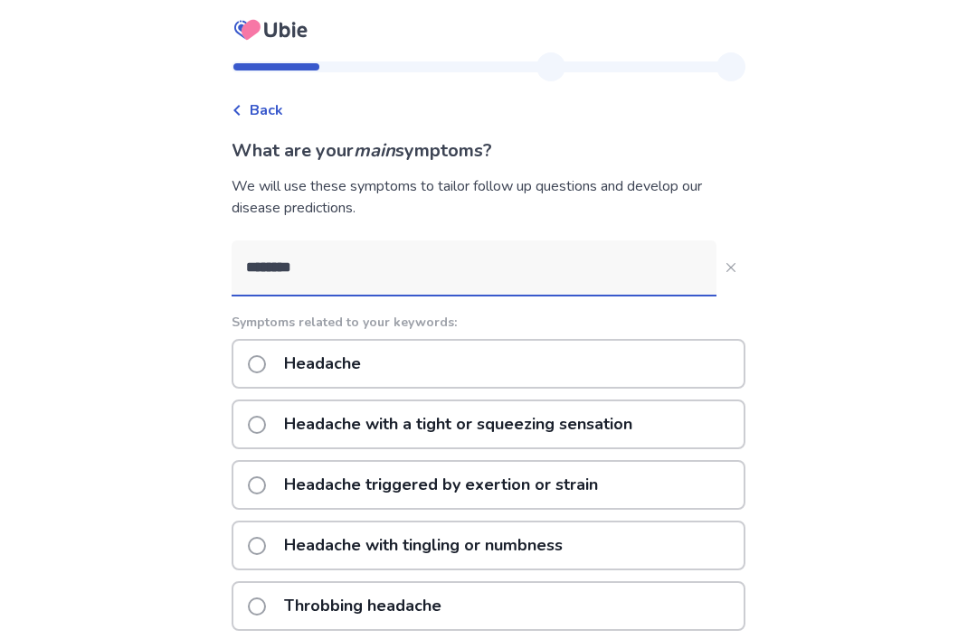
click at [260, 372] on label "Headache" at bounding box center [310, 364] width 124 height 46
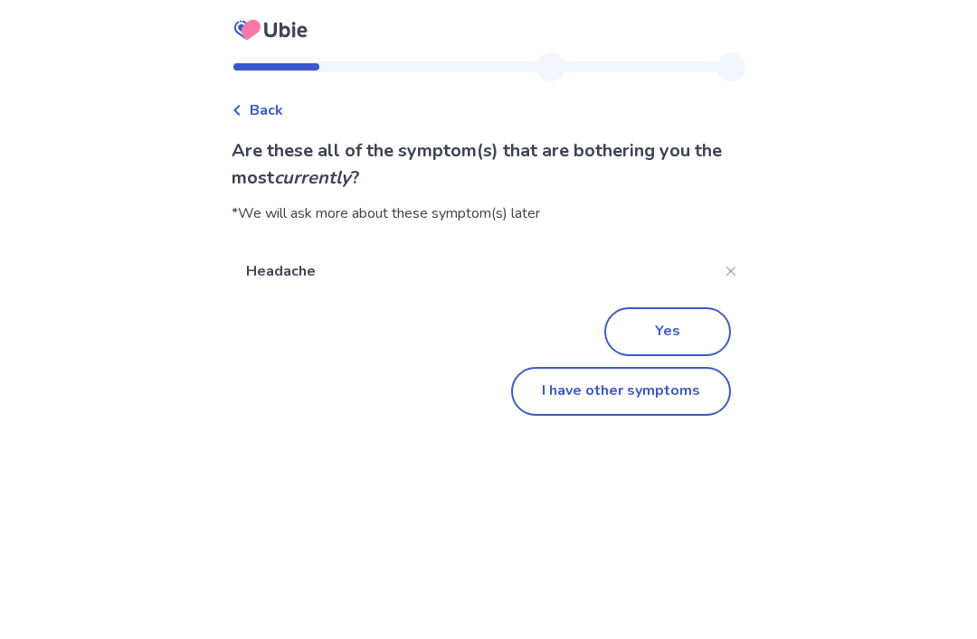
click at [675, 386] on button "I have other symptoms" at bounding box center [621, 391] width 220 height 49
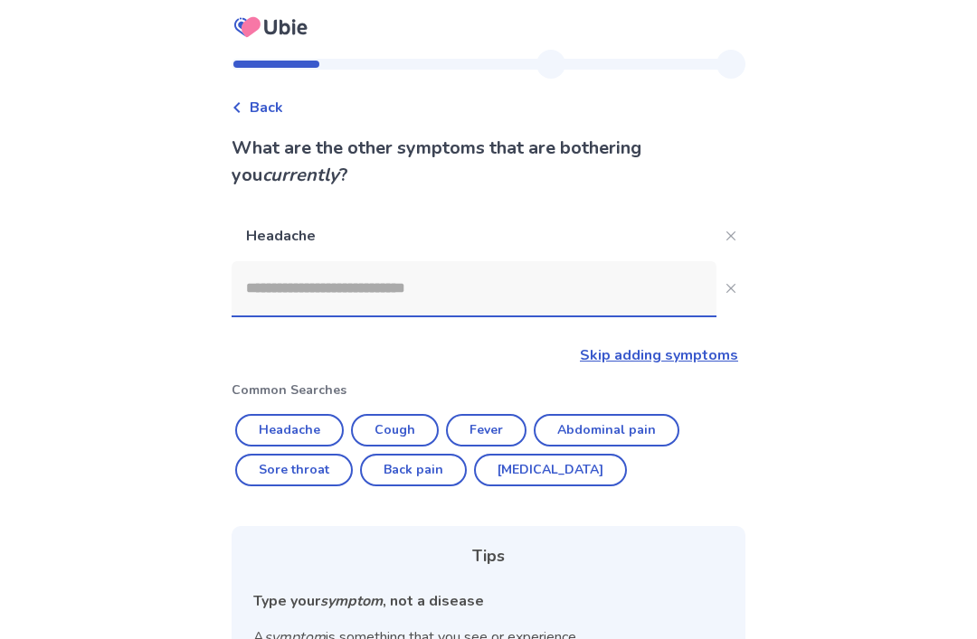
click at [289, 289] on input at bounding box center [473, 289] width 485 height 54
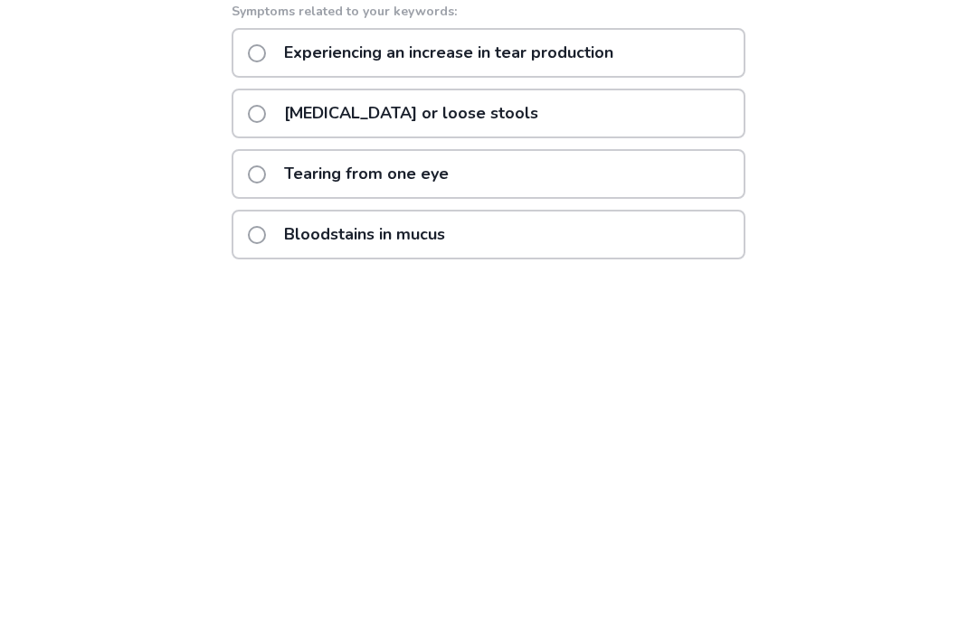
scroll to position [19, 0]
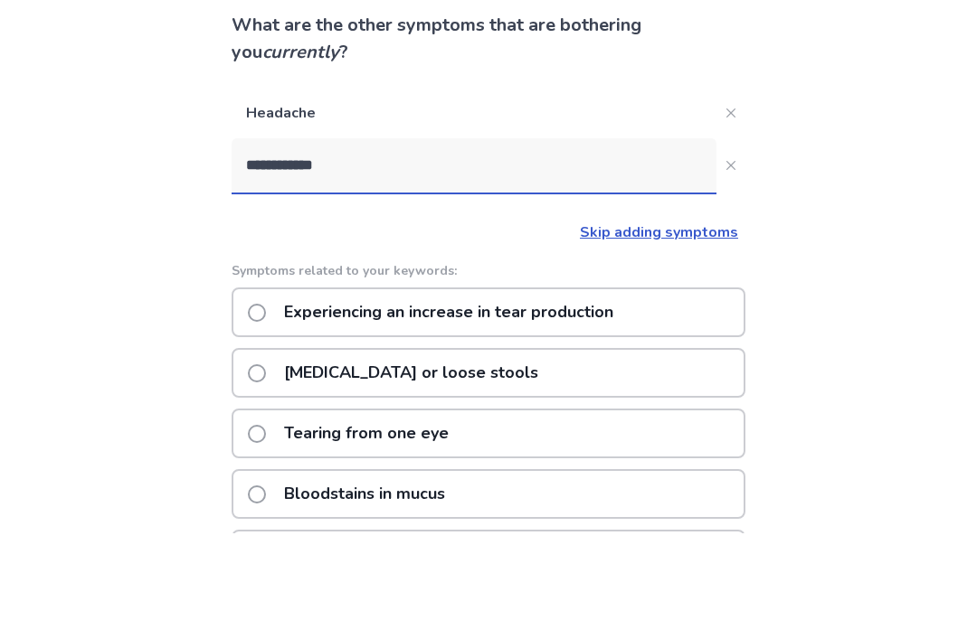
type input "**********"
click at [724, 258] on button "**********" at bounding box center [730, 272] width 29 height 29
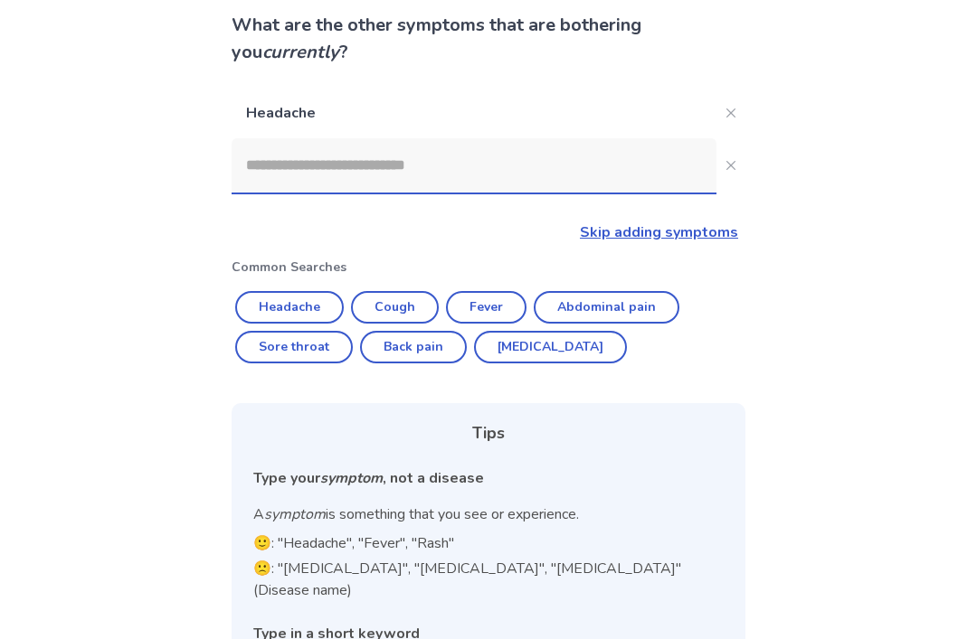
click at [278, 185] on input at bounding box center [473, 165] width 485 height 54
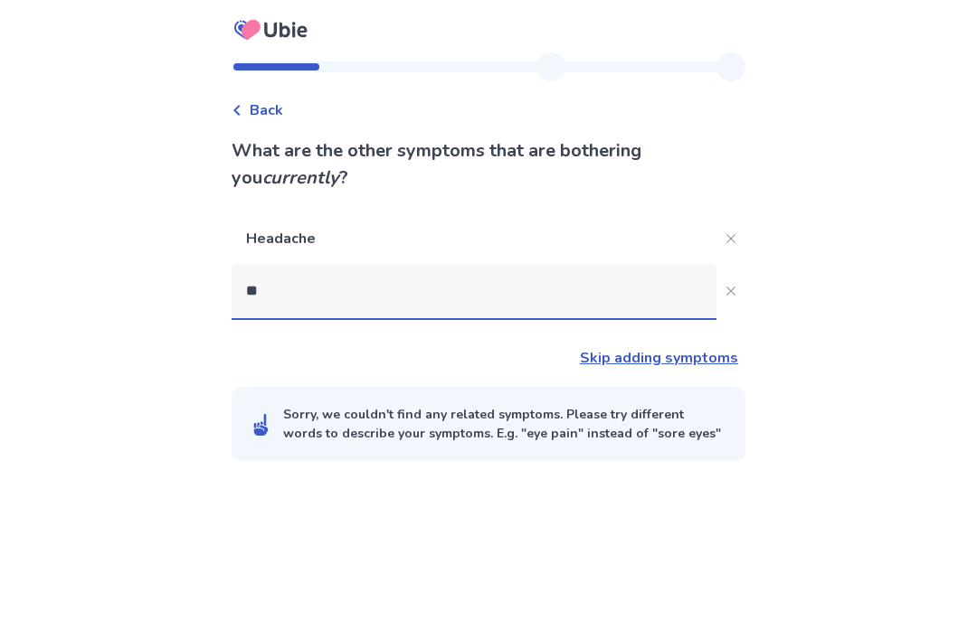
scroll to position [0, 0]
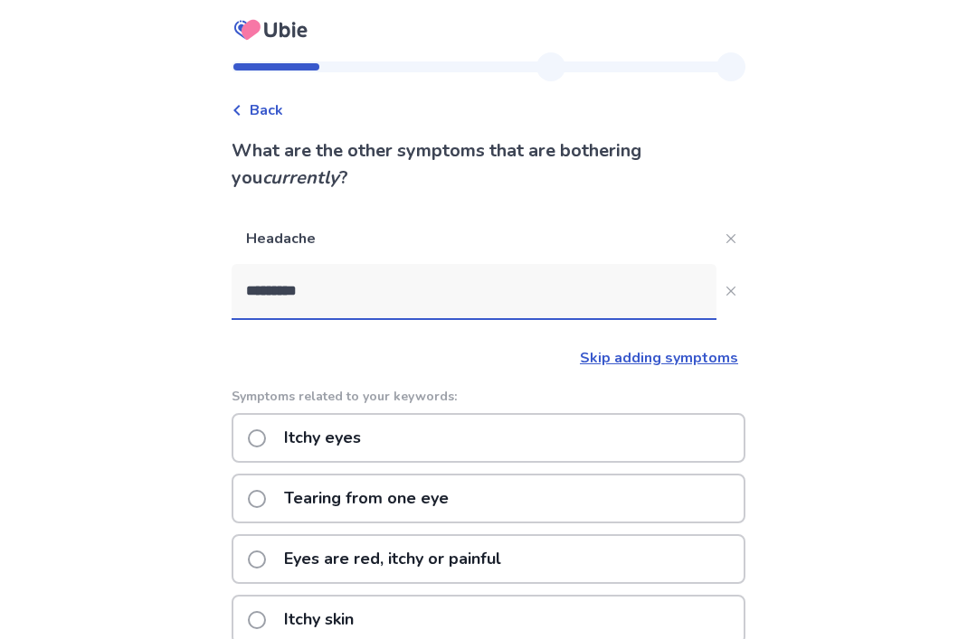
type input "**********"
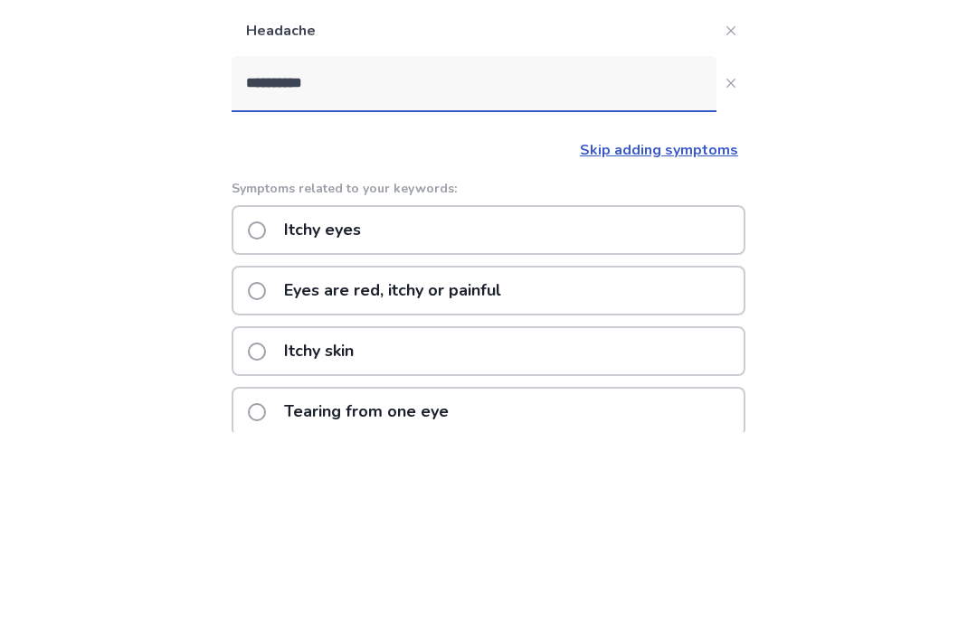
click at [276, 415] on label "Itchy eyes" at bounding box center [310, 438] width 124 height 46
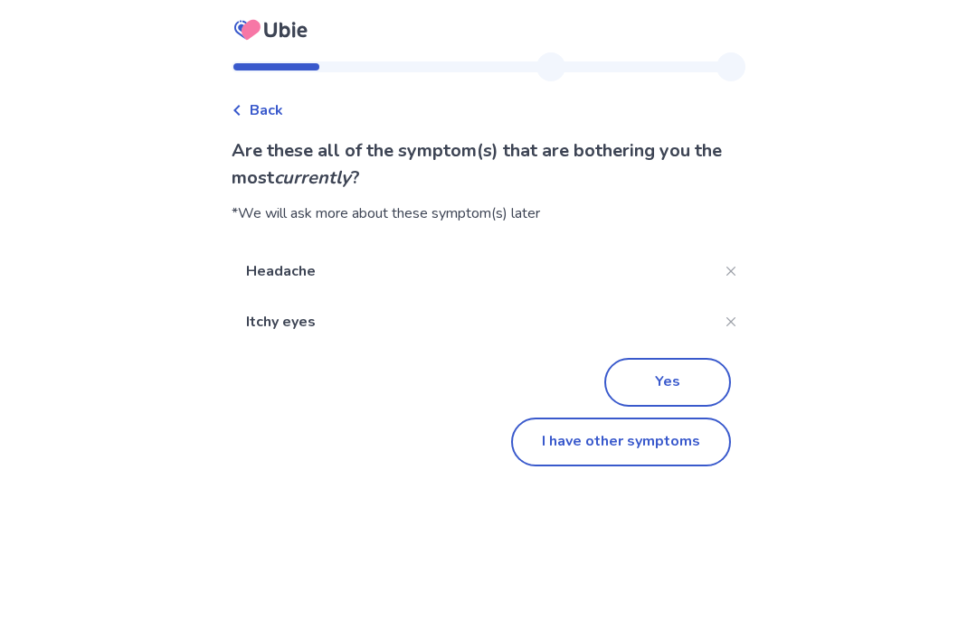
click at [669, 435] on button "I have other symptoms" at bounding box center [621, 442] width 220 height 49
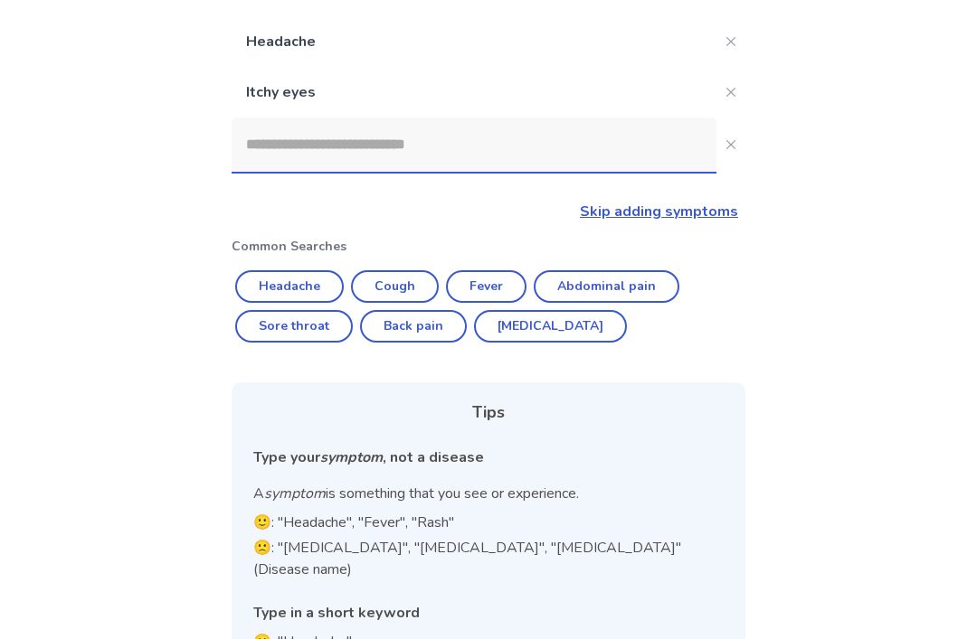
scroll to position [200, 0]
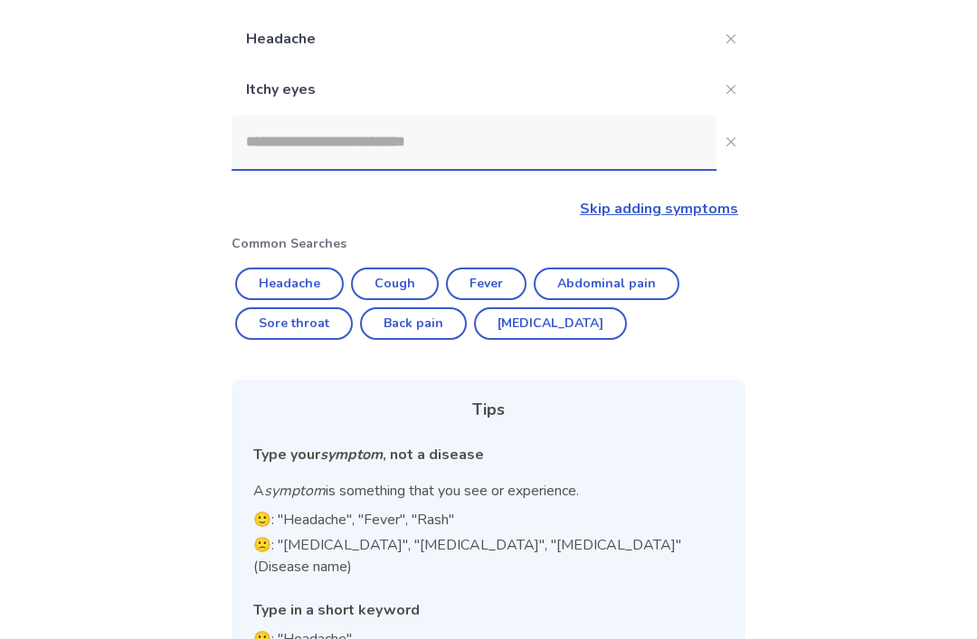
click at [265, 132] on input at bounding box center [473, 142] width 485 height 54
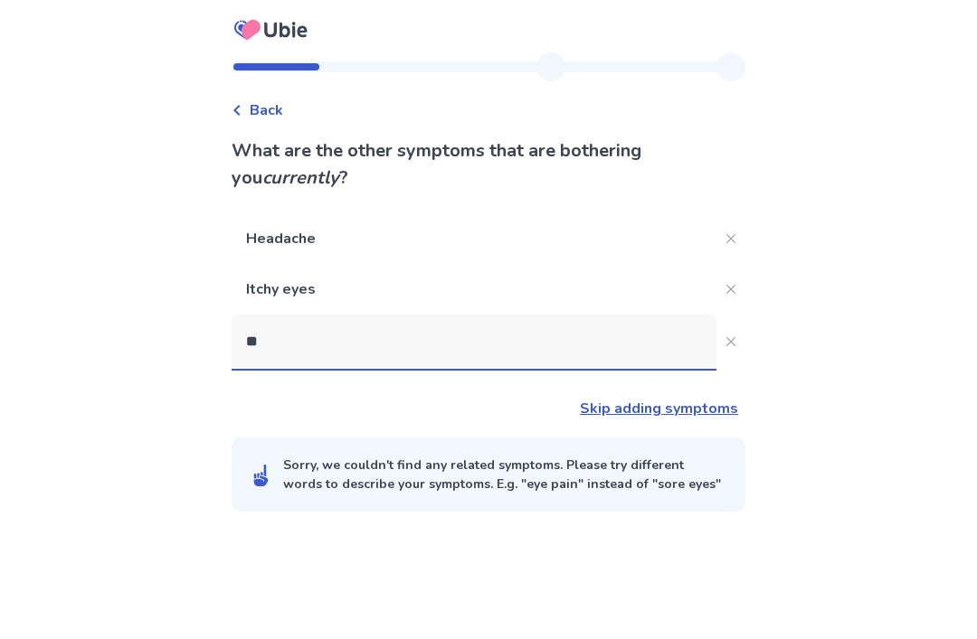
scroll to position [58, 0]
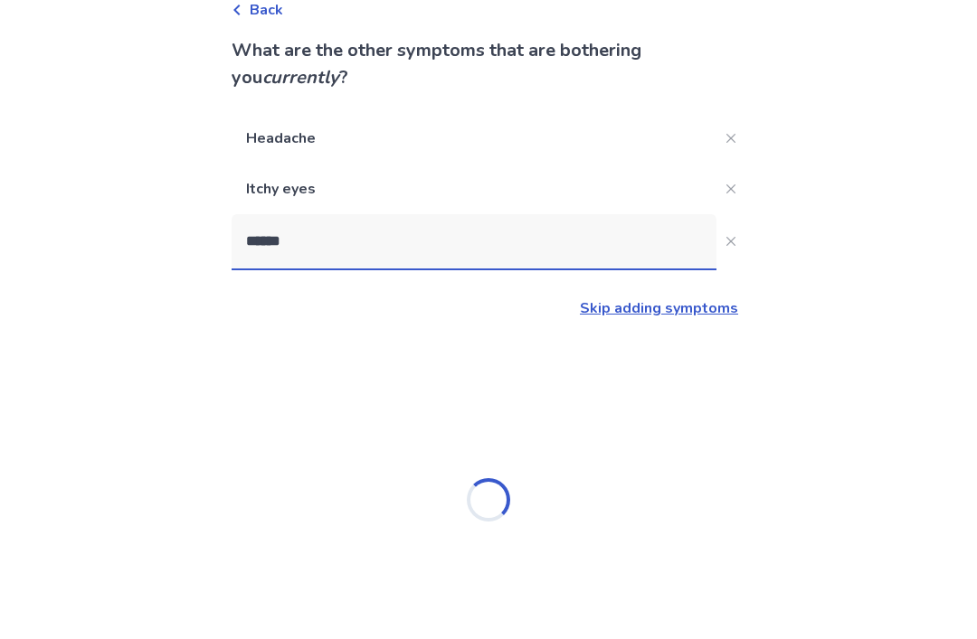
type input "******"
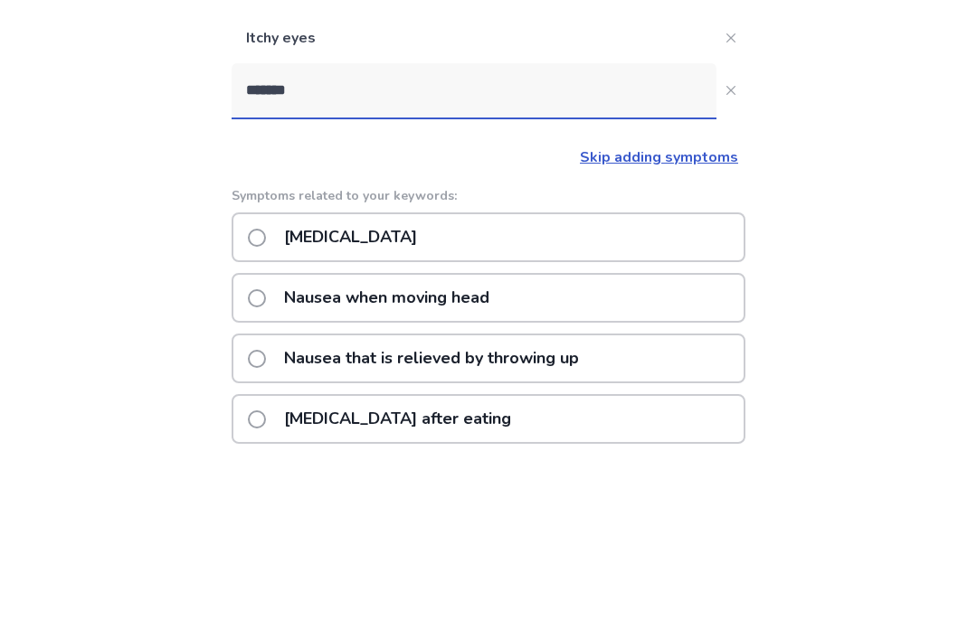
click at [261, 408] on label "[MEDICAL_DATA]" at bounding box center [338, 431] width 180 height 46
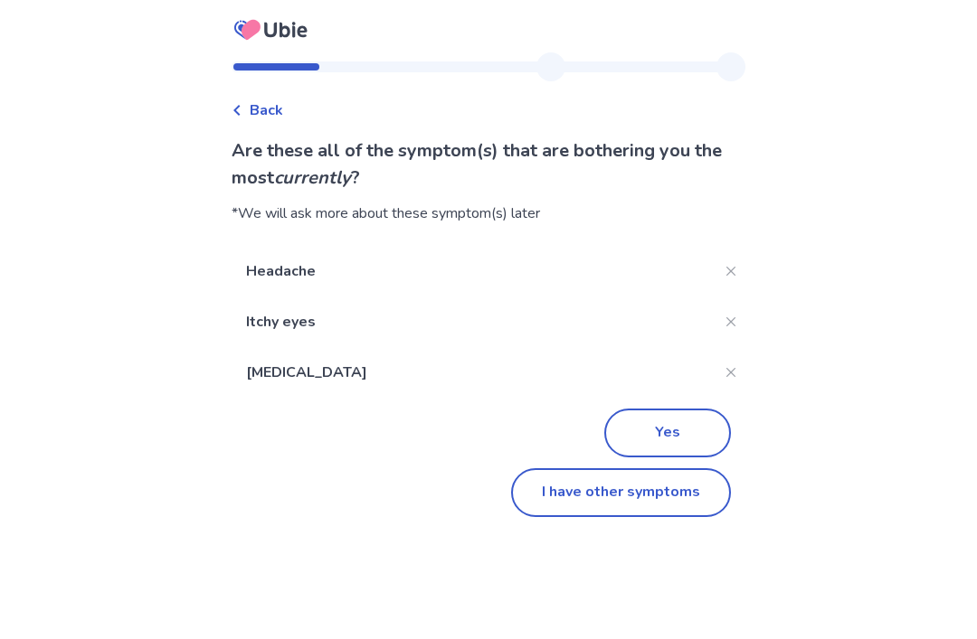
click at [672, 498] on button "I have other symptoms" at bounding box center [621, 492] width 220 height 49
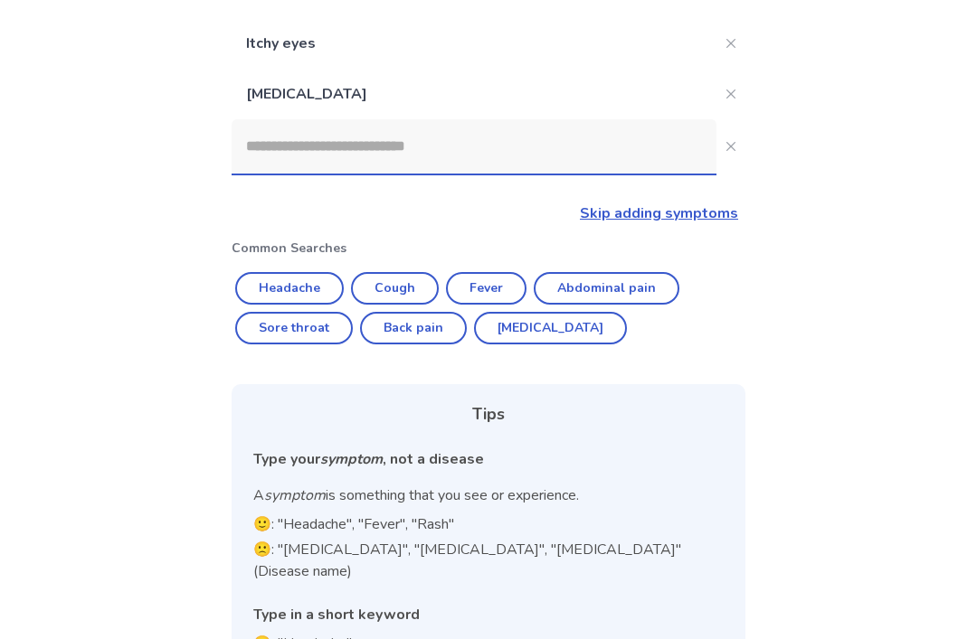
click at [258, 141] on input at bounding box center [473, 146] width 485 height 54
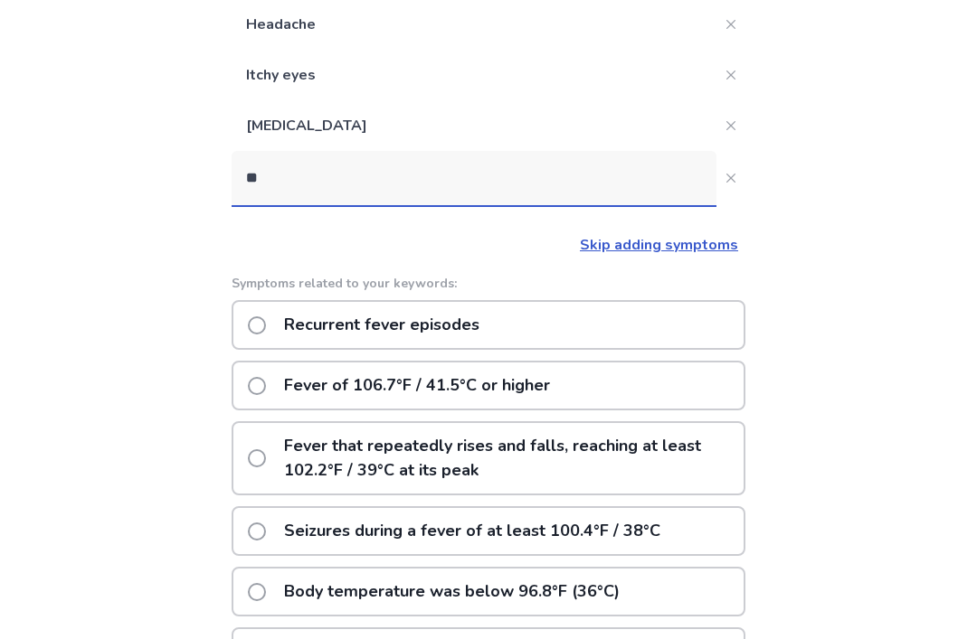
scroll to position [58, 0]
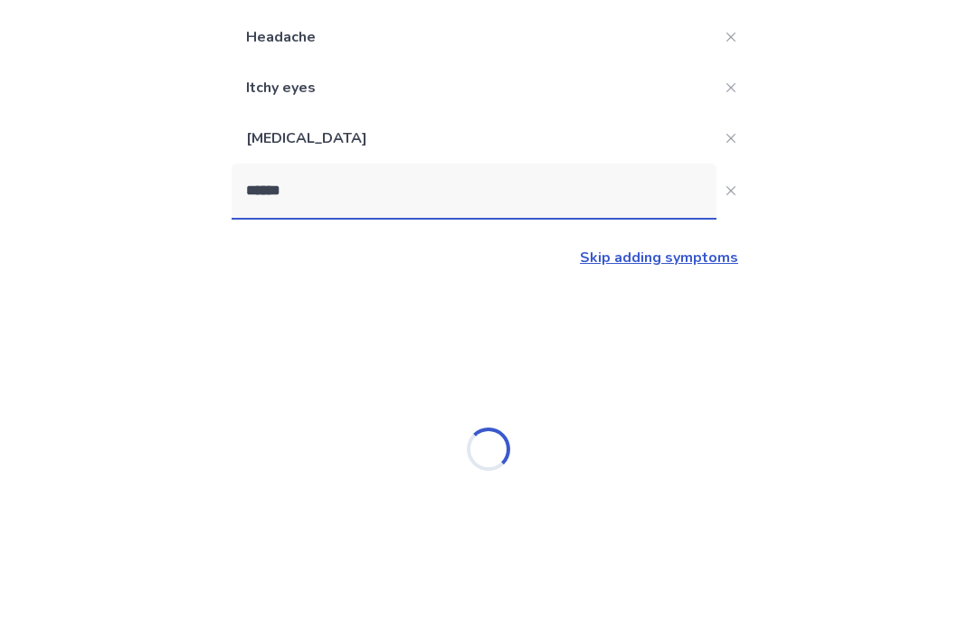
type input "*******"
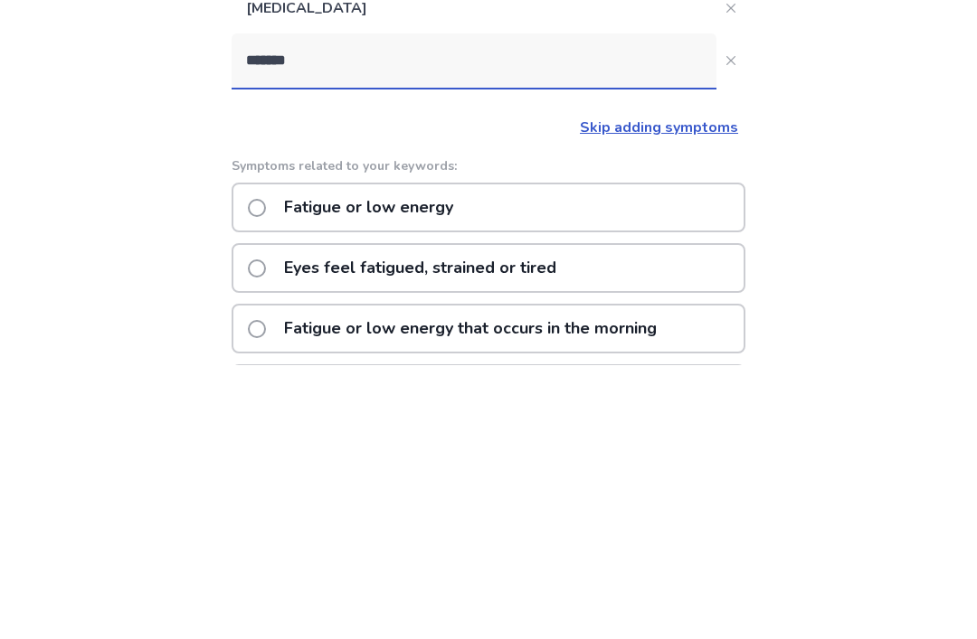
click at [266, 473] on span at bounding box center [257, 482] width 18 height 18
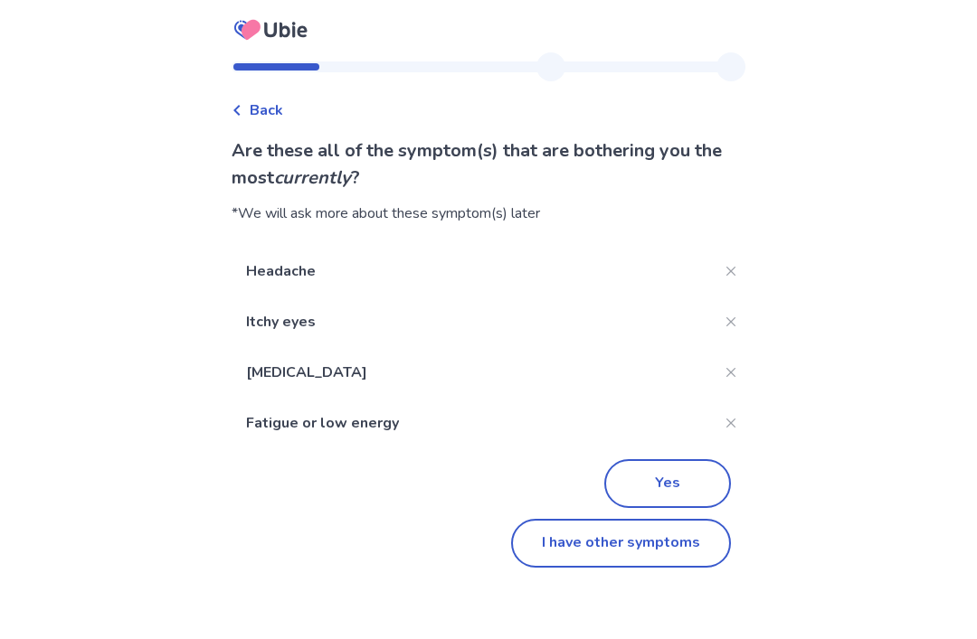
click at [669, 477] on button "Yes" at bounding box center [667, 483] width 127 height 49
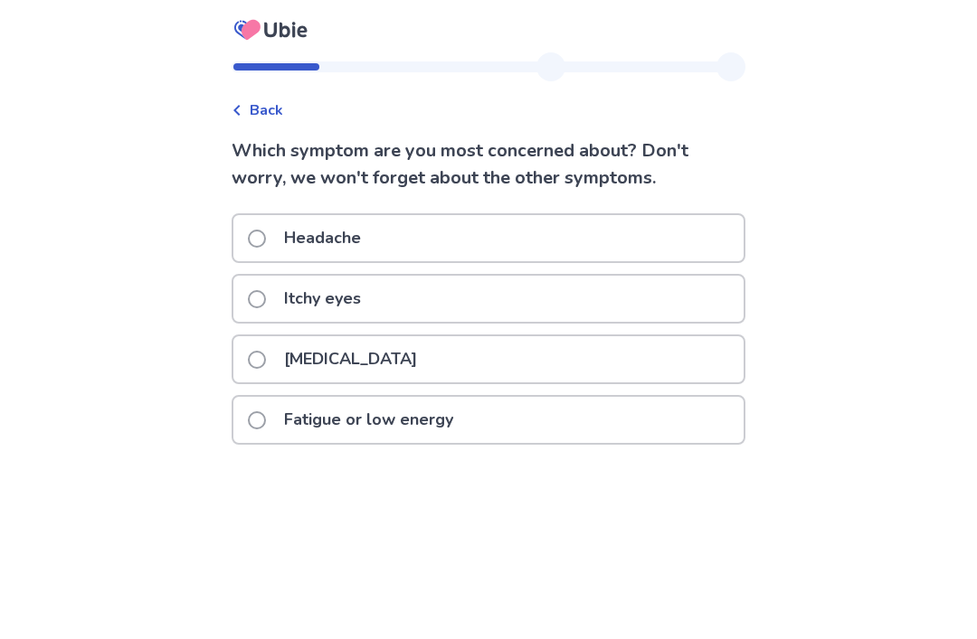
click at [247, 299] on div "Itchy eyes" at bounding box center [488, 299] width 510 height 46
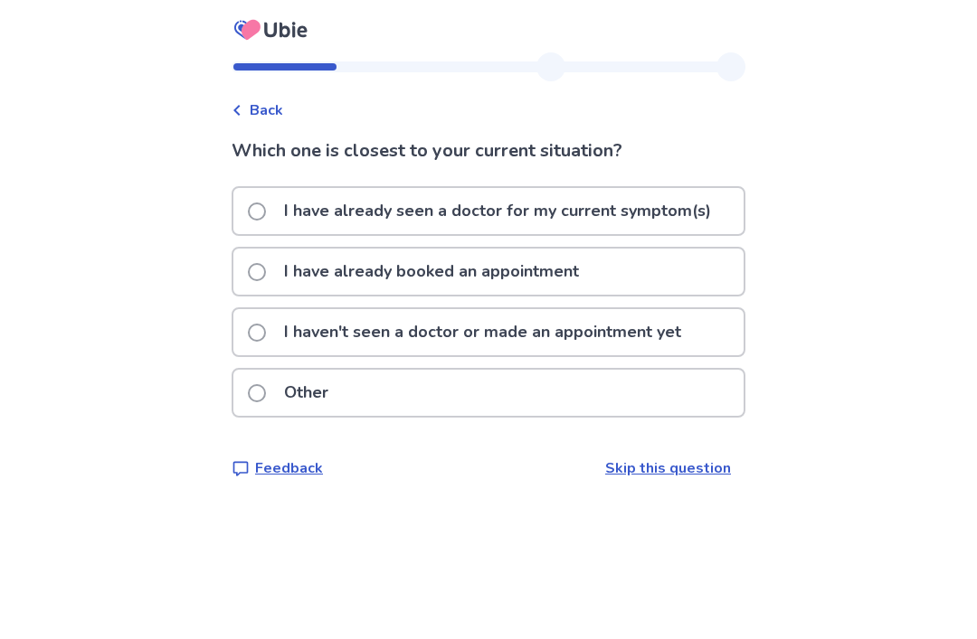
click at [259, 336] on label "I haven't seen a doctor or made an appointment yet" at bounding box center [470, 332] width 444 height 46
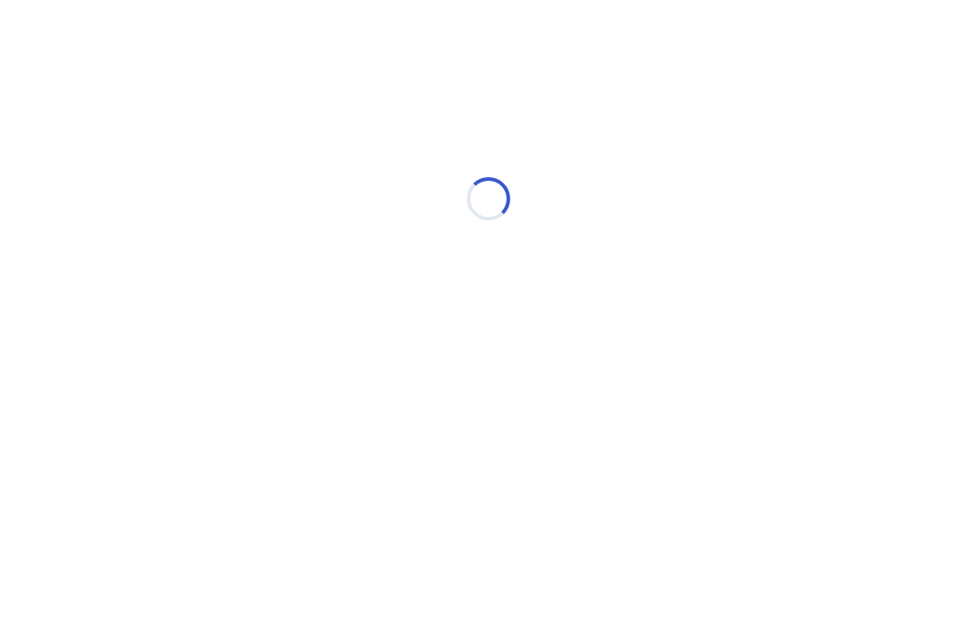
select select "*"
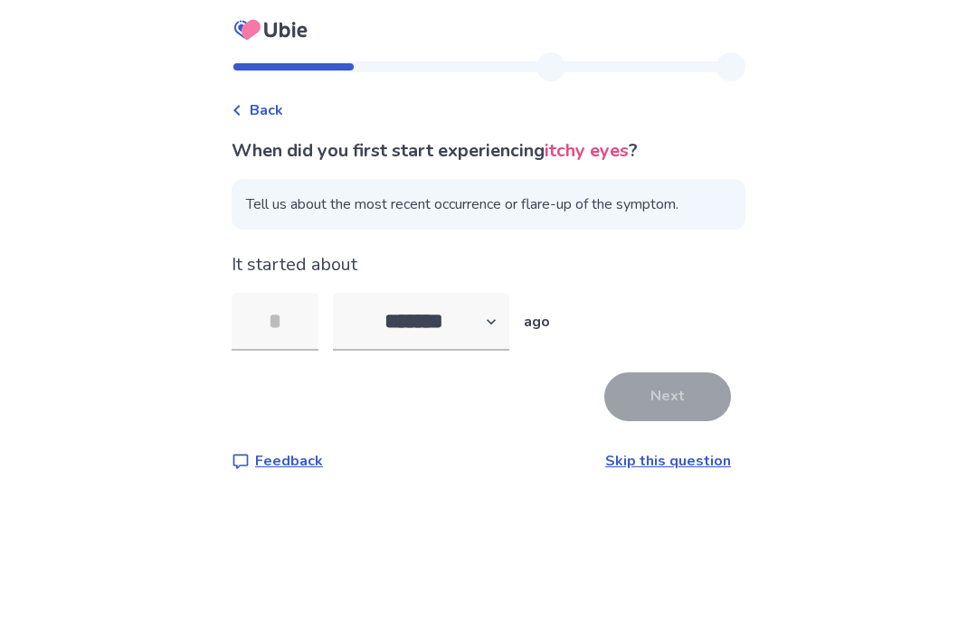
click at [294, 345] on input "tel" at bounding box center [274, 322] width 87 height 58
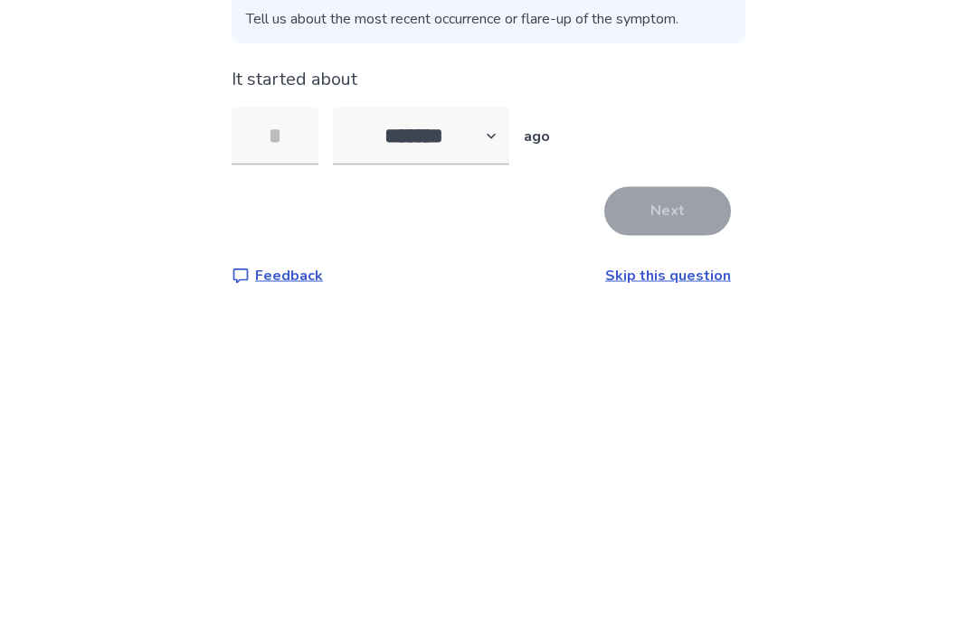
type input "*"
click at [675, 373] on button "Next" at bounding box center [667, 397] width 127 height 49
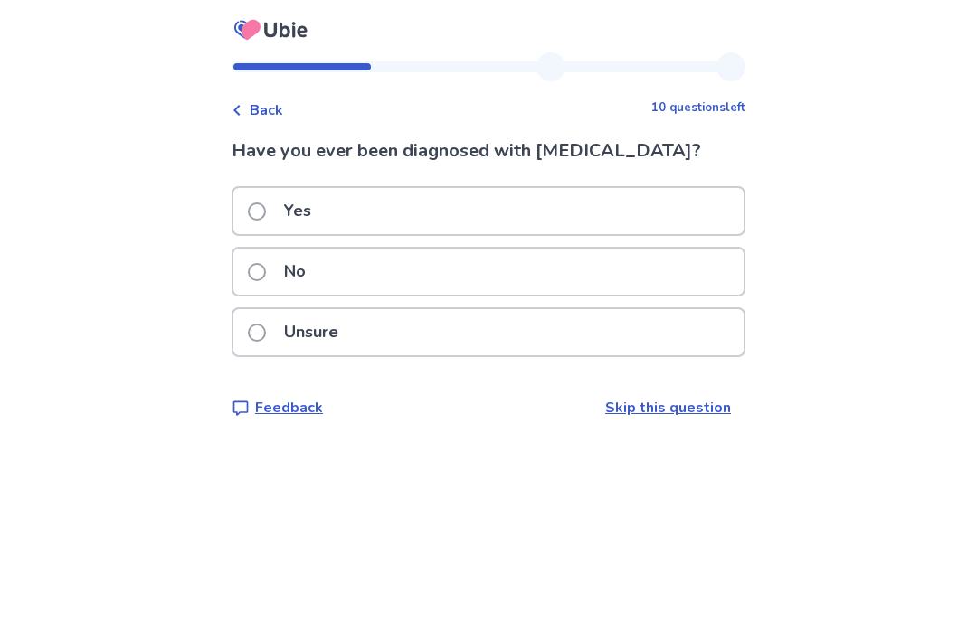
click at [471, 276] on div "No" at bounding box center [488, 272] width 510 height 46
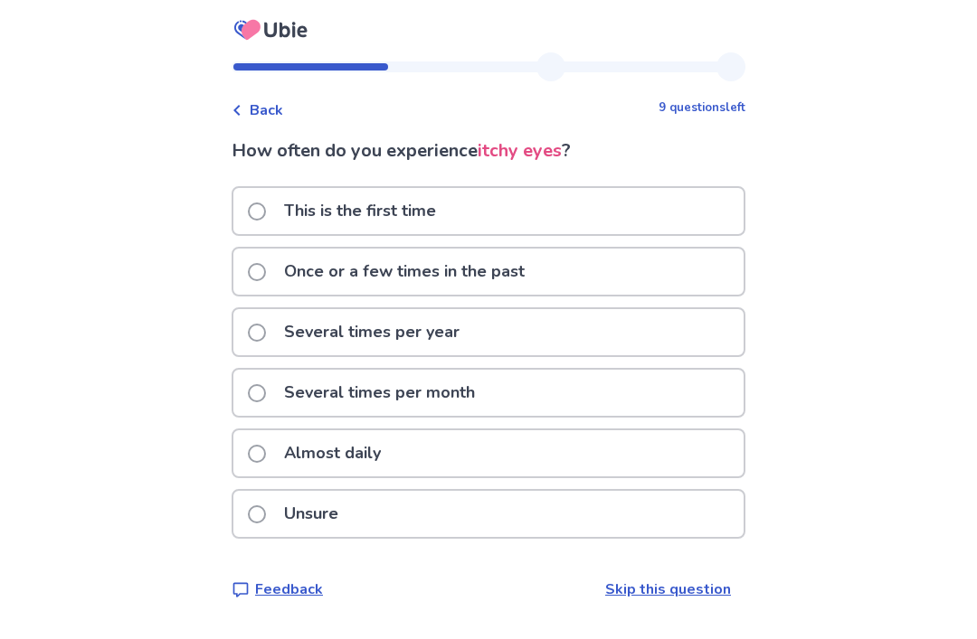
click at [511, 214] on div "This is the first time" at bounding box center [488, 211] width 510 height 46
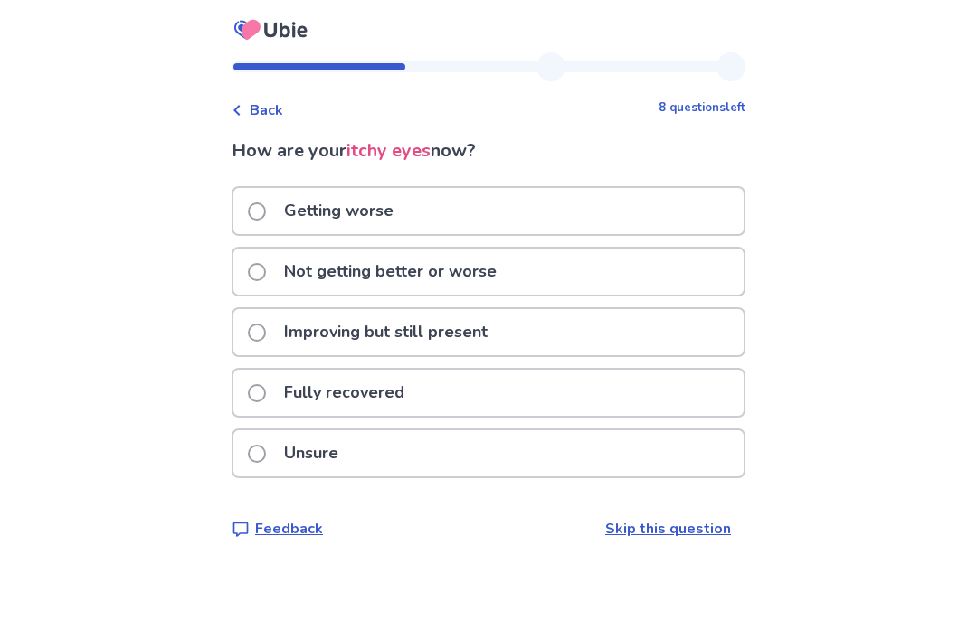
click at [486, 265] on p "Not getting better or worse" at bounding box center [390, 272] width 234 height 46
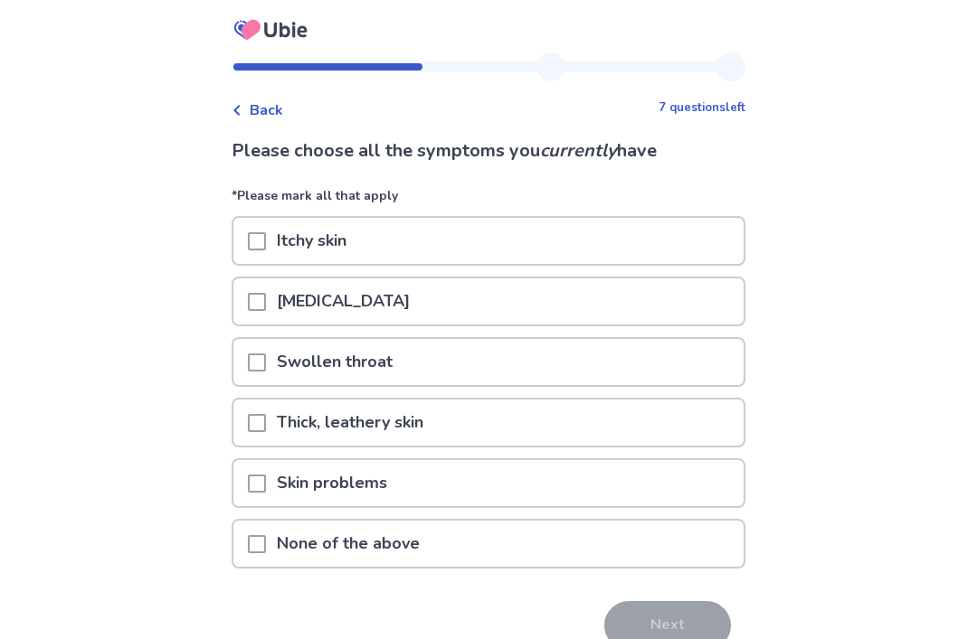
click at [520, 225] on div "Itchy skin" at bounding box center [488, 241] width 510 height 46
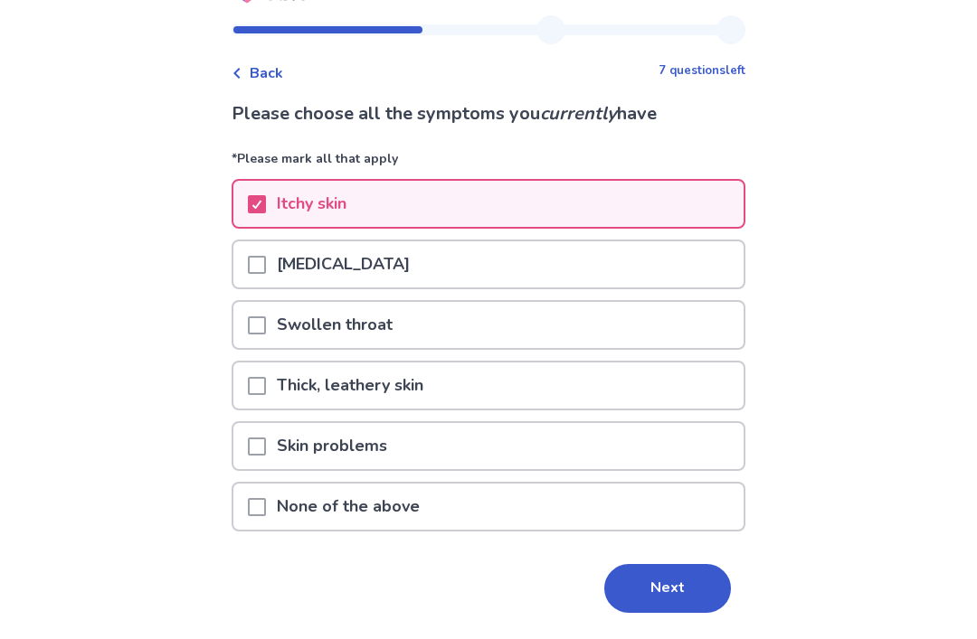
scroll to position [37, 0]
click at [462, 435] on div "Skin problems" at bounding box center [488, 446] width 510 height 46
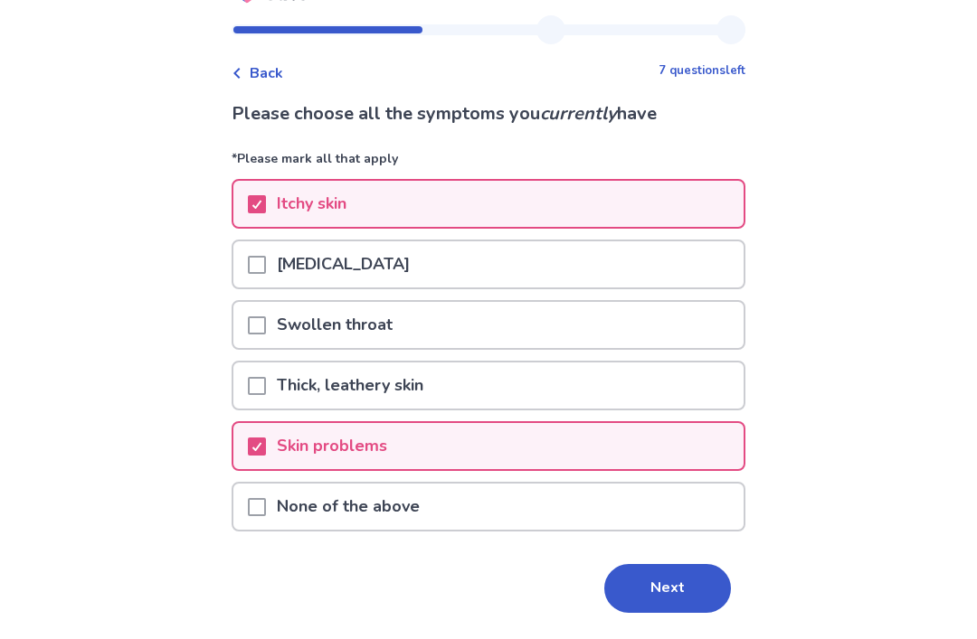
click at [633, 595] on button "Next" at bounding box center [667, 588] width 127 height 49
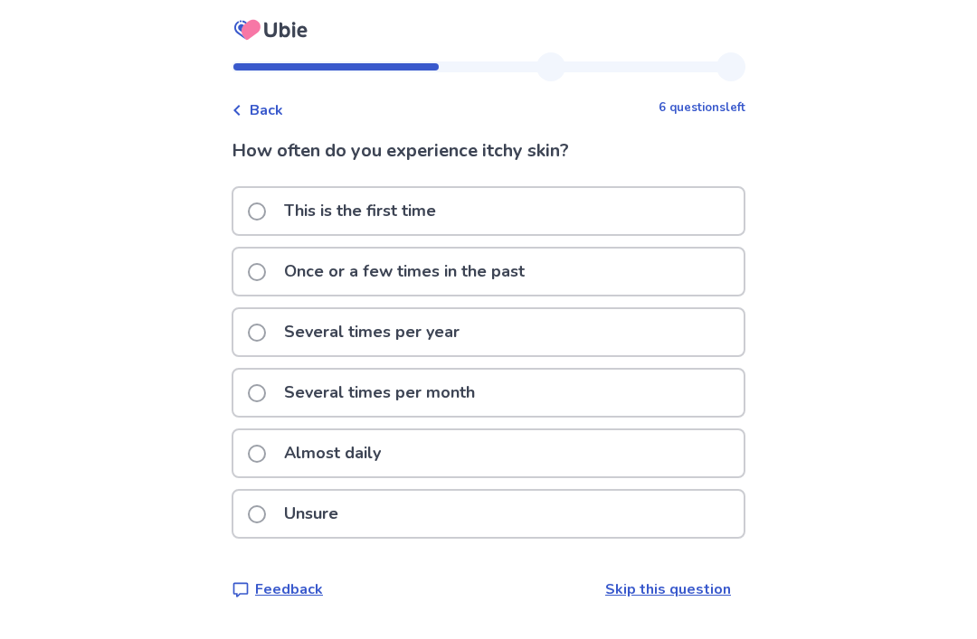
click at [586, 197] on div "This is the first time" at bounding box center [488, 211] width 510 height 46
click at [566, 203] on div "This is the first time" at bounding box center [488, 211] width 510 height 46
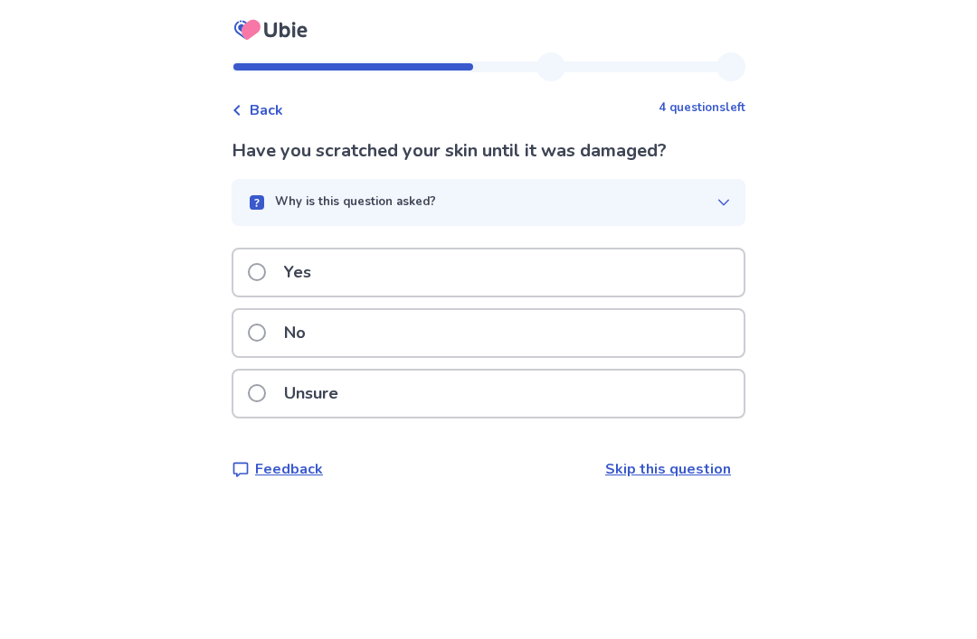
click at [658, 189] on button "Why is this question asked?" at bounding box center [488, 202] width 514 height 47
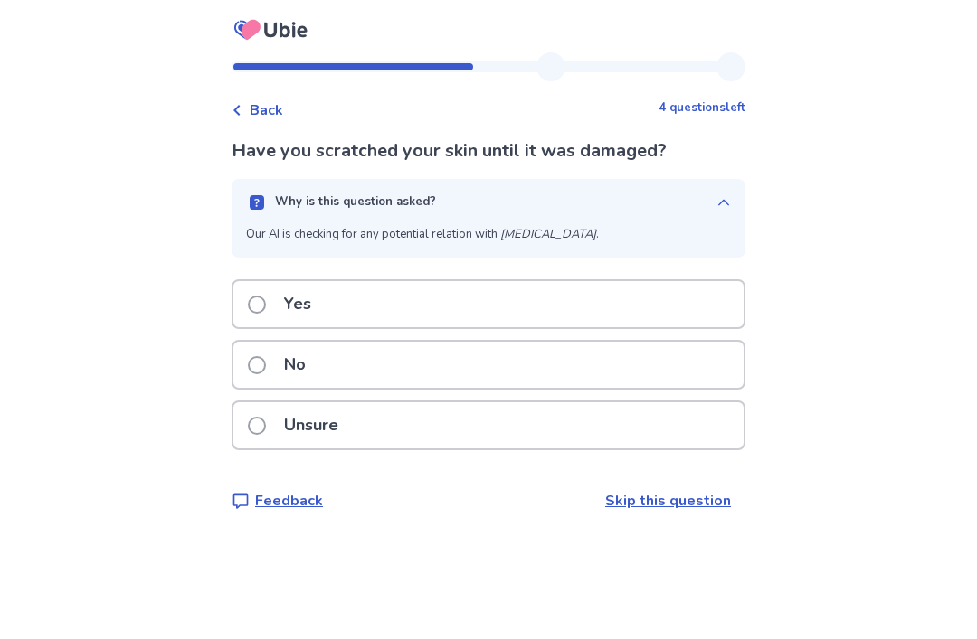
click at [678, 190] on button "Why is this question asked?" at bounding box center [488, 202] width 514 height 47
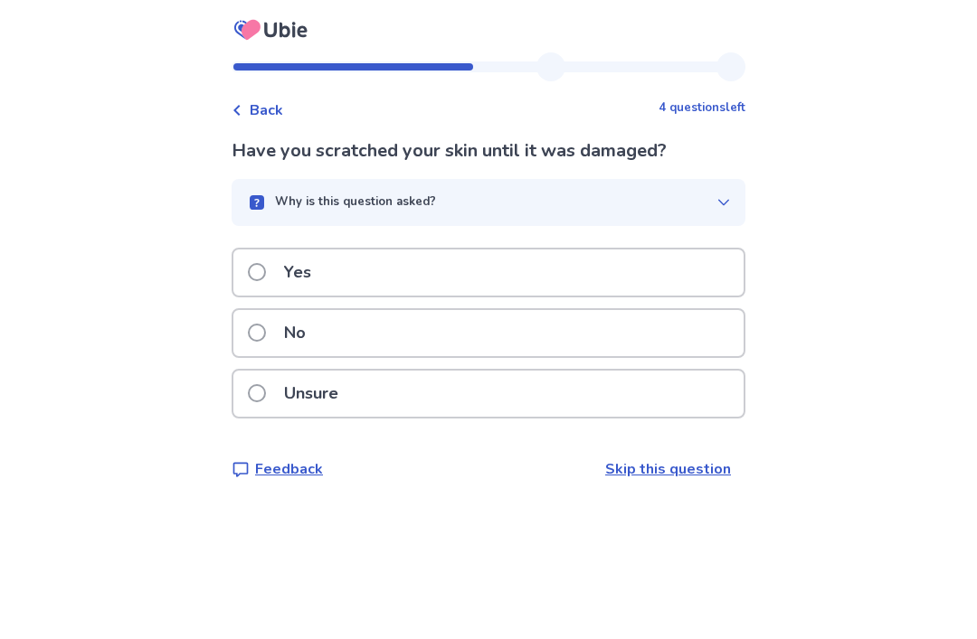
click at [492, 326] on div "No" at bounding box center [488, 333] width 510 height 46
click at [570, 187] on button "Why is this question asked?" at bounding box center [488, 202] width 514 height 47
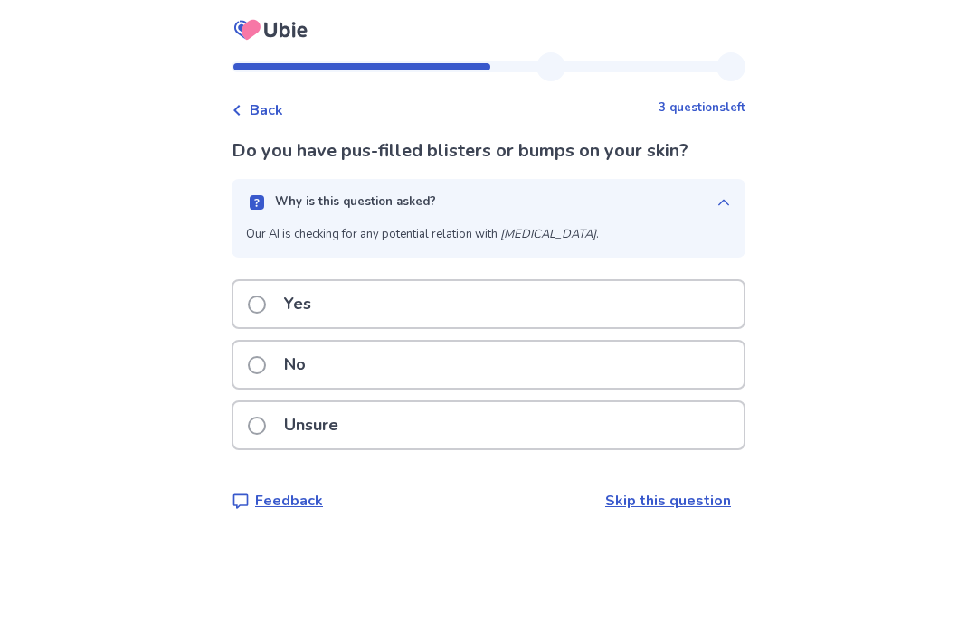
click at [613, 196] on div "Why is this question asked?" at bounding box center [481, 202] width 470 height 18
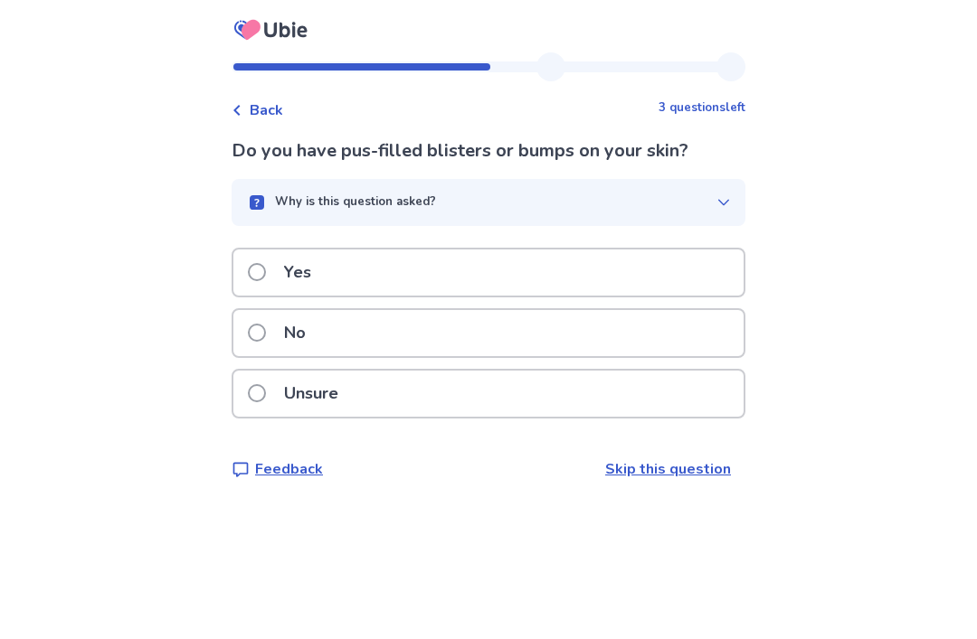
click at [481, 329] on div "No" at bounding box center [488, 333] width 510 height 46
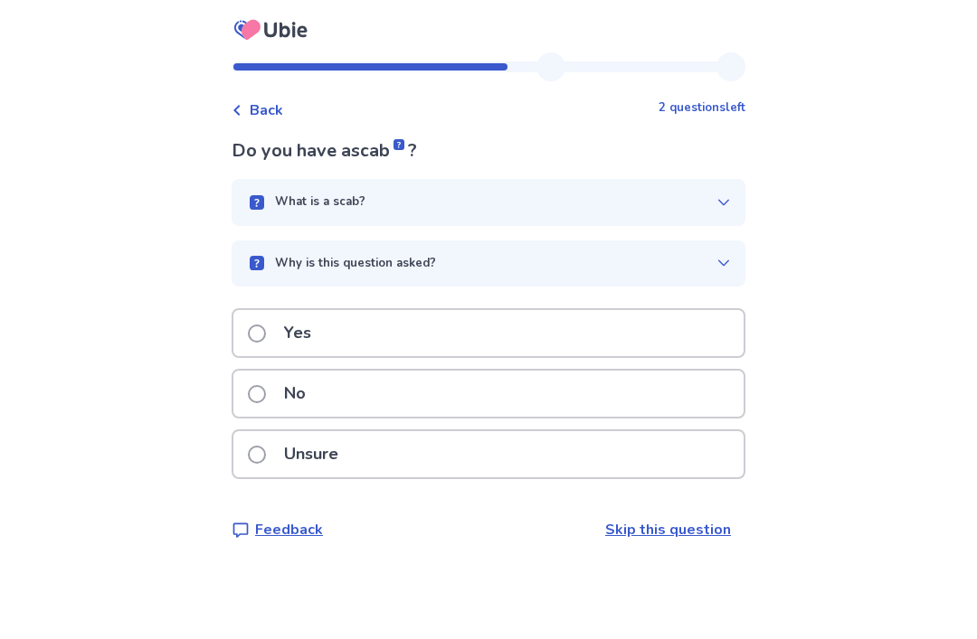
click at [599, 184] on div "What is a scab?" at bounding box center [488, 202] width 514 height 47
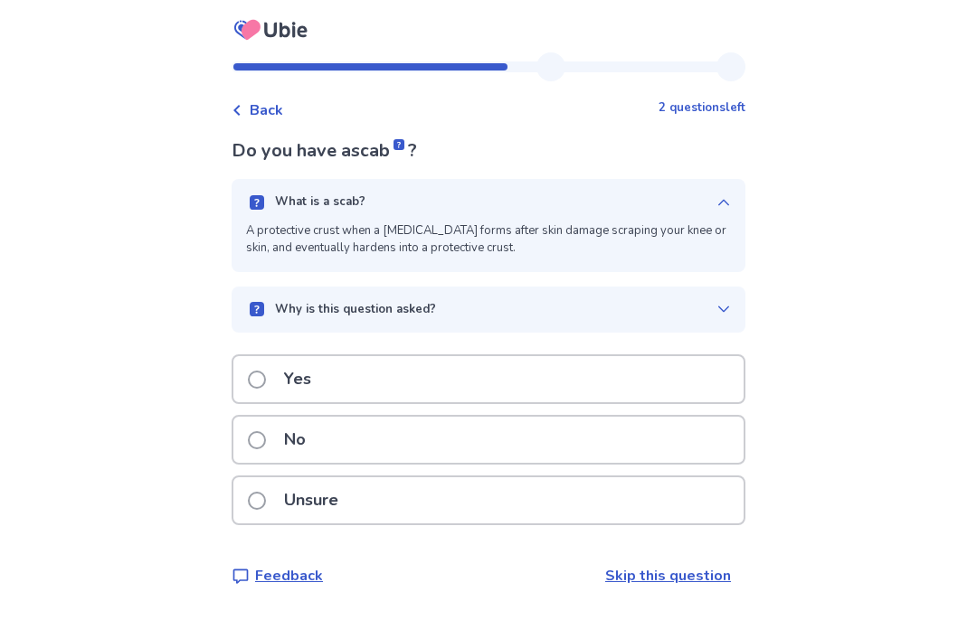
click at [590, 219] on div "What is a scab? A protective crust when a [MEDICAL_DATA] forms after skin damag…" at bounding box center [488, 225] width 514 height 93
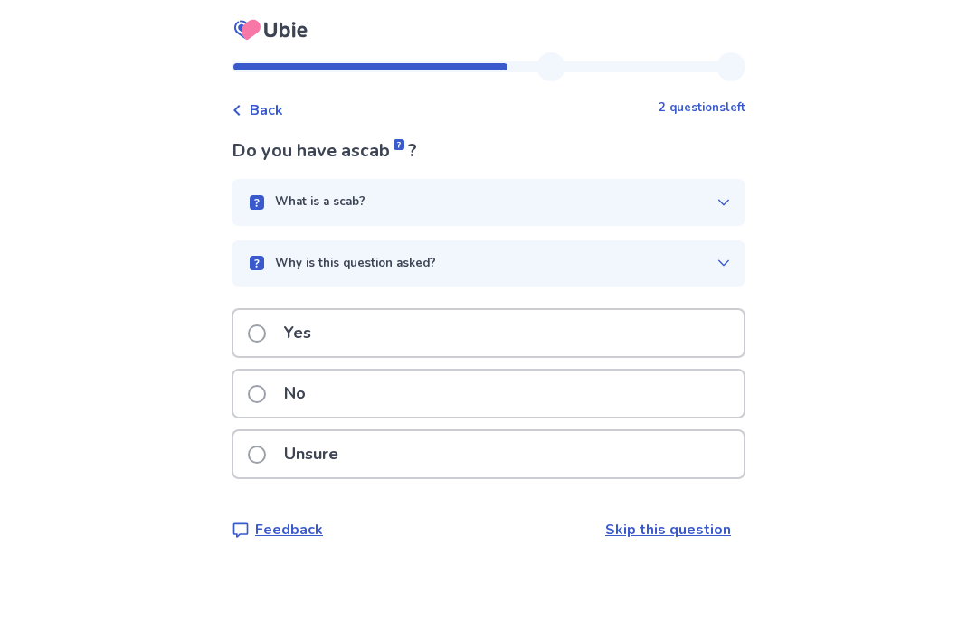
click at [620, 195] on div "What is a scab?" at bounding box center [481, 202] width 470 height 18
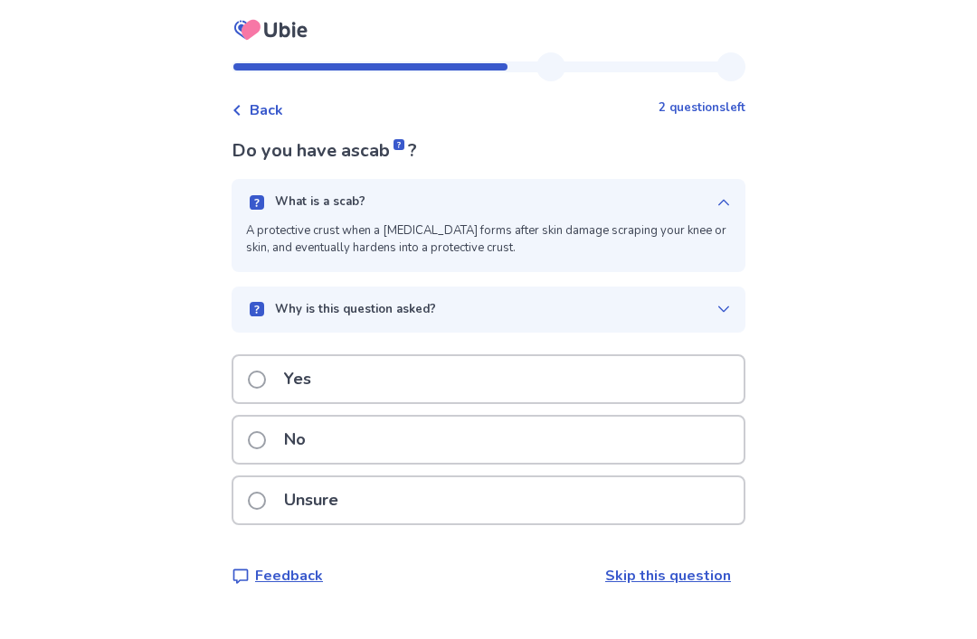
click at [620, 210] on div "What is a scab?" at bounding box center [481, 202] width 470 height 18
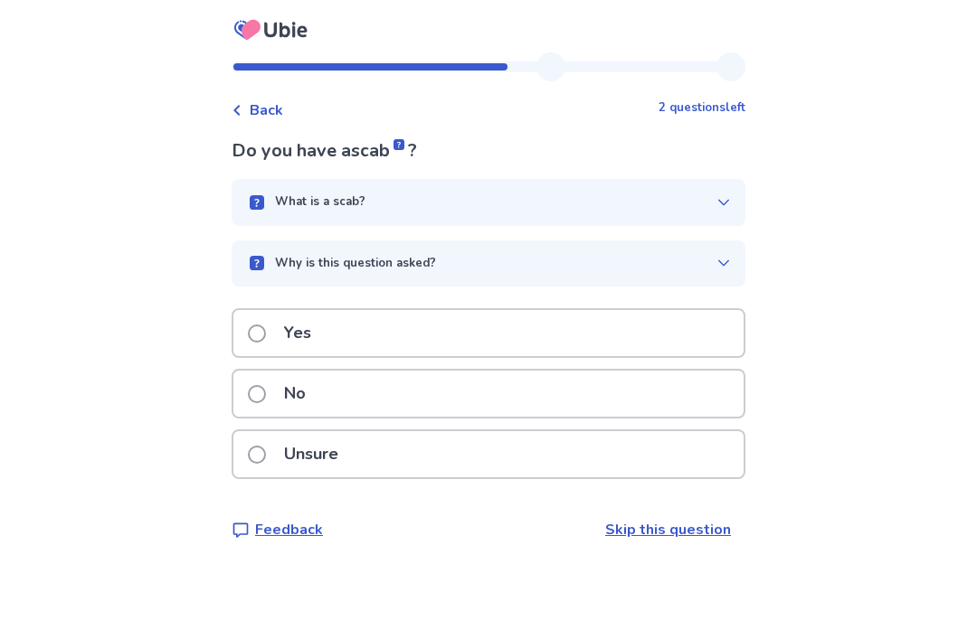
click at [585, 261] on div "Why is this question asked?" at bounding box center [481, 264] width 470 height 18
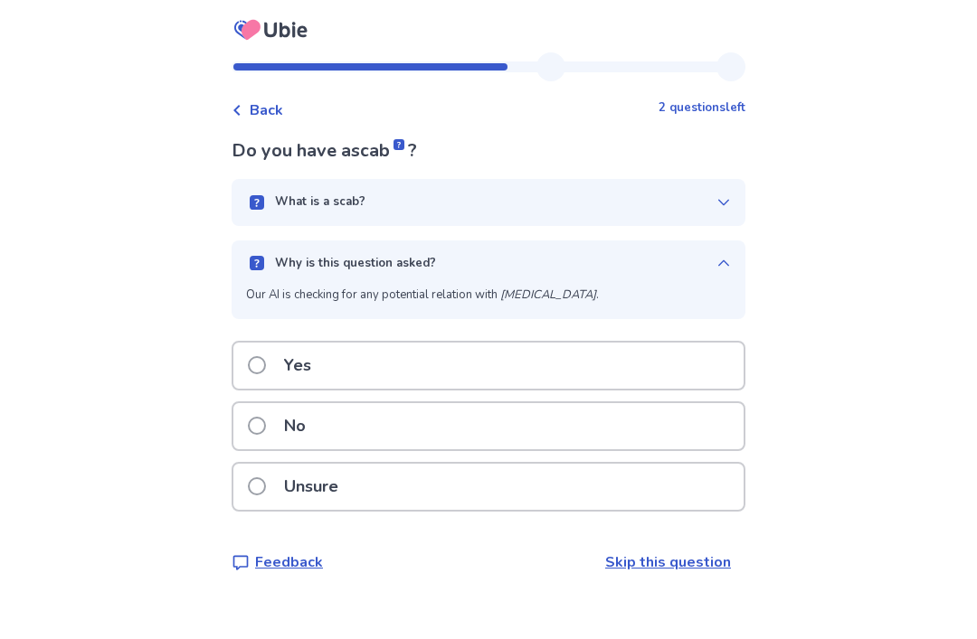
click at [600, 258] on div "Why is this question asked?" at bounding box center [481, 264] width 470 height 18
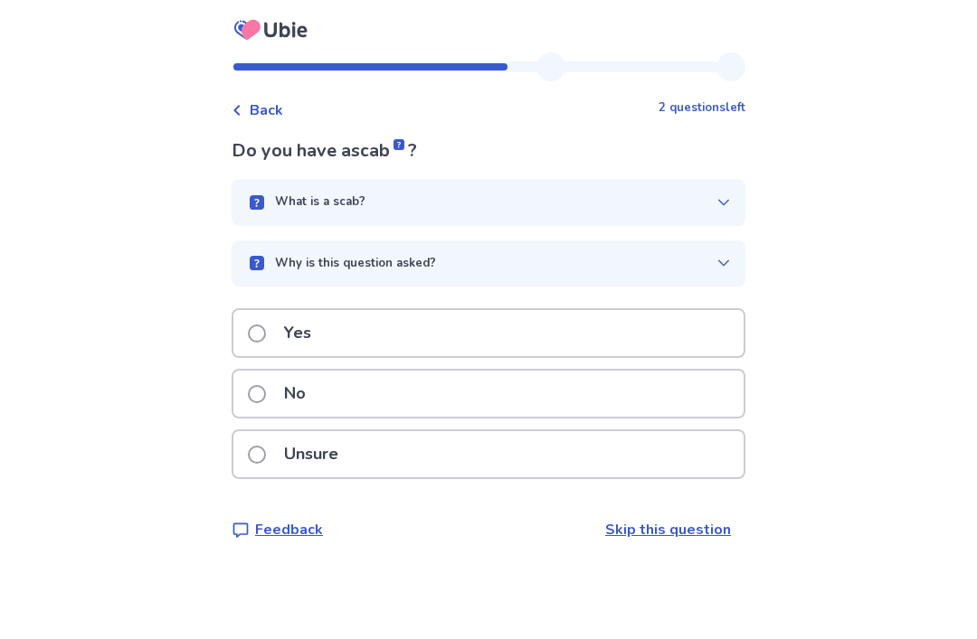
click at [510, 375] on div "No" at bounding box center [488, 394] width 510 height 46
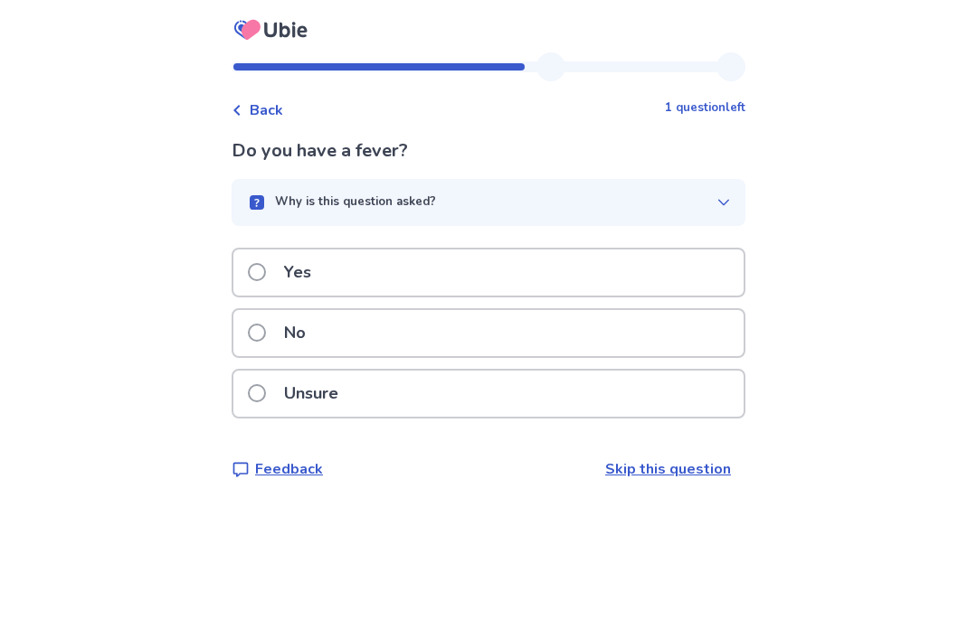
click at [562, 197] on div "Why is this question asked?" at bounding box center [481, 202] width 470 height 18
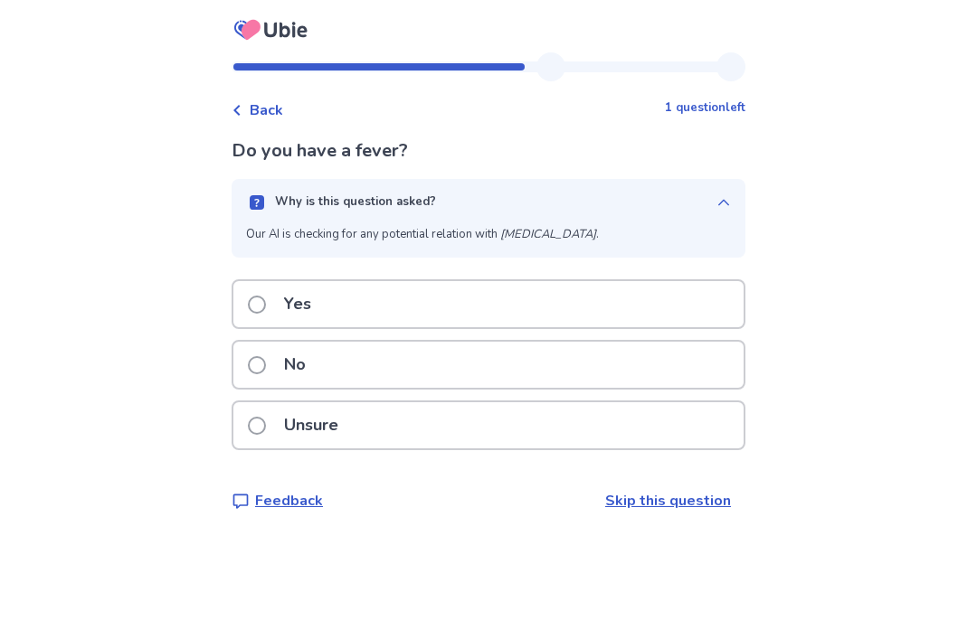
click at [587, 200] on div "Why is this question asked?" at bounding box center [481, 202] width 470 height 18
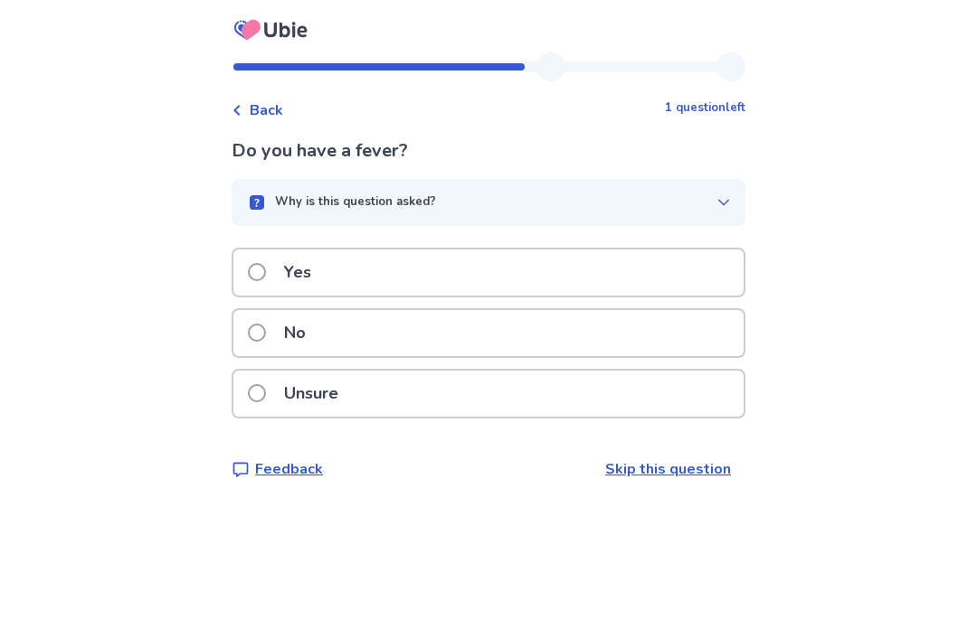
click at [503, 333] on div "No" at bounding box center [488, 333] width 510 height 46
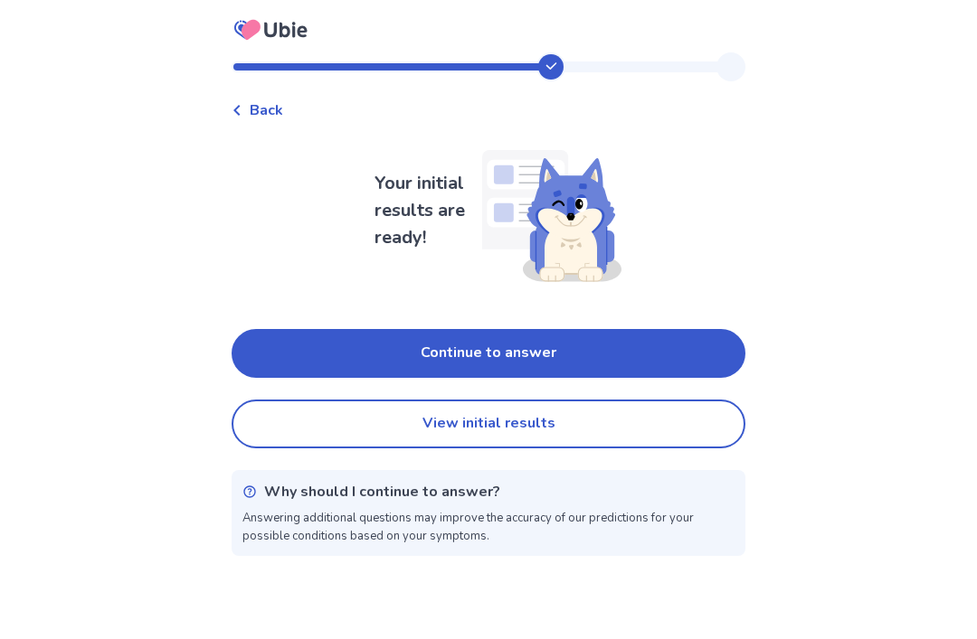
click at [579, 331] on button "Continue to answer" at bounding box center [488, 353] width 514 height 49
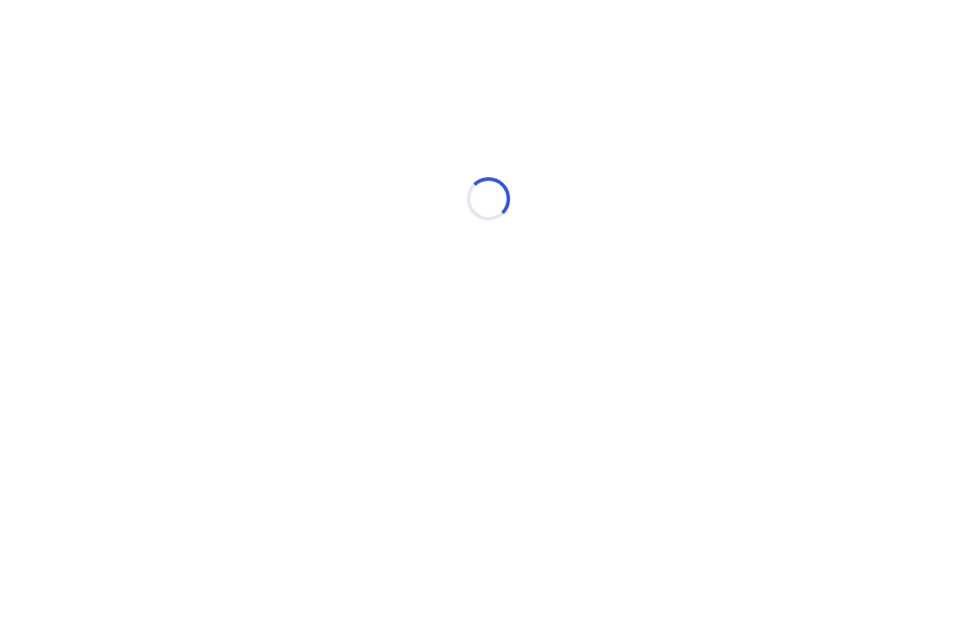
select select "*"
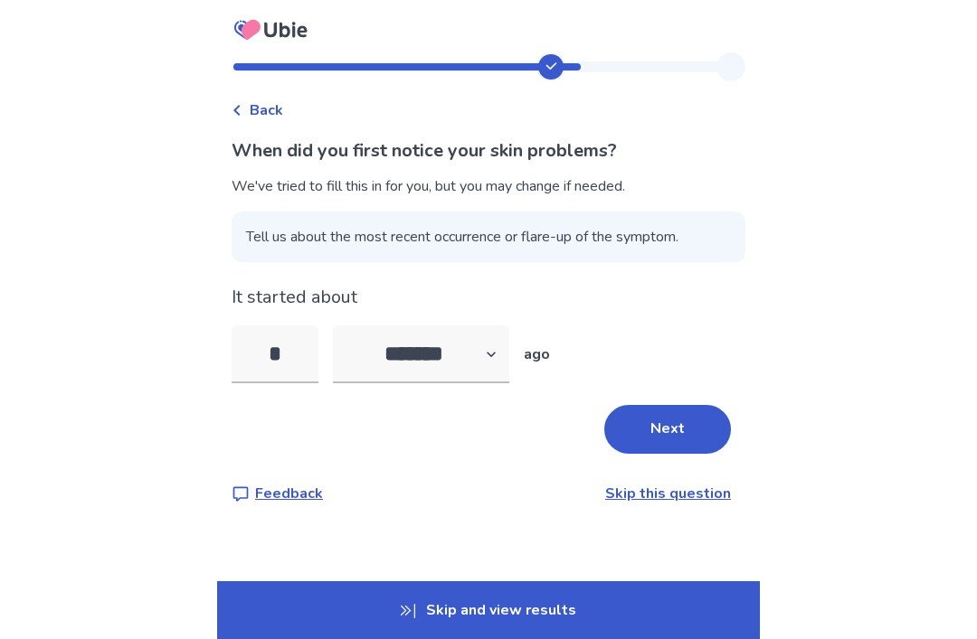
click at [665, 416] on button "Next" at bounding box center [667, 429] width 127 height 49
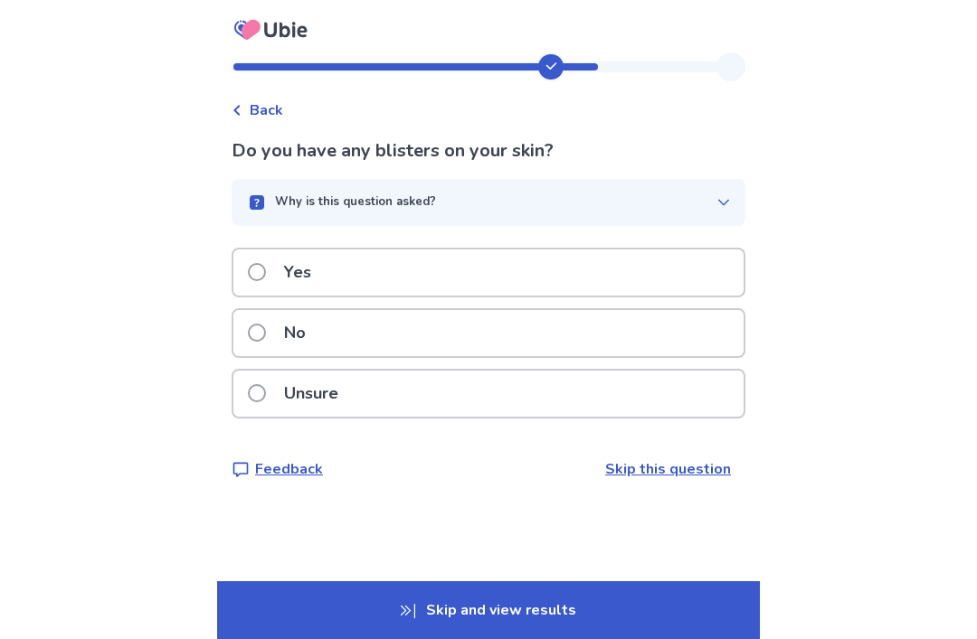
click at [271, 193] on button "Why is this question asked?" at bounding box center [488, 202] width 514 height 47
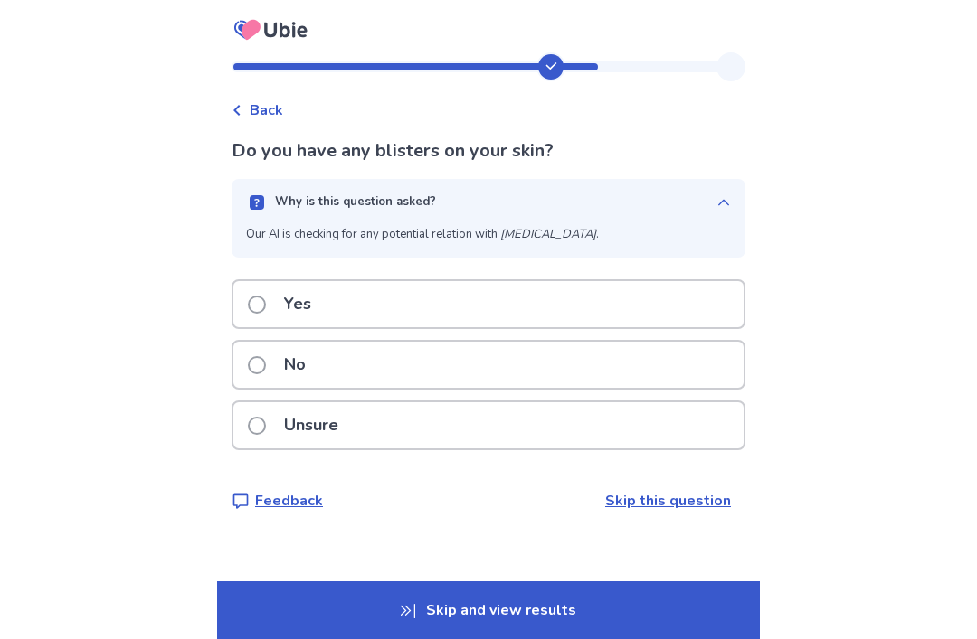
click at [277, 193] on div "Why is this question asked?" at bounding box center [481, 202] width 470 height 18
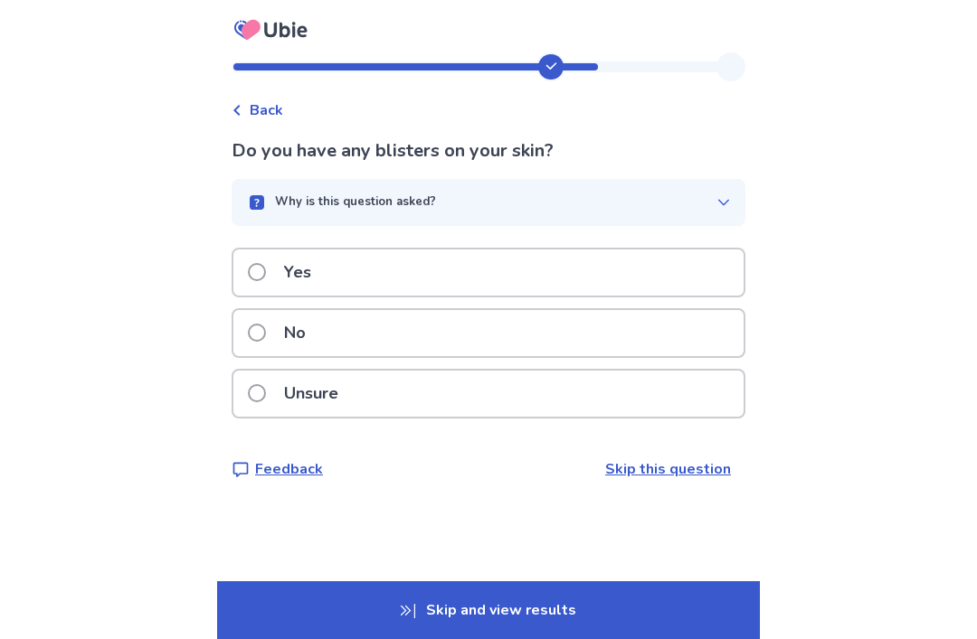
click at [266, 327] on span at bounding box center [257, 333] width 18 height 18
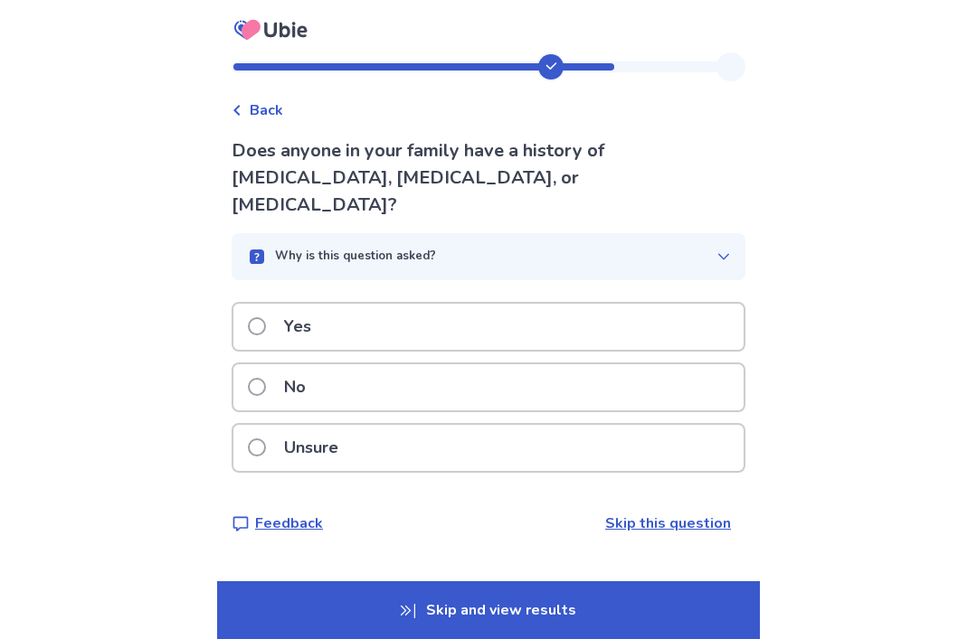
click at [266, 378] on span at bounding box center [257, 387] width 18 height 18
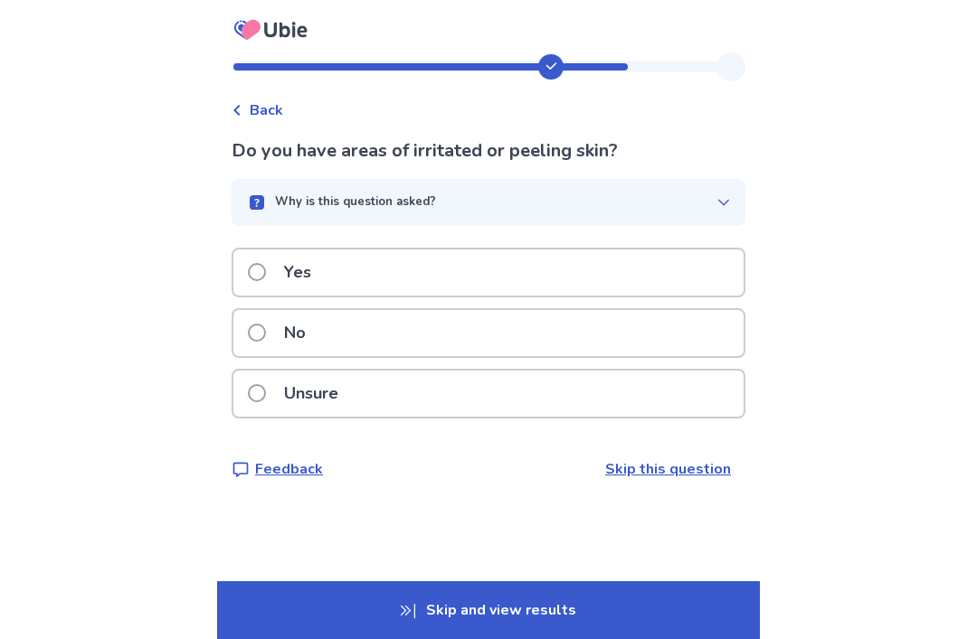
click at [696, 183] on button "Why is this question asked?" at bounding box center [488, 202] width 514 height 47
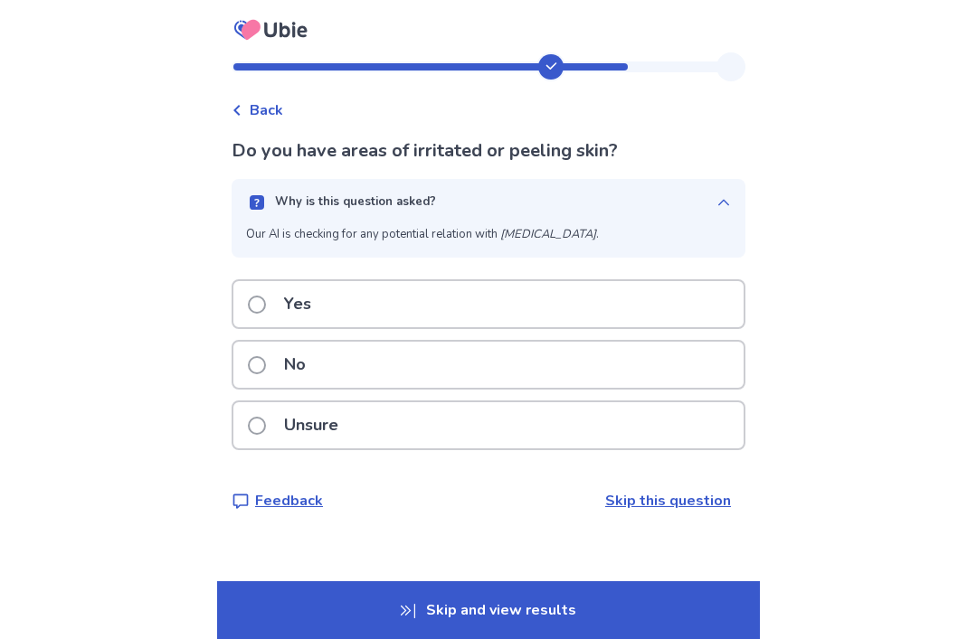
click at [698, 224] on button "Why is this question asked?" at bounding box center [488, 202] width 514 height 47
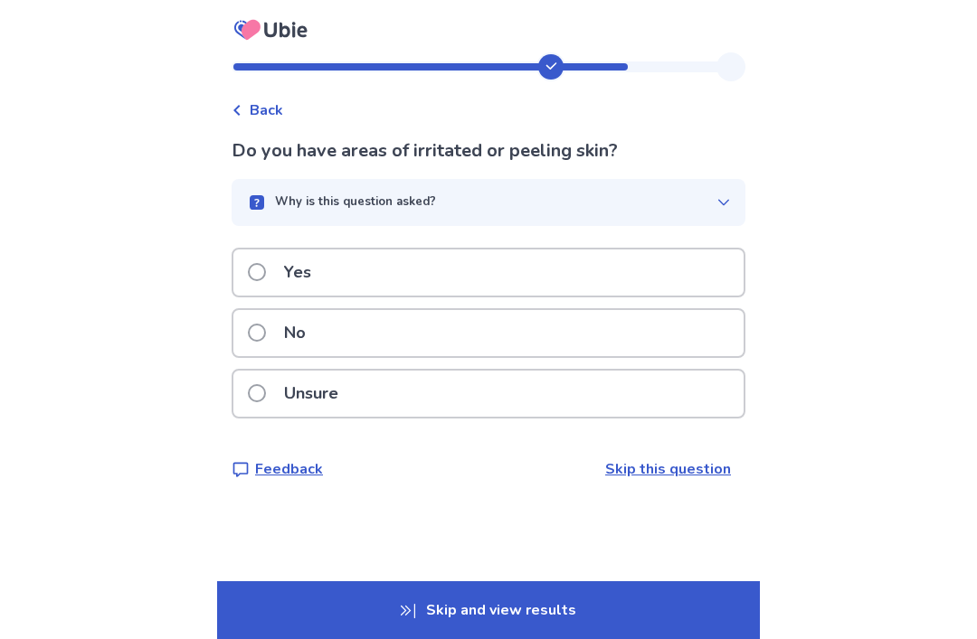
click at [278, 336] on label "No" at bounding box center [282, 333] width 69 height 46
click at [690, 184] on button "Why is this question asked?" at bounding box center [488, 202] width 514 height 47
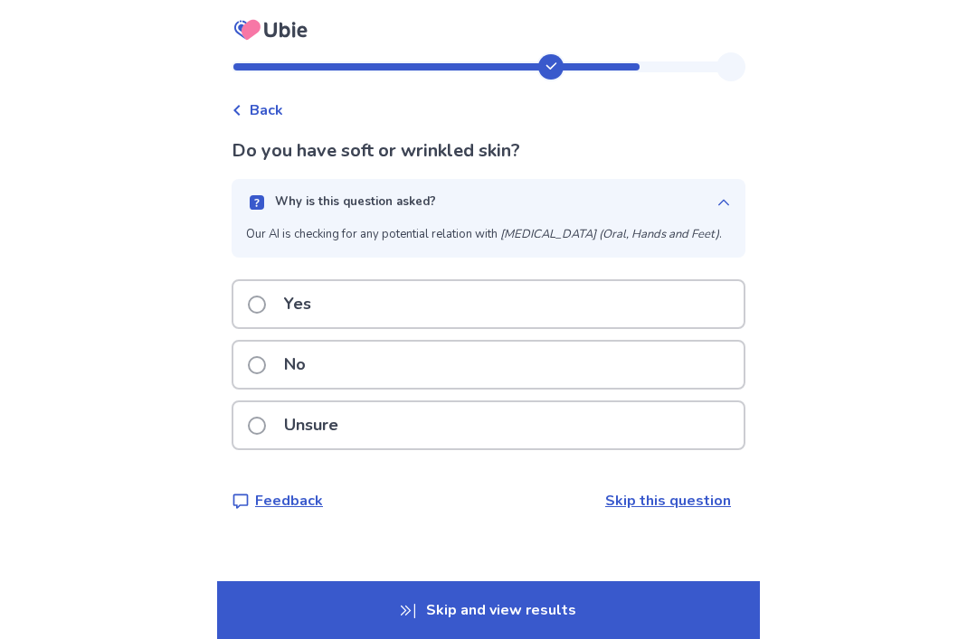
click at [714, 211] on button "Why is this question asked?" at bounding box center [488, 202] width 514 height 47
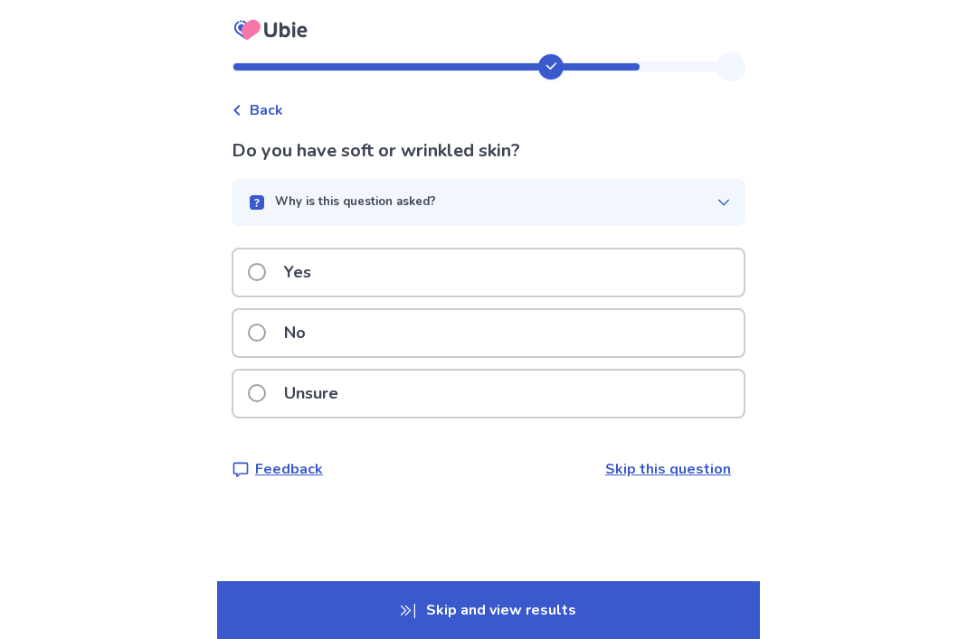
click at [289, 326] on p "No" at bounding box center [294, 333] width 43 height 46
click at [264, 208] on rect "button" at bounding box center [257, 202] width 14 height 14
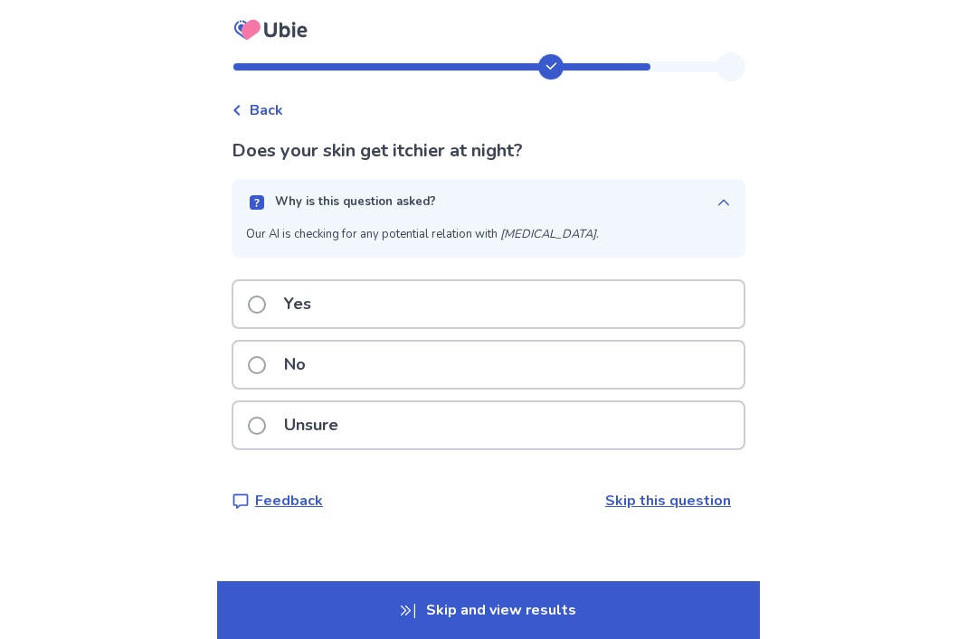
click at [267, 222] on button "Why is this question asked?" at bounding box center [488, 202] width 514 height 47
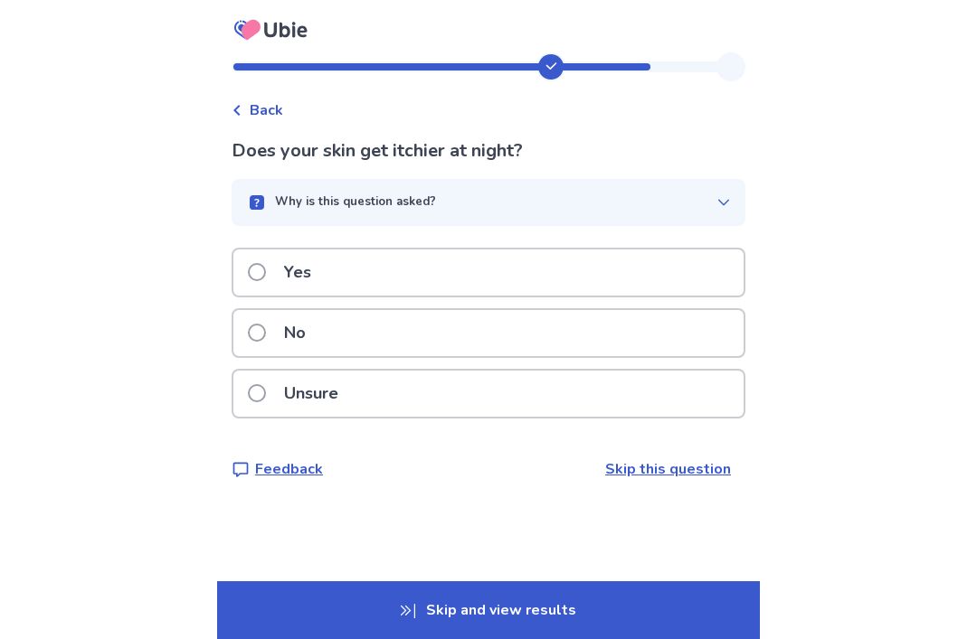
click at [296, 347] on p "No" at bounding box center [294, 333] width 43 height 46
click at [277, 223] on button "Why is this question asked?" at bounding box center [488, 202] width 514 height 47
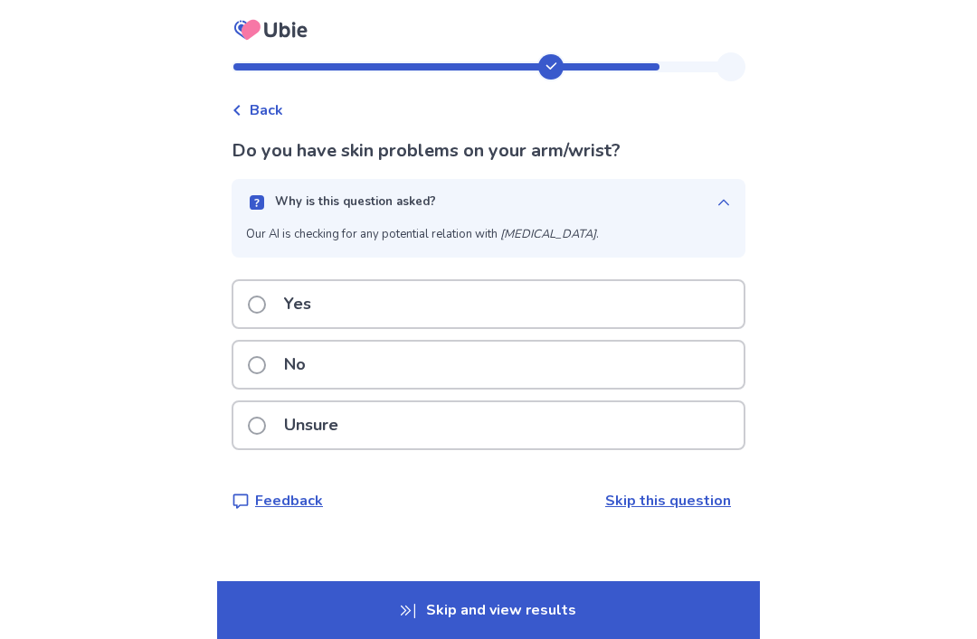
click at [275, 218] on button "Why is this question asked?" at bounding box center [488, 202] width 514 height 47
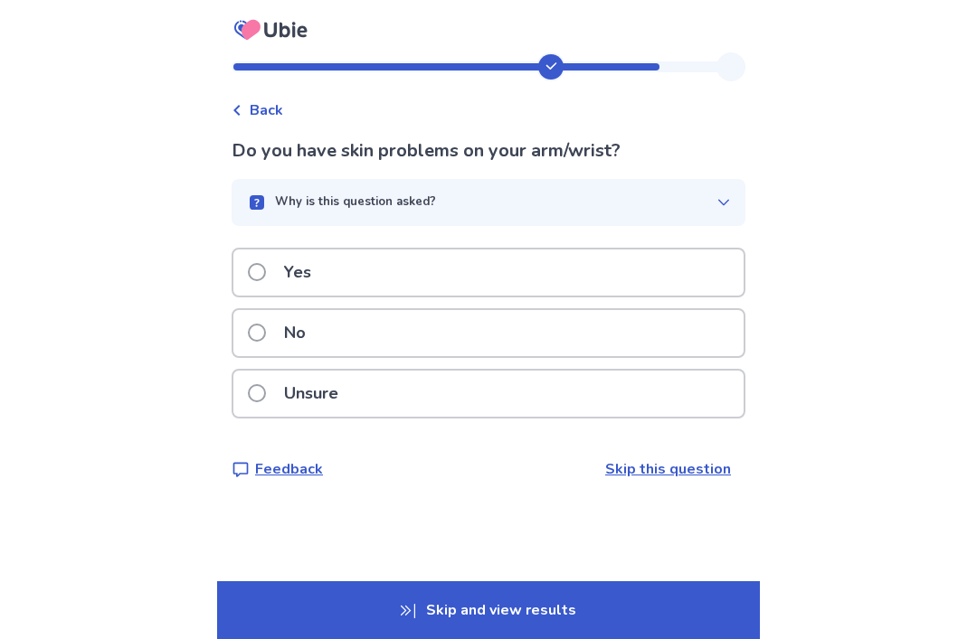
click at [285, 281] on p "Yes" at bounding box center [297, 273] width 49 height 46
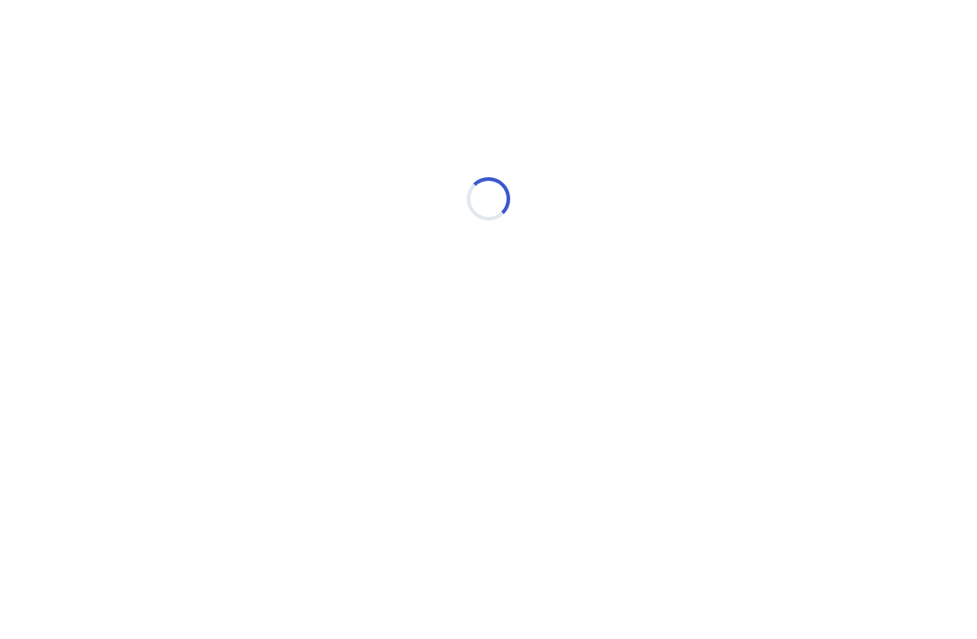
select select "*"
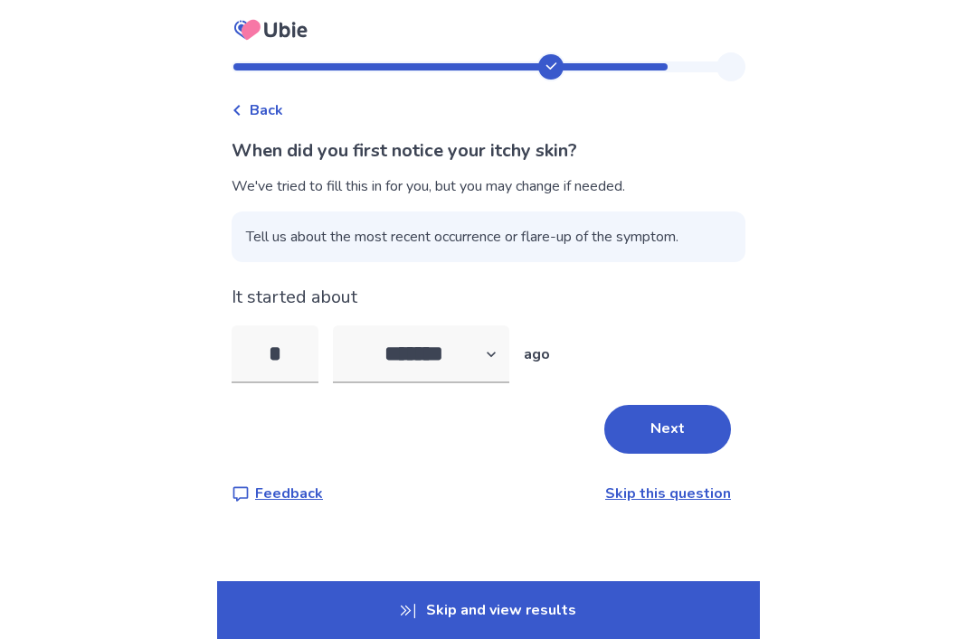
click at [670, 427] on button "Next" at bounding box center [667, 429] width 127 height 49
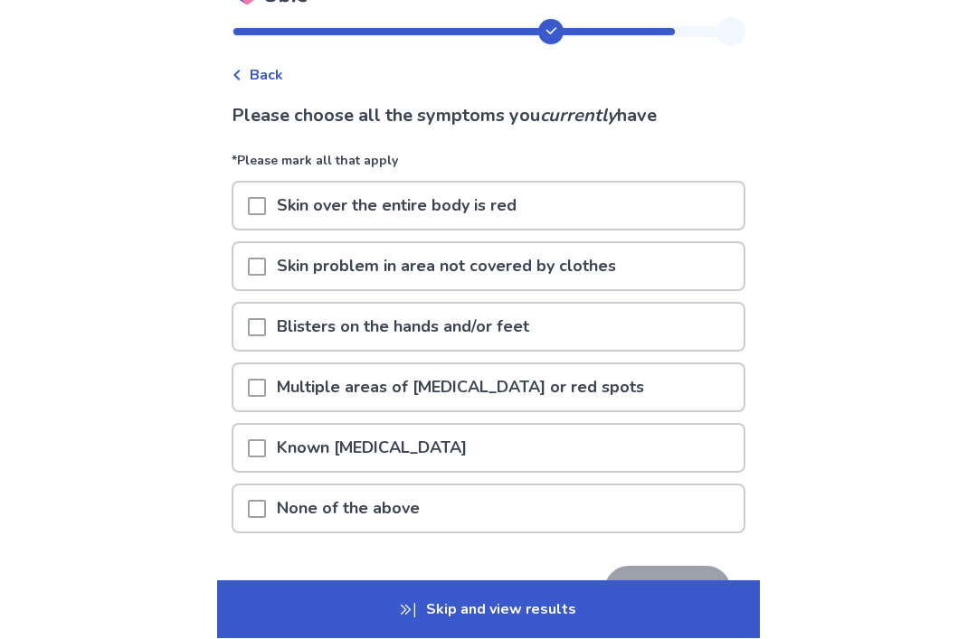
scroll to position [42, 0]
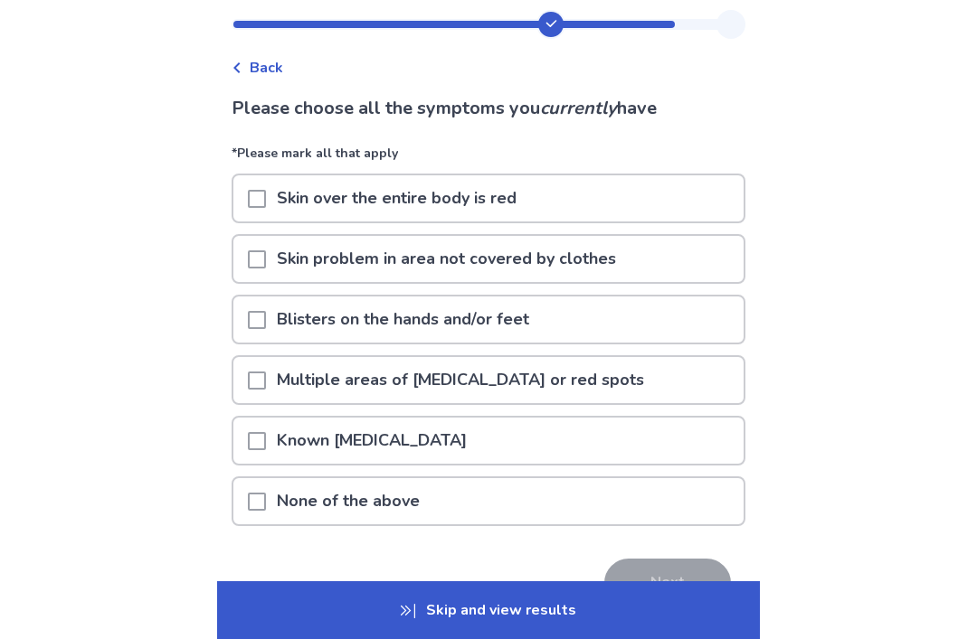
click at [264, 499] on span at bounding box center [257, 502] width 18 height 18
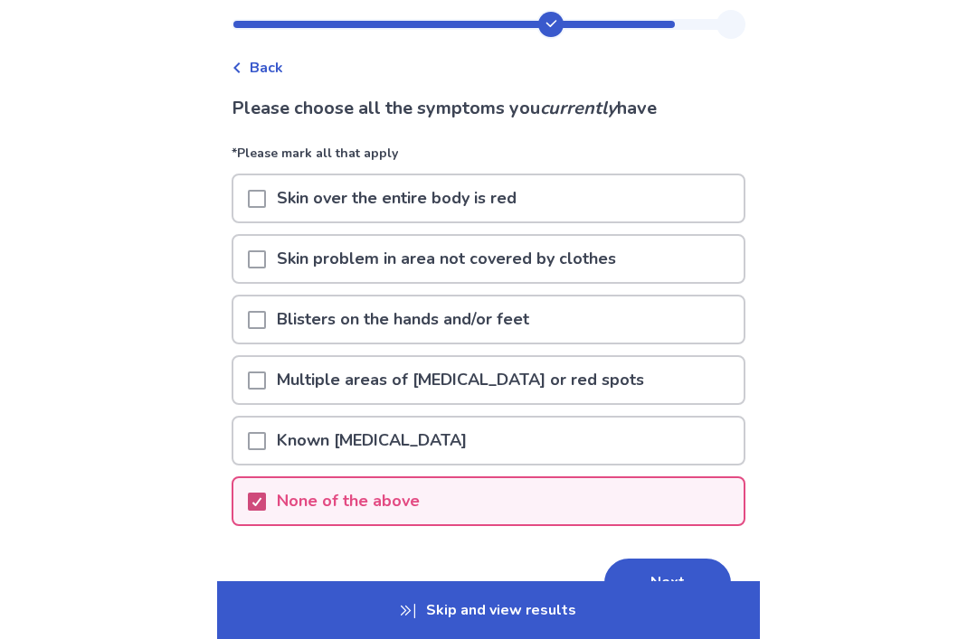
click at [676, 580] on button "Next" at bounding box center [667, 583] width 127 height 49
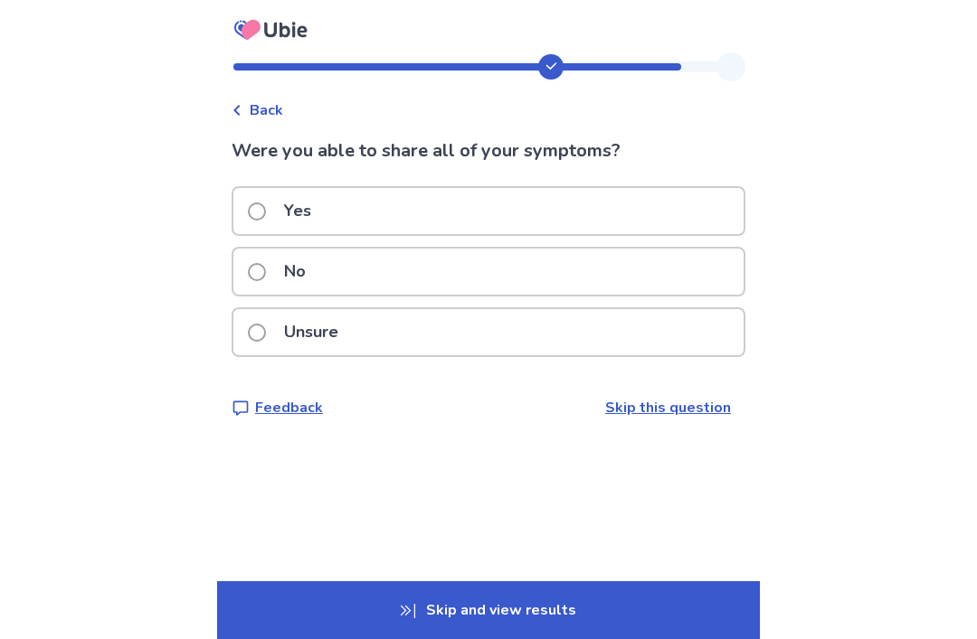
click at [248, 210] on div "Yes" at bounding box center [488, 211] width 510 height 46
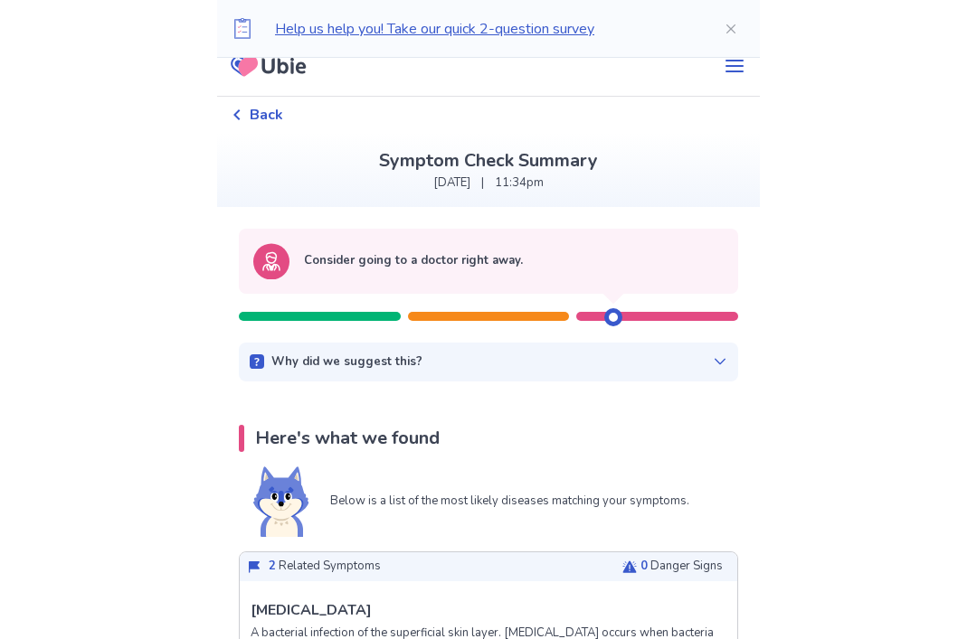
click at [264, 360] on rect at bounding box center [257, 362] width 14 height 14
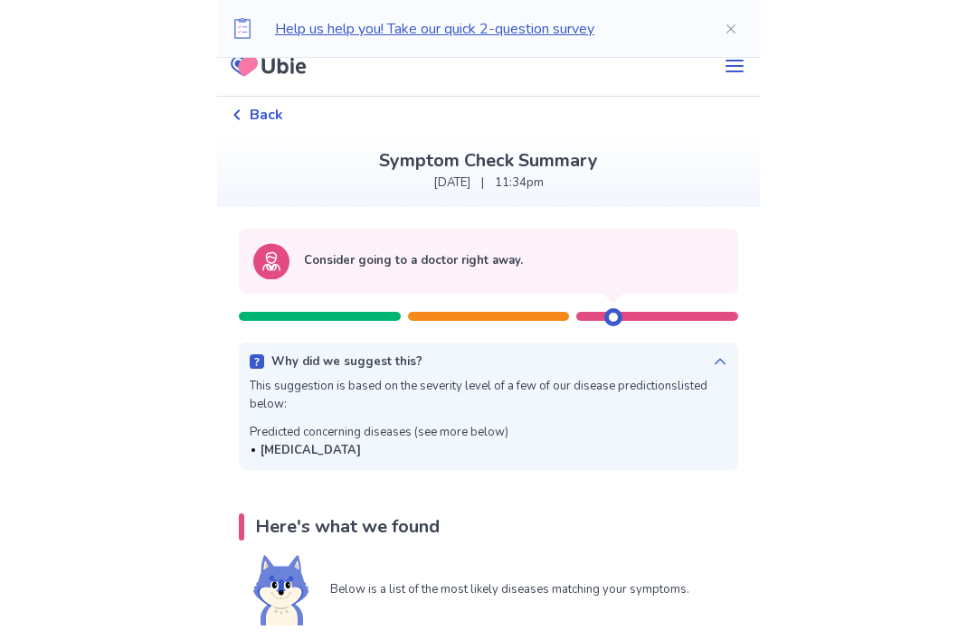
scroll to position [22, 0]
click at [276, 345] on div "Why did we suggest this? This suggestion is based on the severity level of a fe…" at bounding box center [488, 407] width 499 height 128
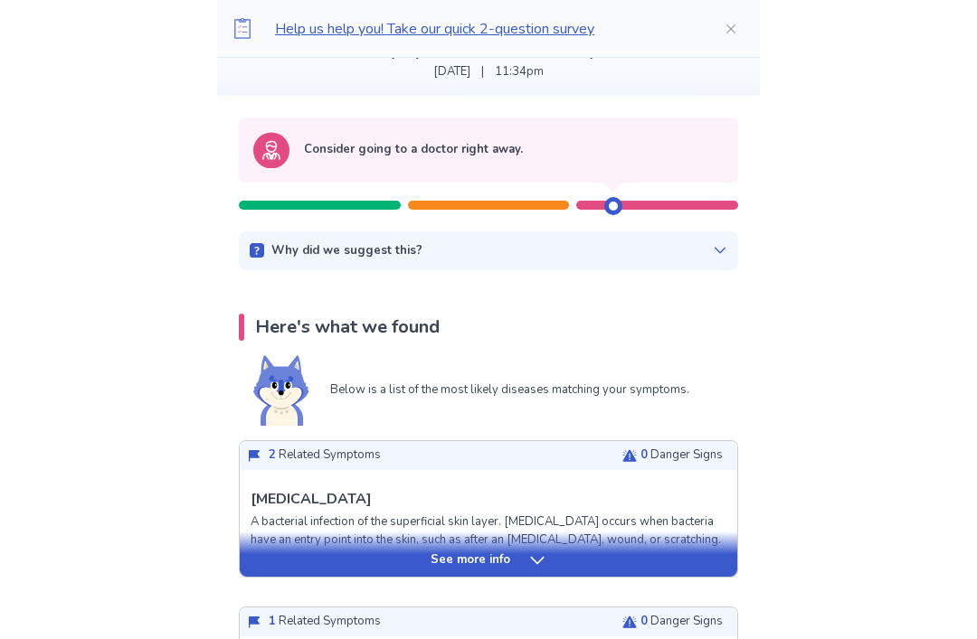
scroll to position [132, 0]
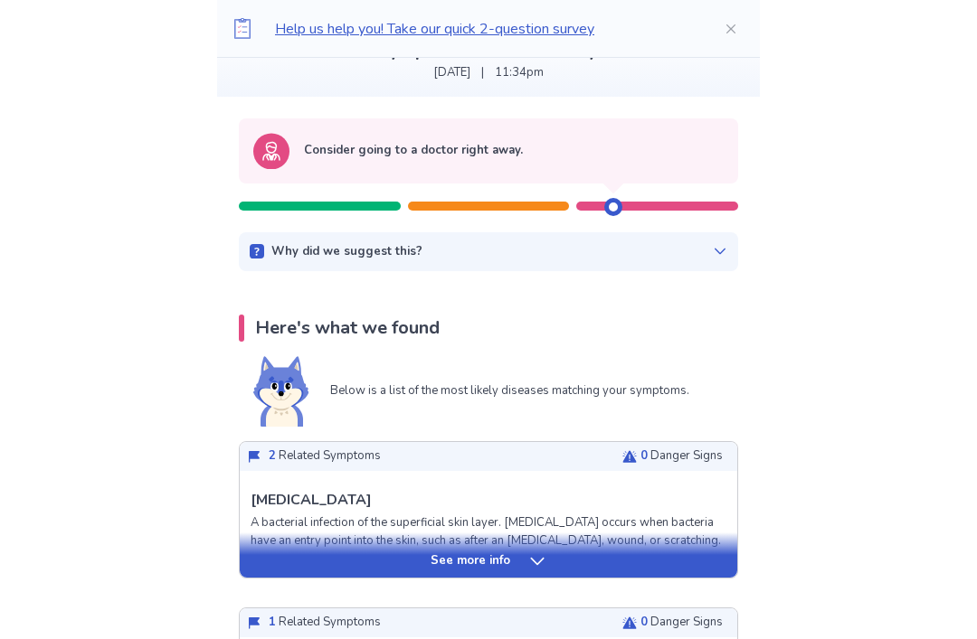
click at [278, 246] on div "Why did we suggest this?" at bounding box center [488, 252] width 477 height 18
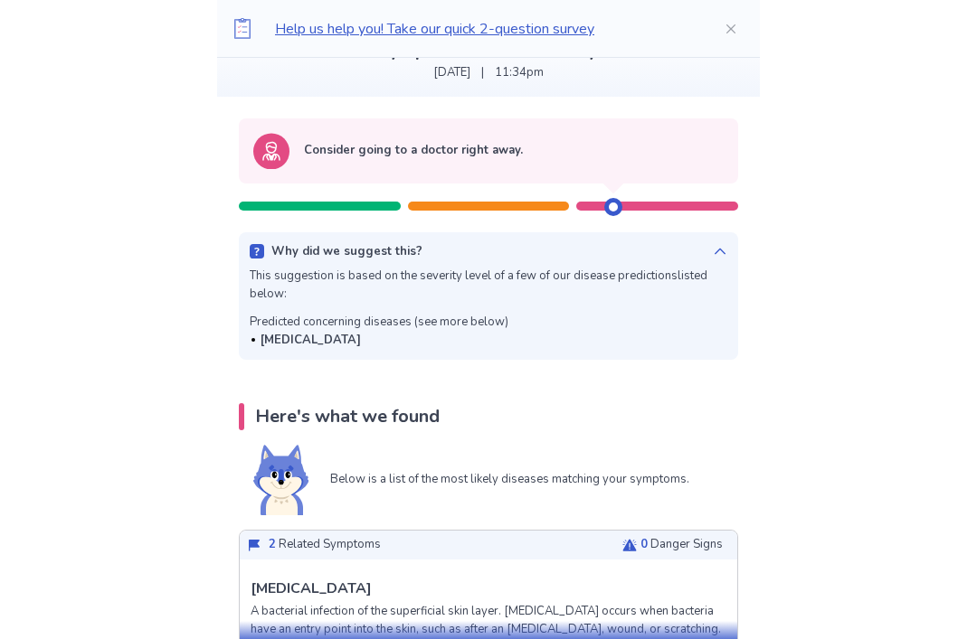
click at [269, 260] on div "Why did we suggest this? This suggestion is based on the severity level of a fe…" at bounding box center [488, 296] width 499 height 128
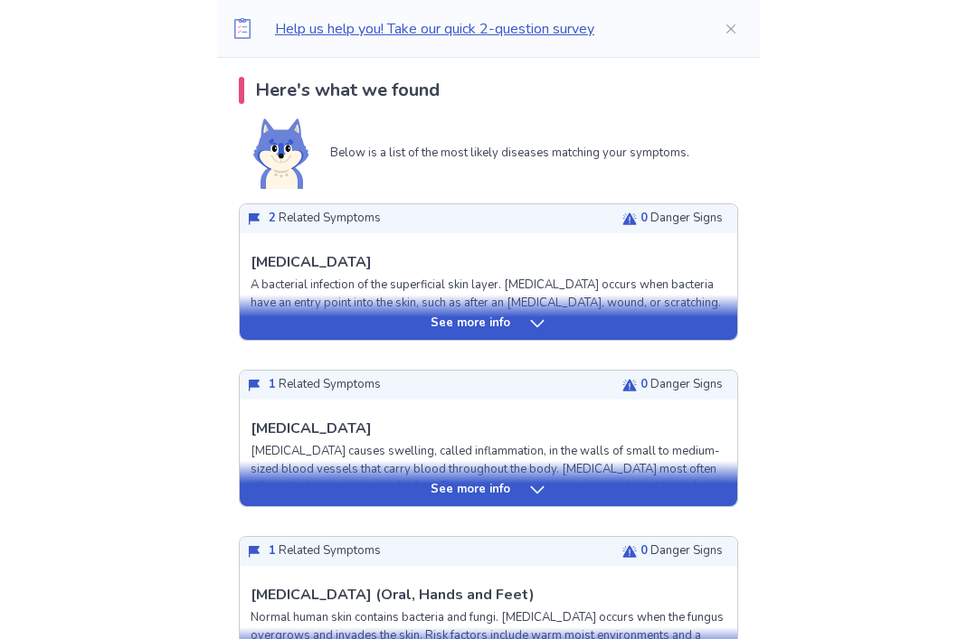
scroll to position [372, 0]
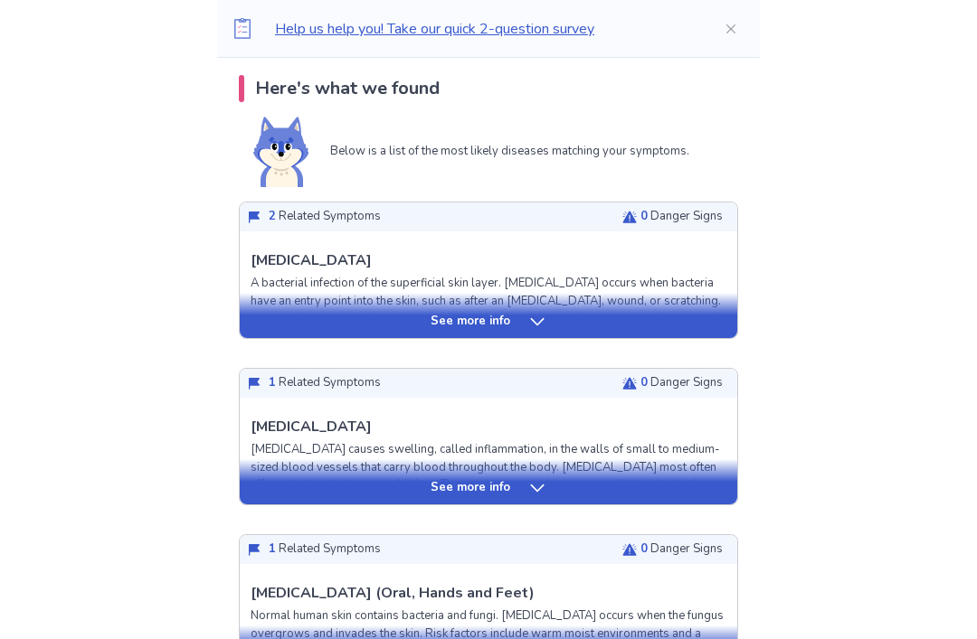
click at [338, 482] on div "See more info" at bounding box center [488, 488] width 497 height 18
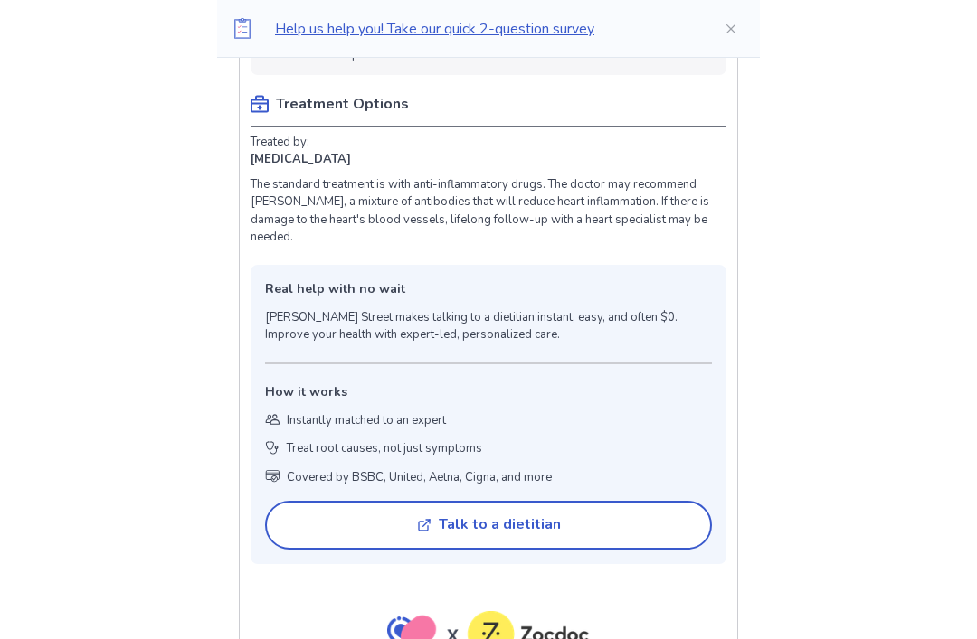
scroll to position [1416, 0]
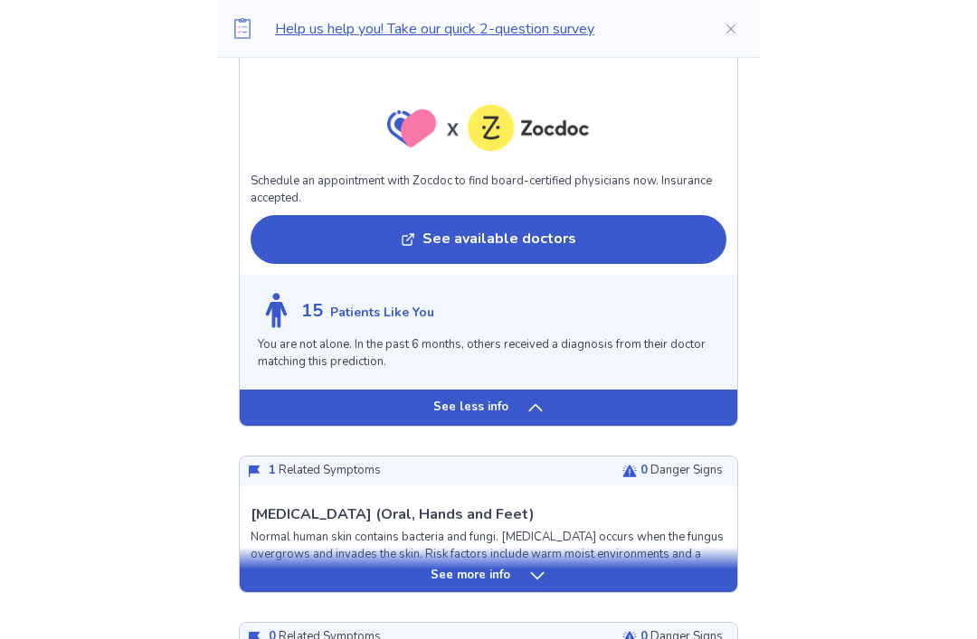
click at [322, 568] on div "See more info" at bounding box center [488, 577] width 497 height 18
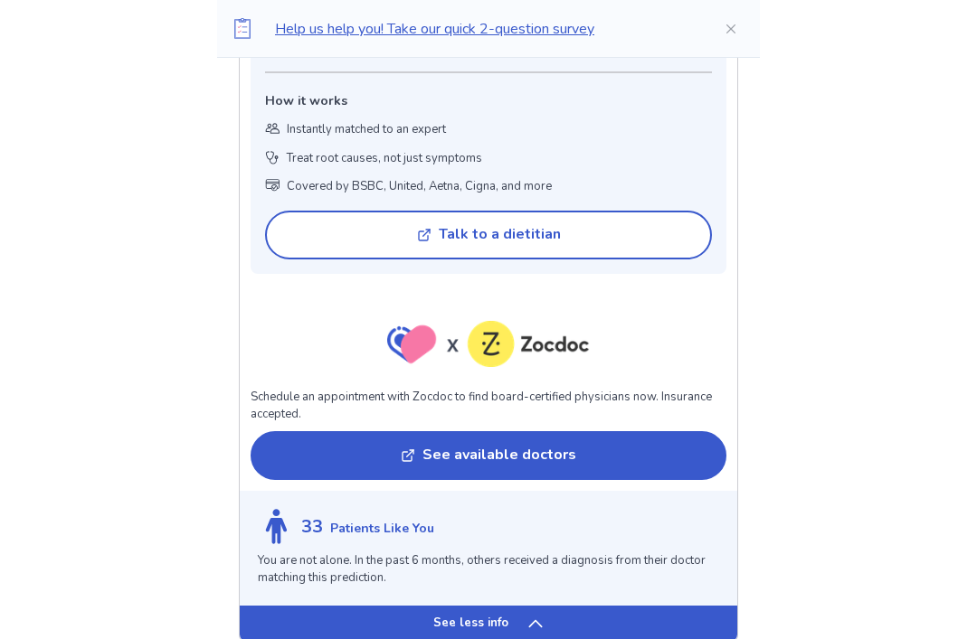
click at [294, 606] on div "See less info" at bounding box center [488, 624] width 497 height 36
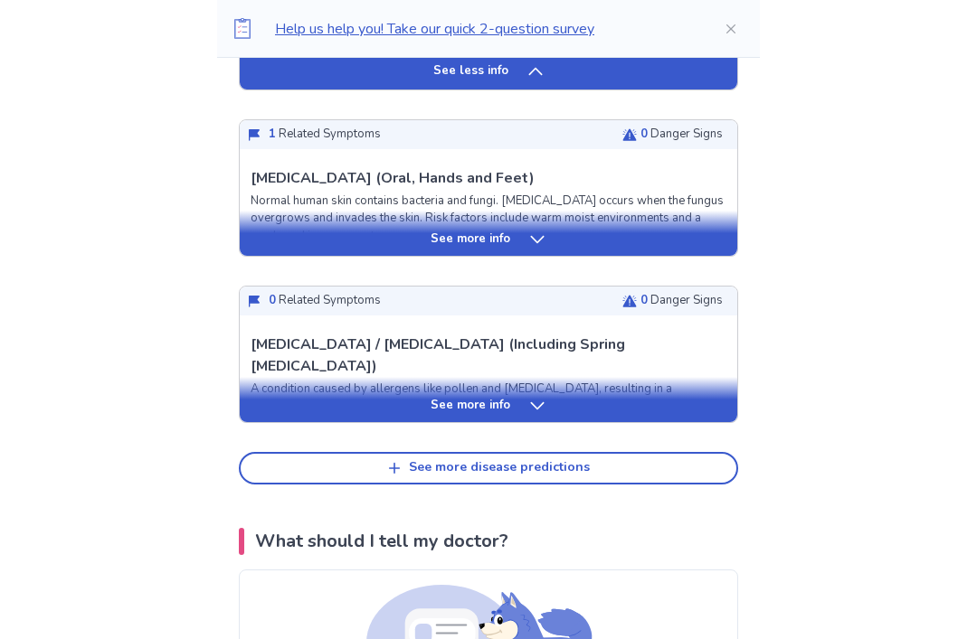
scroll to position [2257, 0]
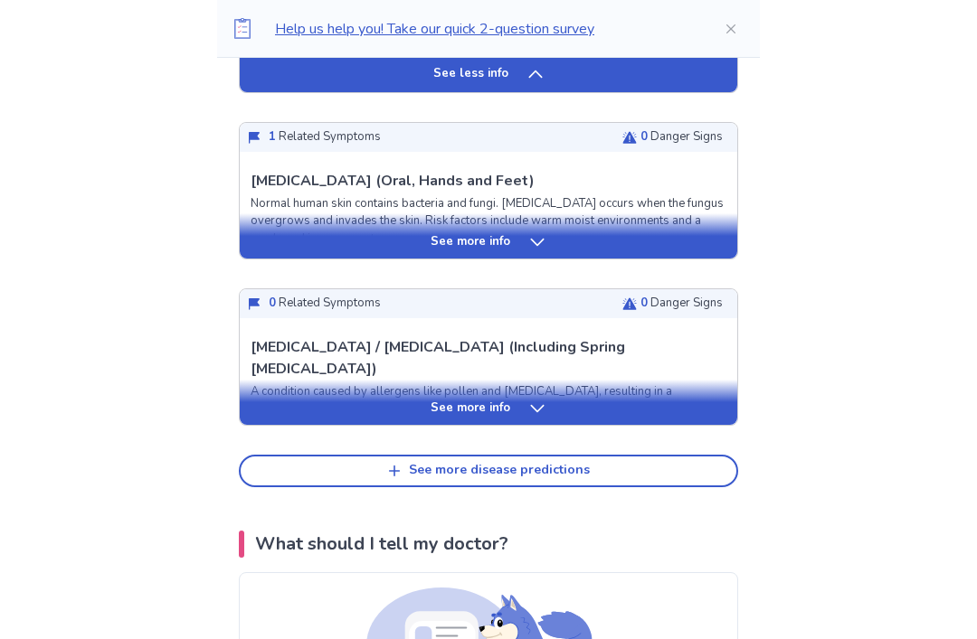
click at [264, 400] on div "See more info" at bounding box center [488, 409] width 497 height 18
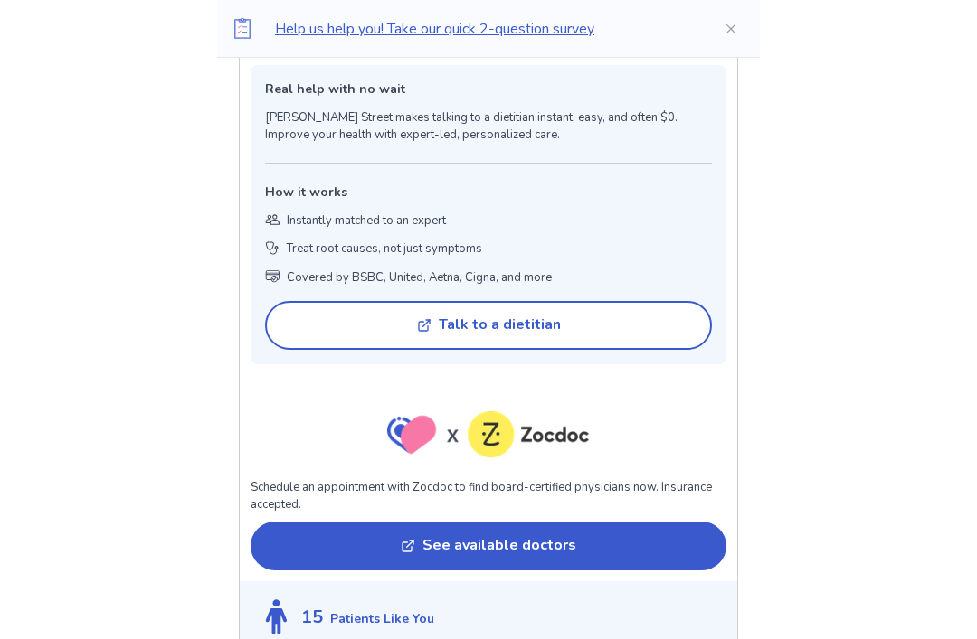
scroll to position [1604, 0]
